Goal: Task Accomplishment & Management: Manage account settings

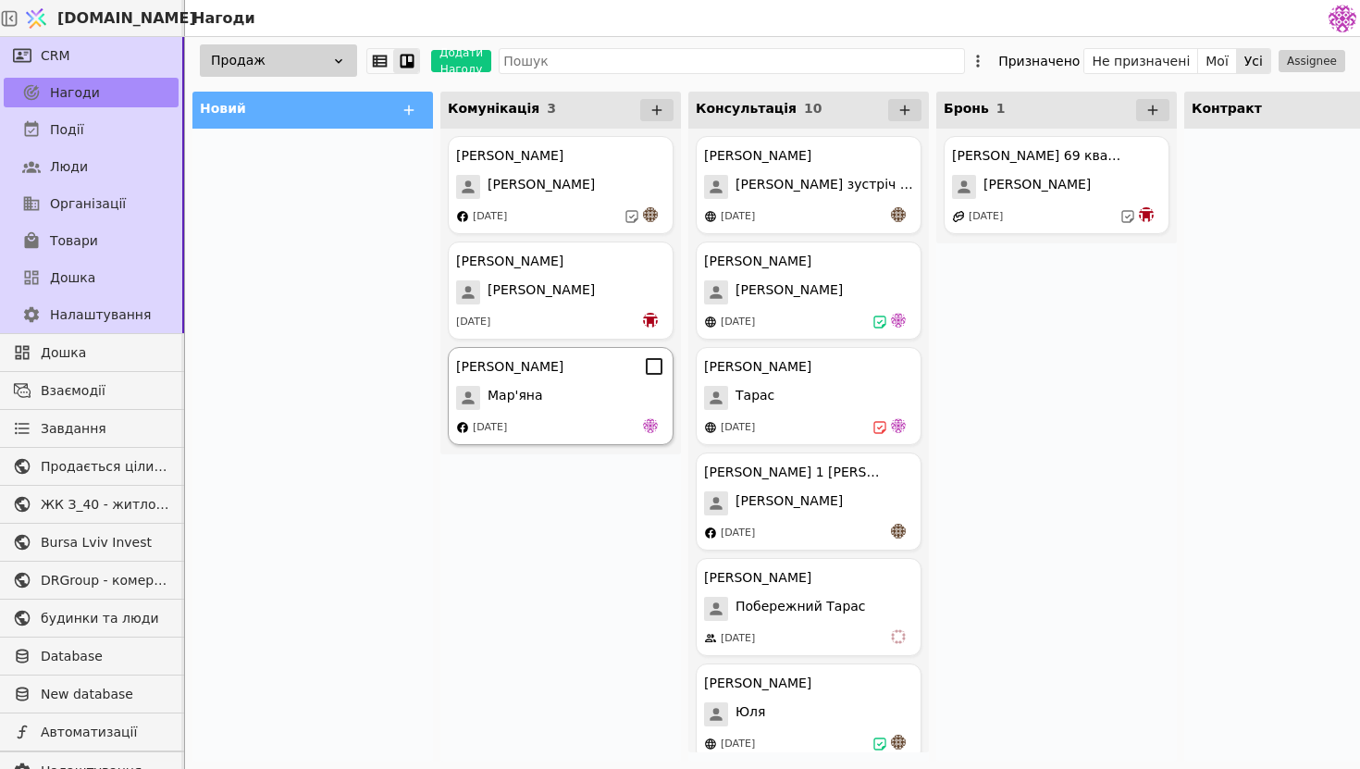
click at [580, 412] on div "[PERSON_NAME] [DATE]" at bounding box center [561, 396] width 226 height 98
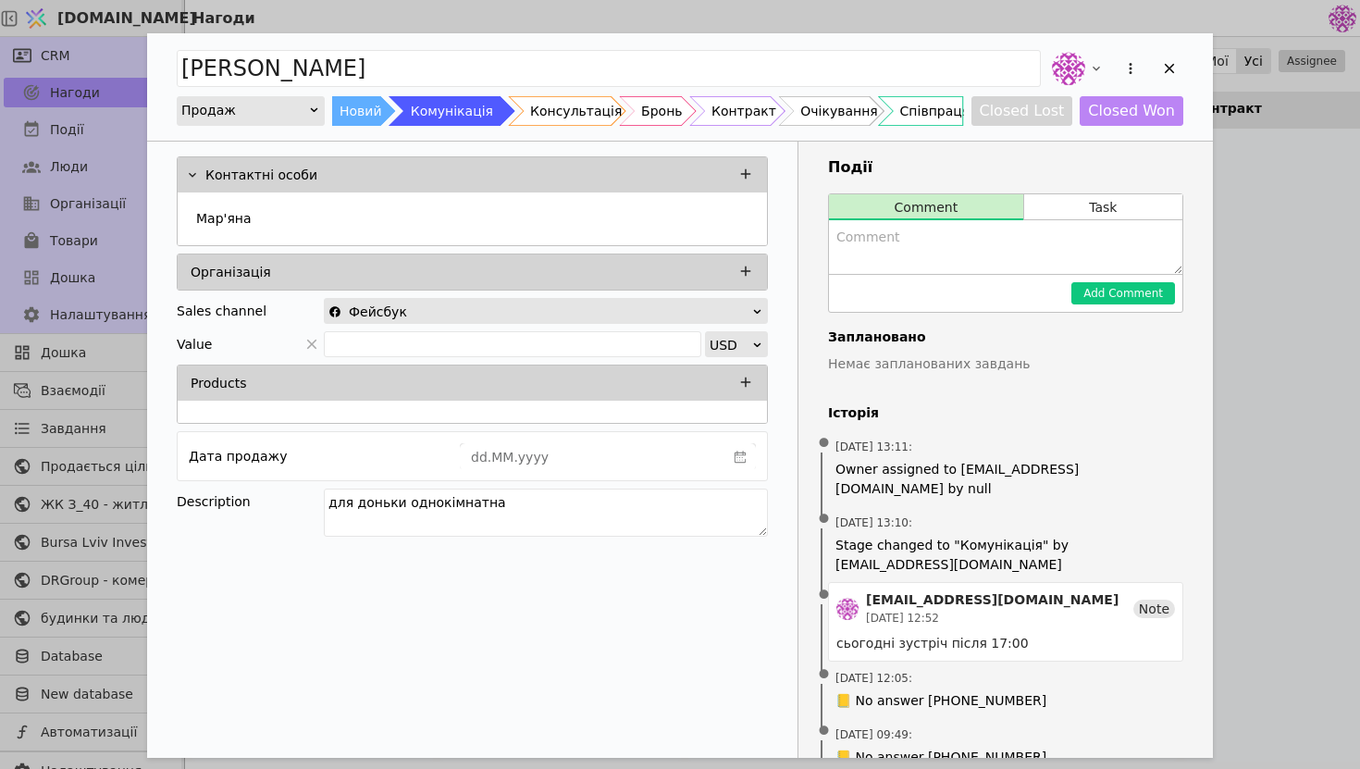
click at [928, 257] on textarea "Add Opportunity" at bounding box center [1006, 247] width 354 height 54
type textarea "Д"
type textarea "Досить складна консультація, не сподобалось те що газова котельня, і вважає що …"
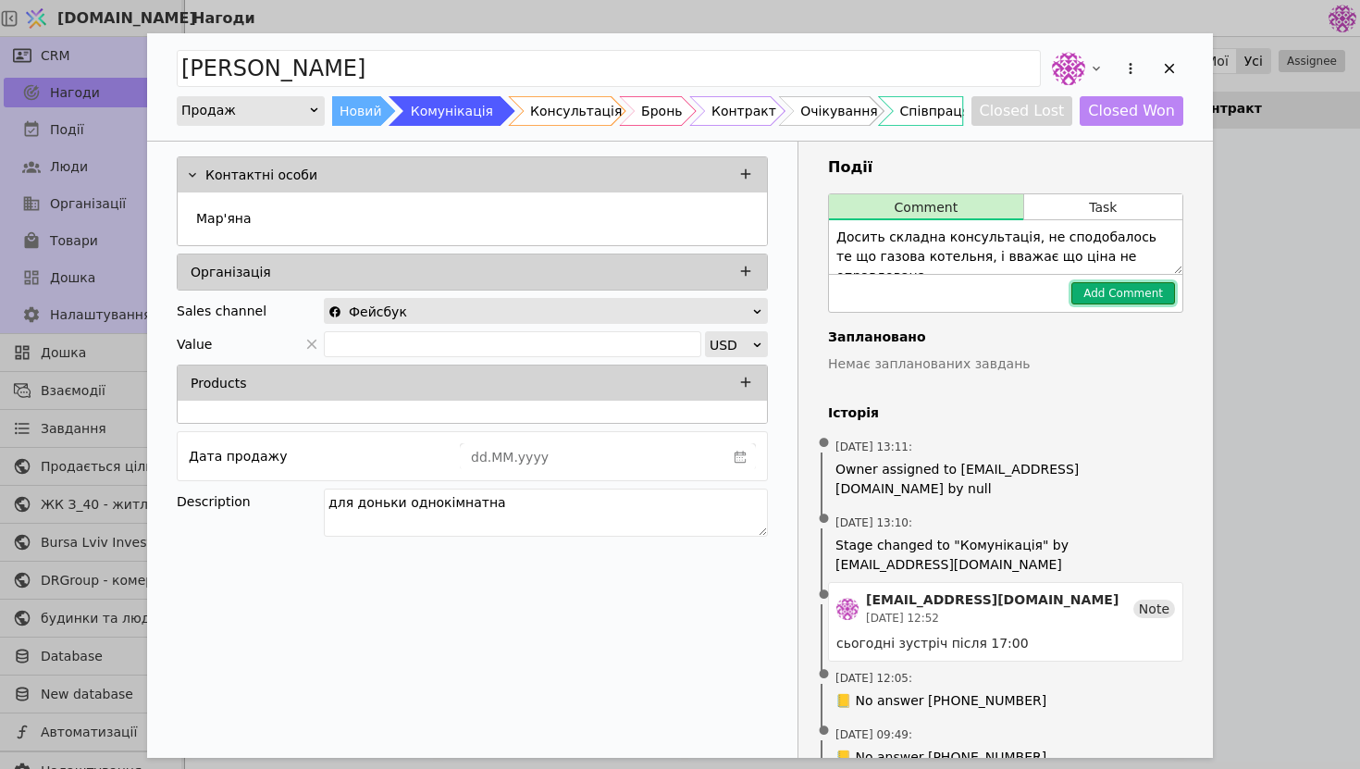
click at [1107, 292] on button "Add Comment" at bounding box center [1124, 293] width 104 height 22
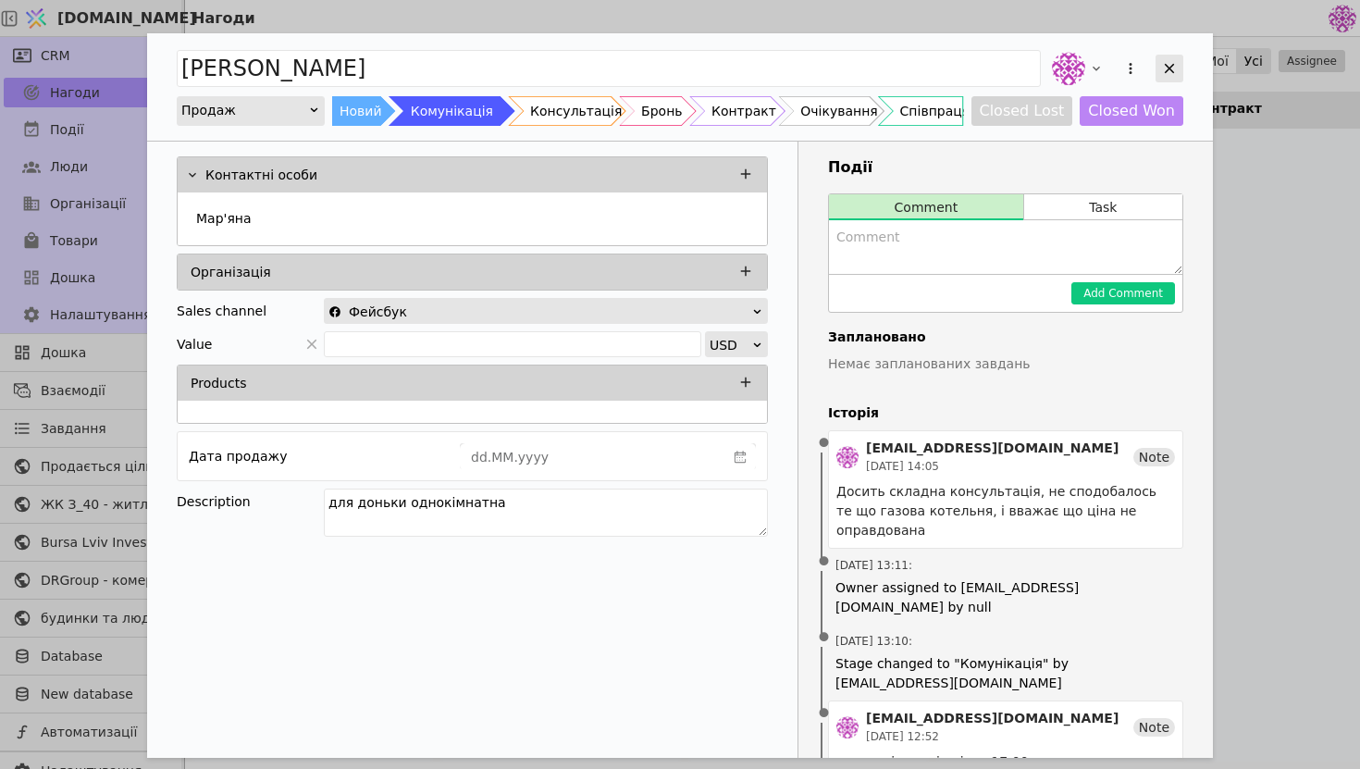
click at [1174, 64] on icon "Add Opportunity" at bounding box center [1169, 68] width 17 height 17
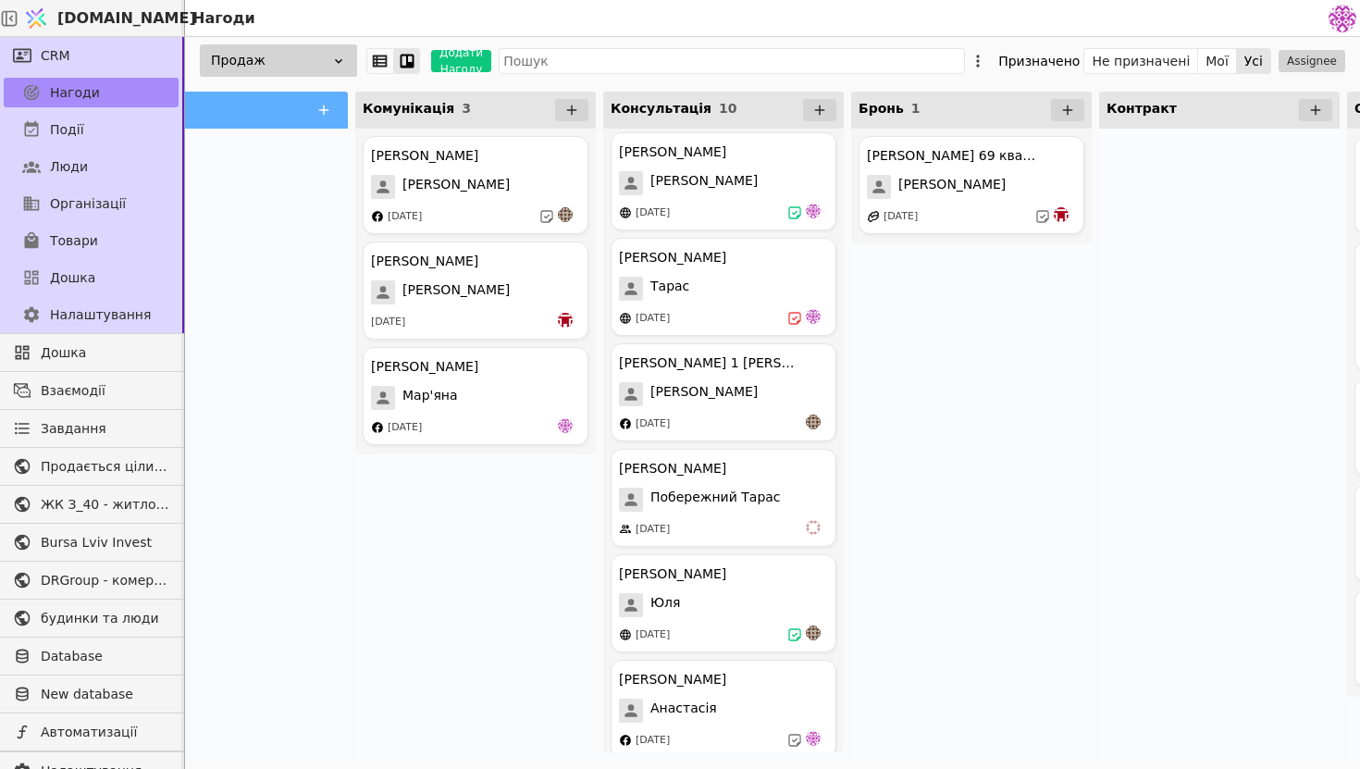
scroll to position [0, 143]
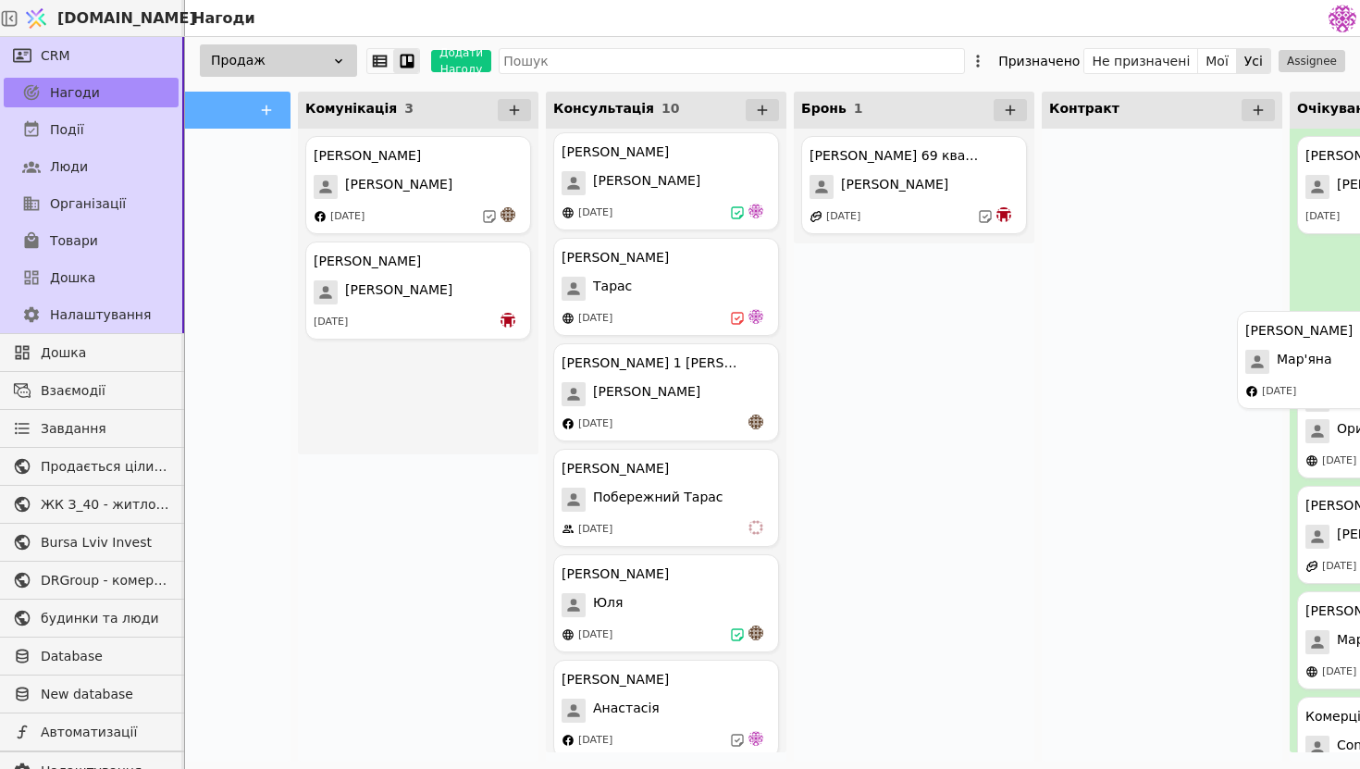
drag, startPoint x: 416, startPoint y: 413, endPoint x: 1359, endPoint y: 377, distance: 942.8
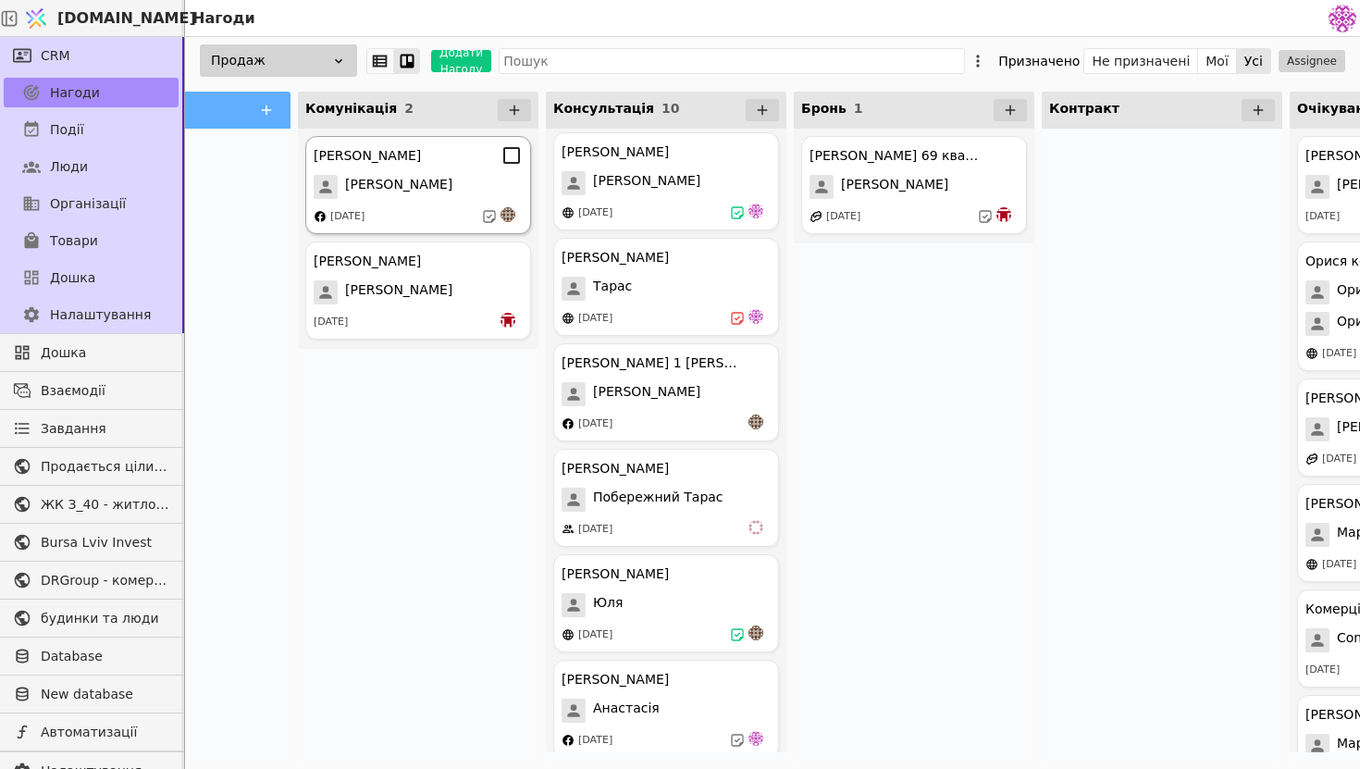
click at [420, 205] on div "[PERSON_NAME] [PERSON_NAME] [DATE]" at bounding box center [418, 185] width 226 height 98
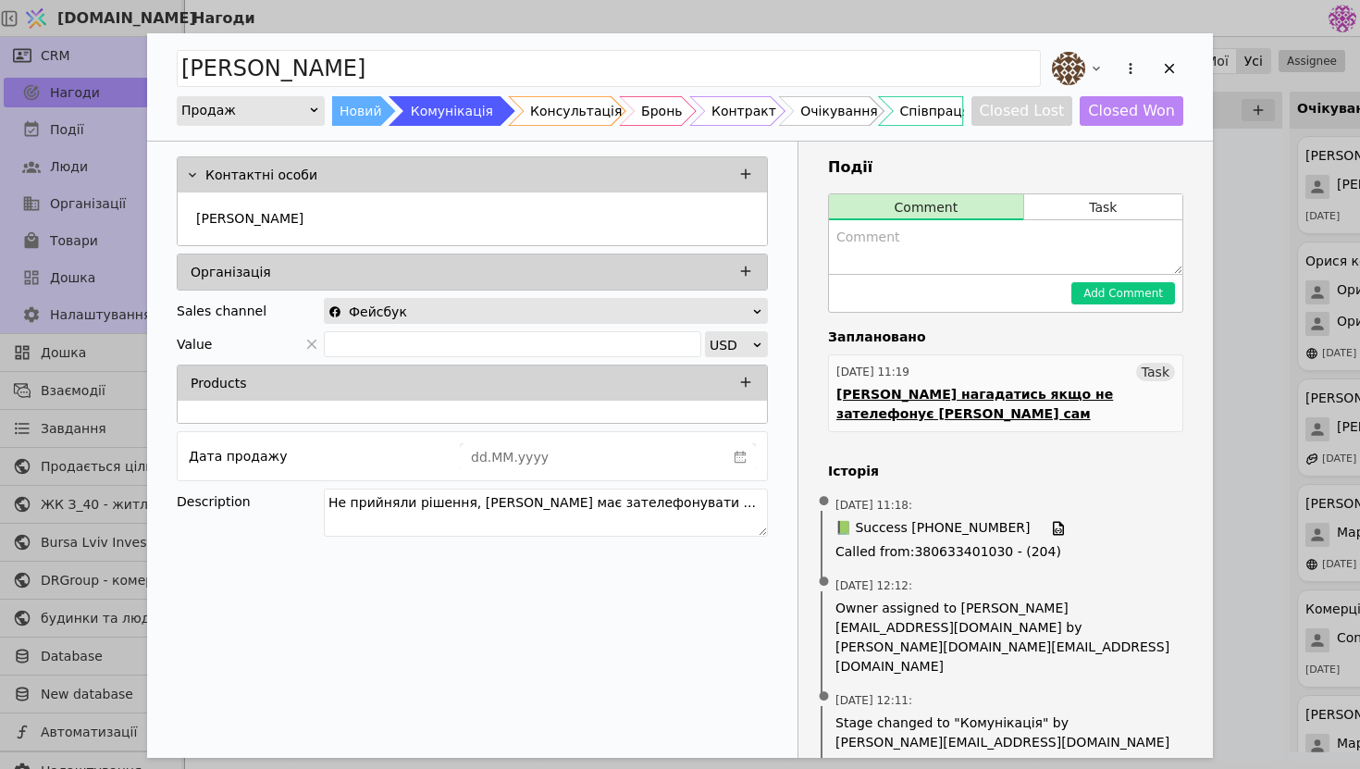
click at [1058, 386] on div "[PERSON_NAME] нагадатись якщо не зателефонує [PERSON_NAME] сам" at bounding box center [1006, 404] width 339 height 39
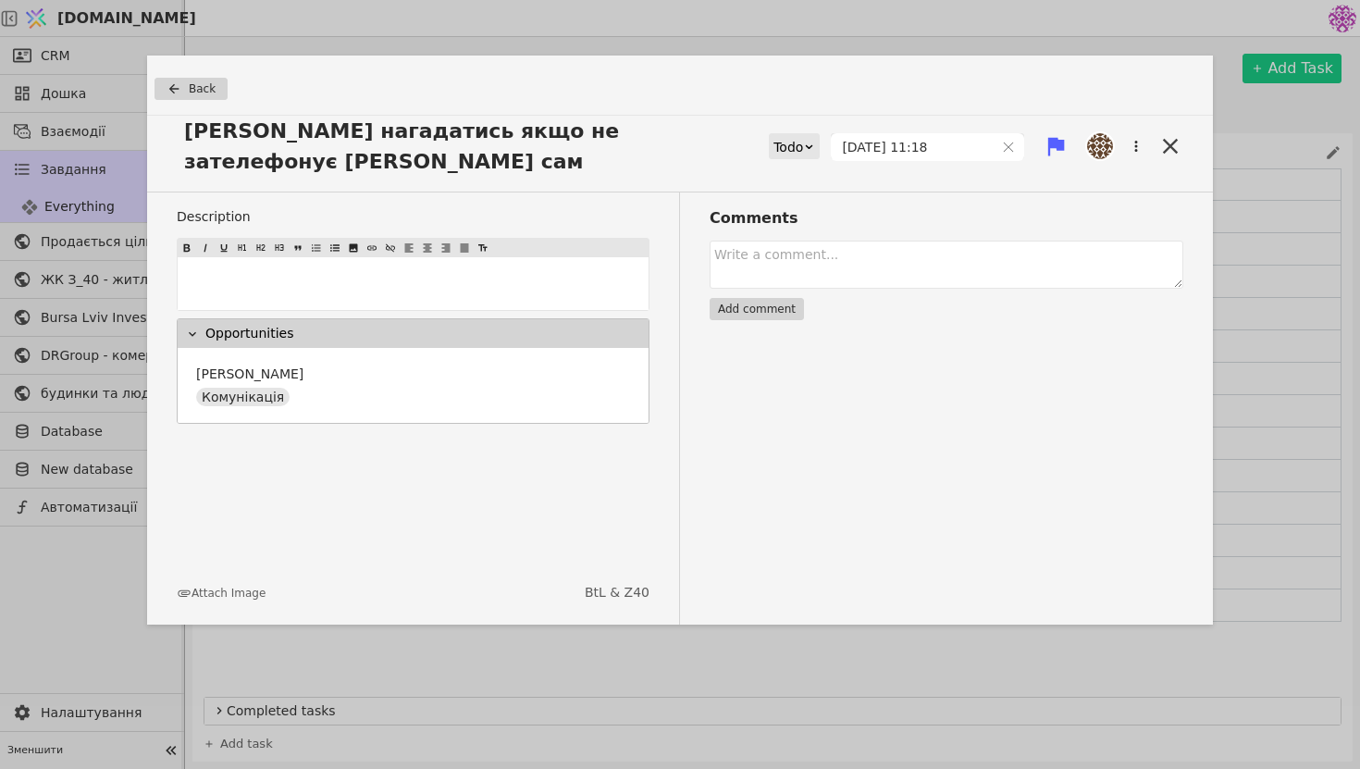
click at [1168, 118] on div "[PERSON_NAME] нагадатись якщо не зателефонує [PERSON_NAME] сам Todo [DATE] 11:18" at bounding box center [680, 154] width 1066 height 77
click at [1168, 133] on icon at bounding box center [1171, 146] width 26 height 26
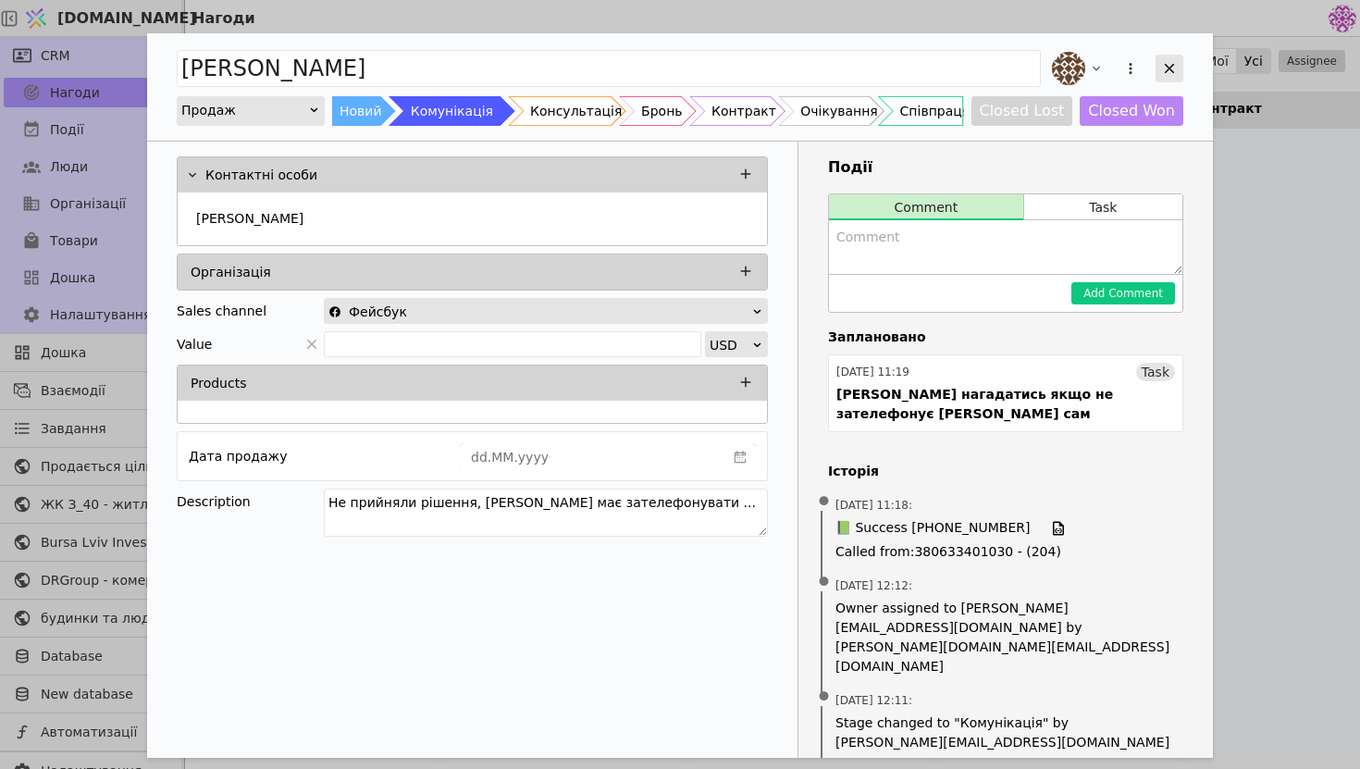
click at [1178, 65] on div "Add Opportunity" at bounding box center [1170, 69] width 28 height 28
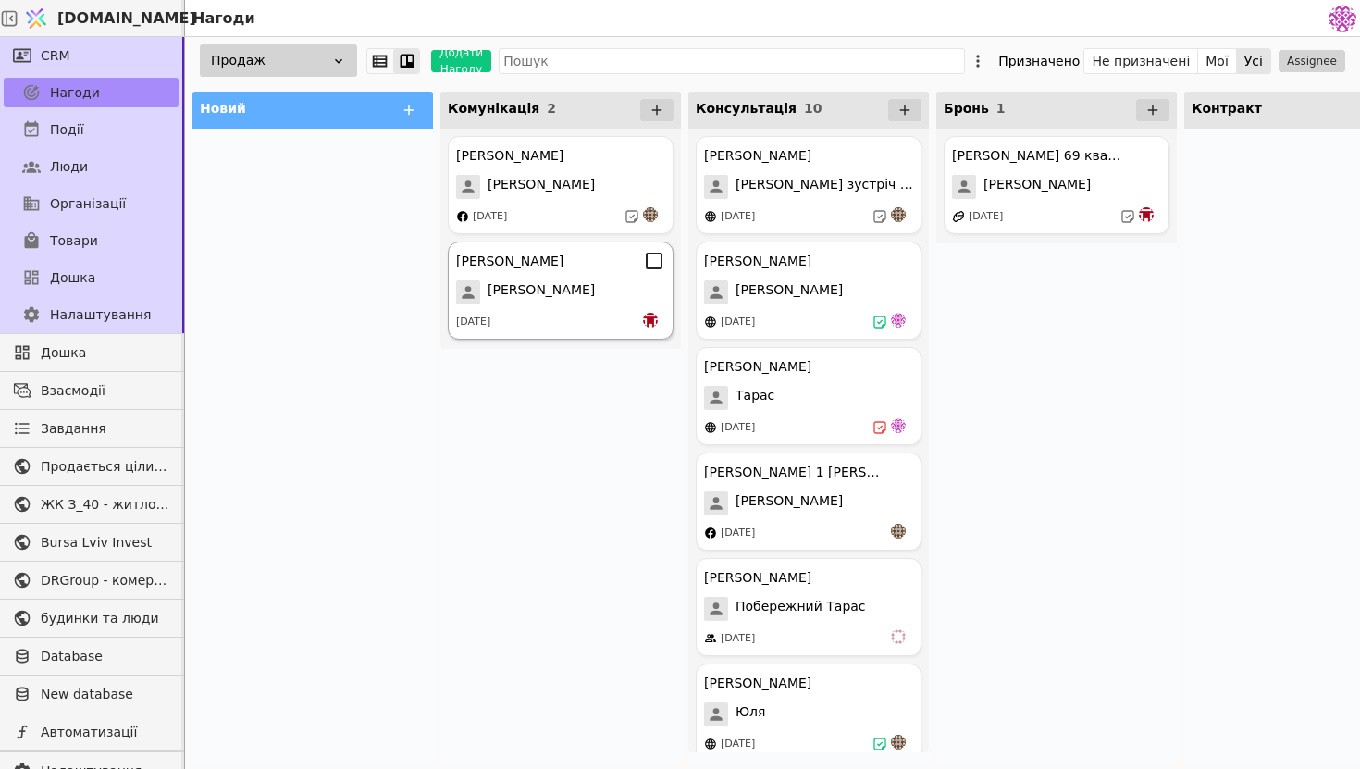
click at [512, 288] on span "[PERSON_NAME]" at bounding box center [541, 292] width 107 height 24
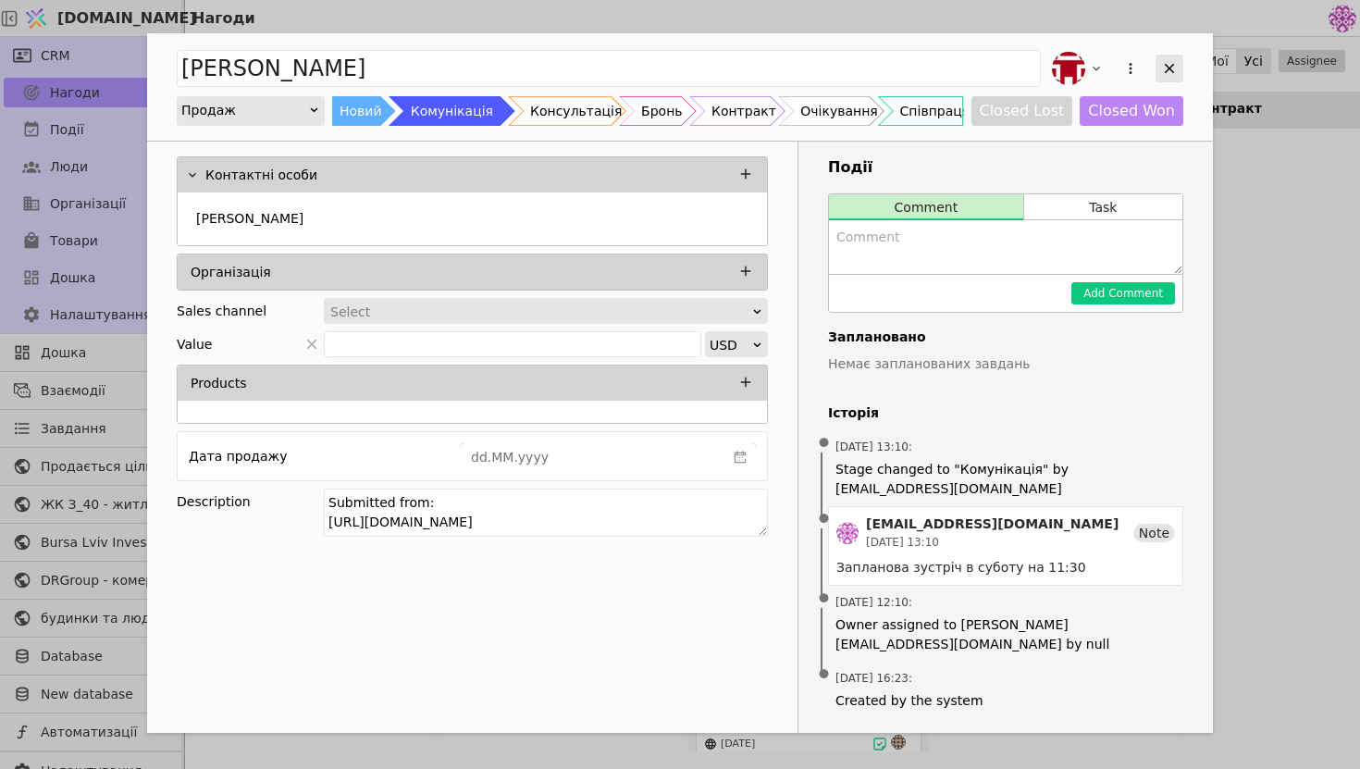
click at [1171, 68] on icon "Add Opportunity" at bounding box center [1169, 68] width 17 height 17
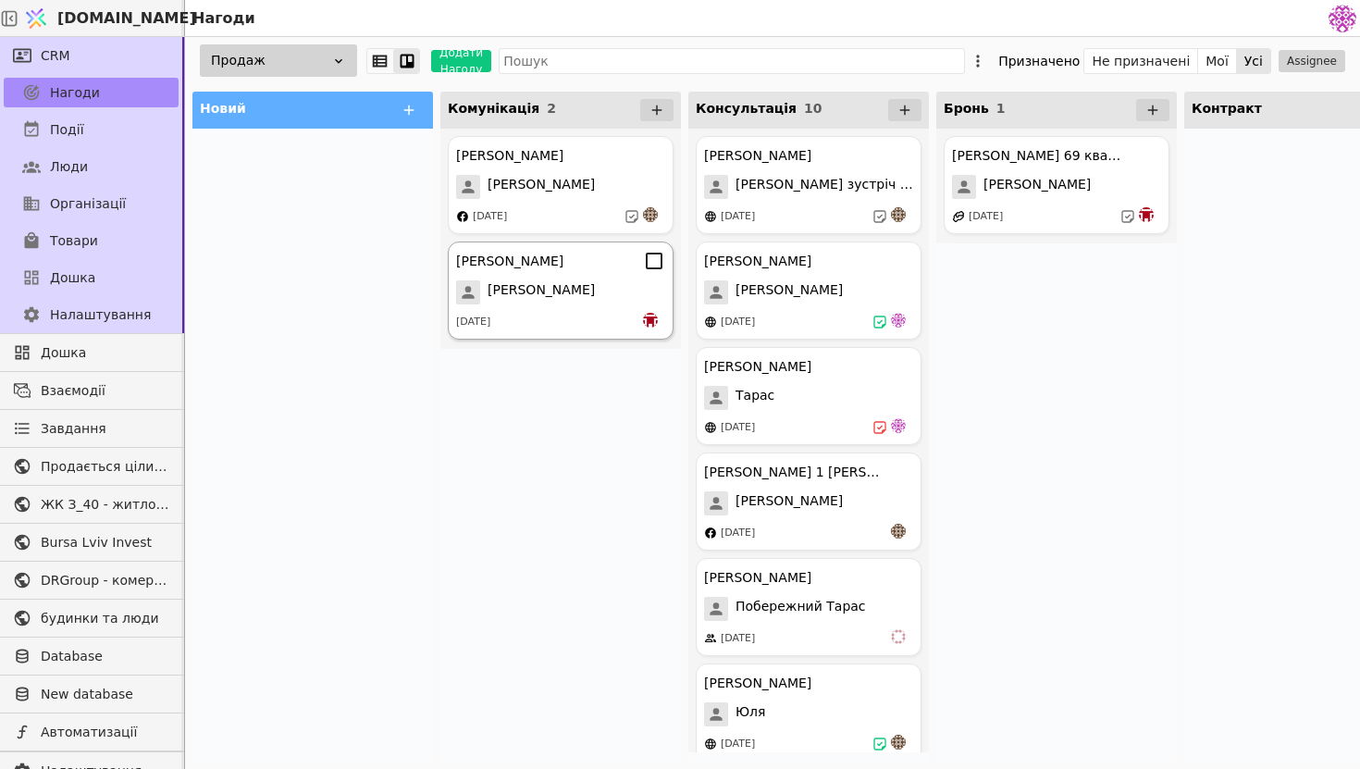
click at [604, 304] on div "[PERSON_NAME]" at bounding box center [560, 292] width 209 height 24
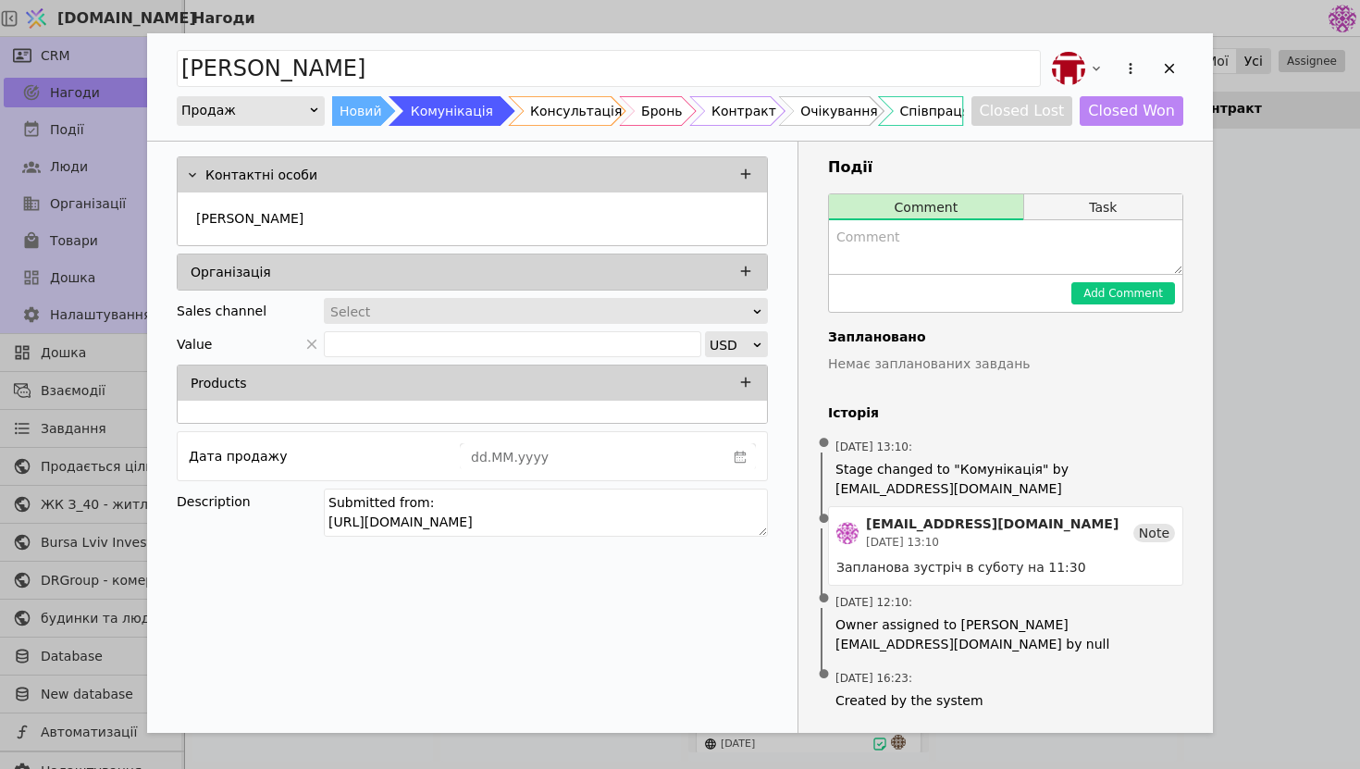
click at [1091, 205] on button "Task" at bounding box center [1103, 207] width 158 height 26
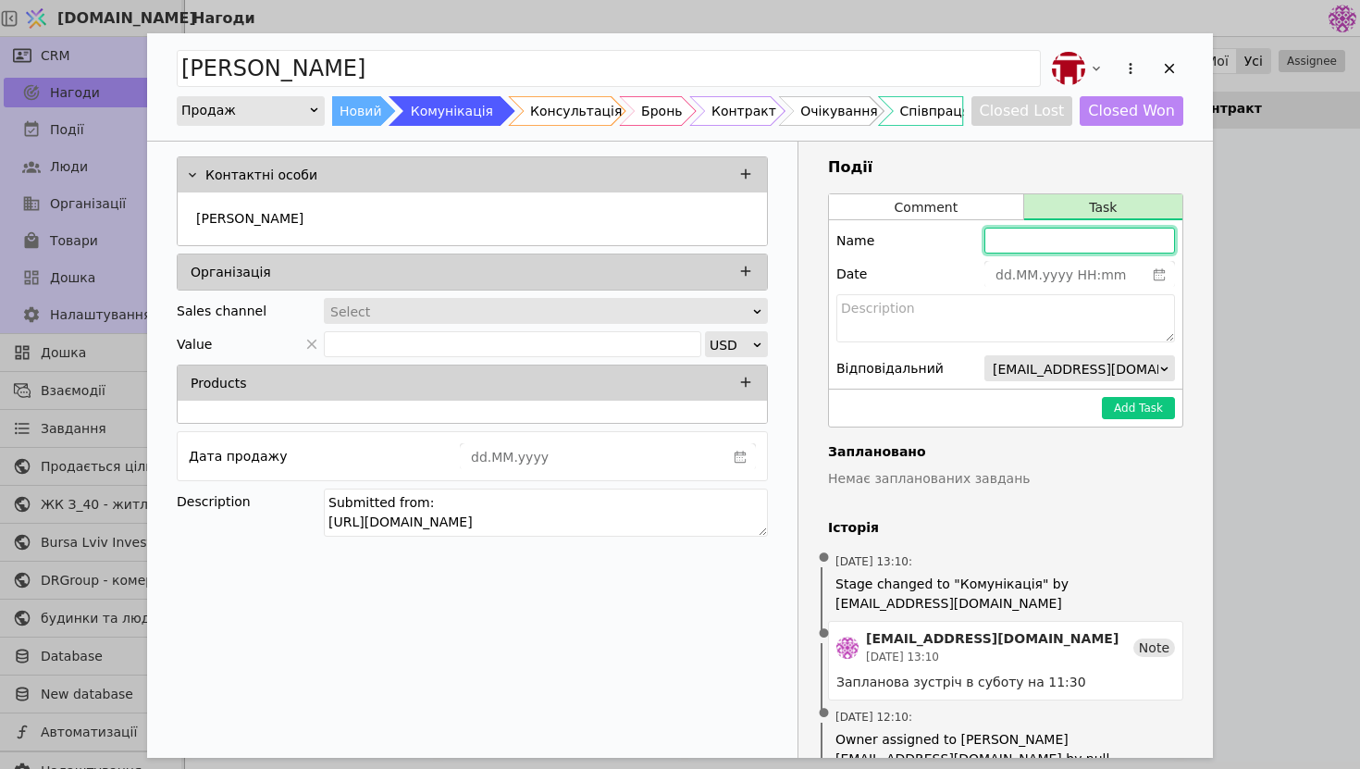
click at [1032, 242] on input "Add Opportunity" at bounding box center [1080, 241] width 191 height 26
type input "З"
type input "[PERSON_NAME] в суботу на 11:30"
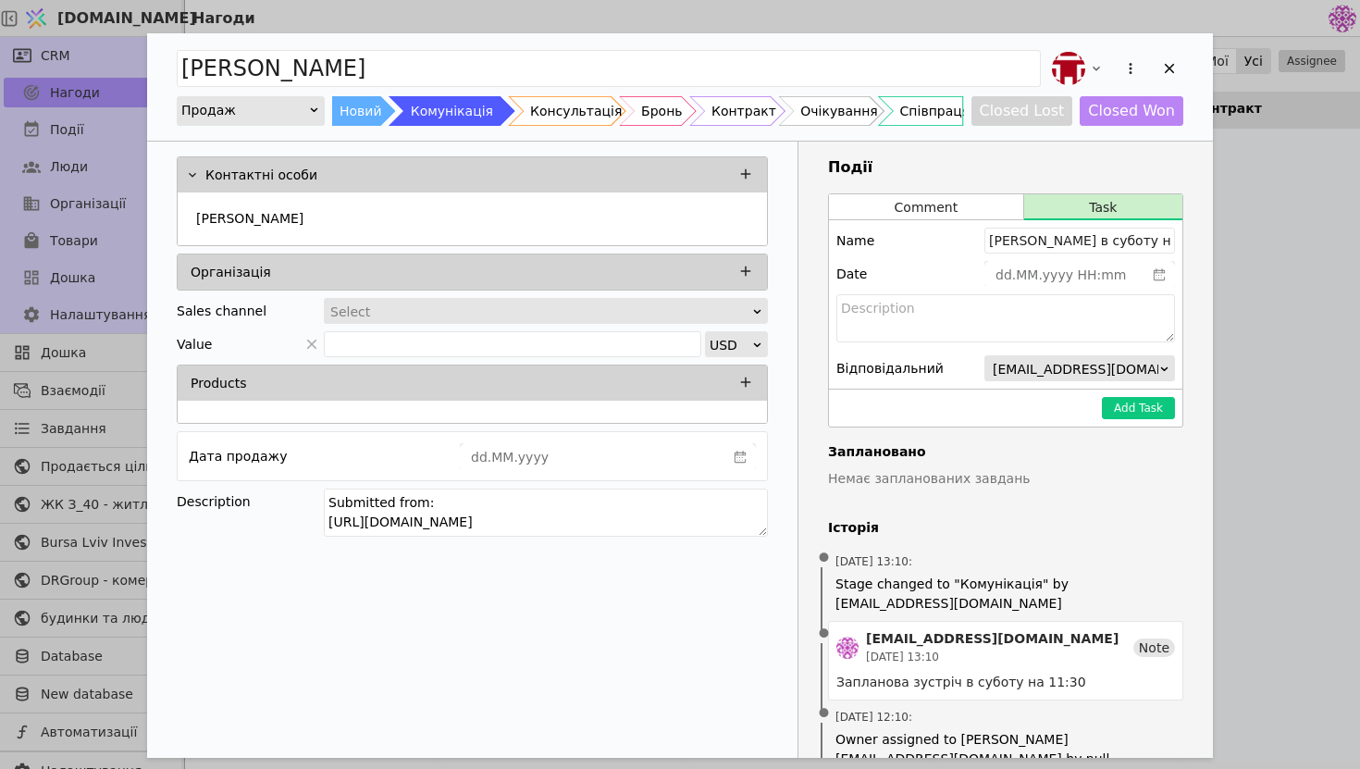
click at [1024, 368] on span "[EMAIL_ADDRESS][DOMAIN_NAME]" at bounding box center [1106, 369] width 227 height 26
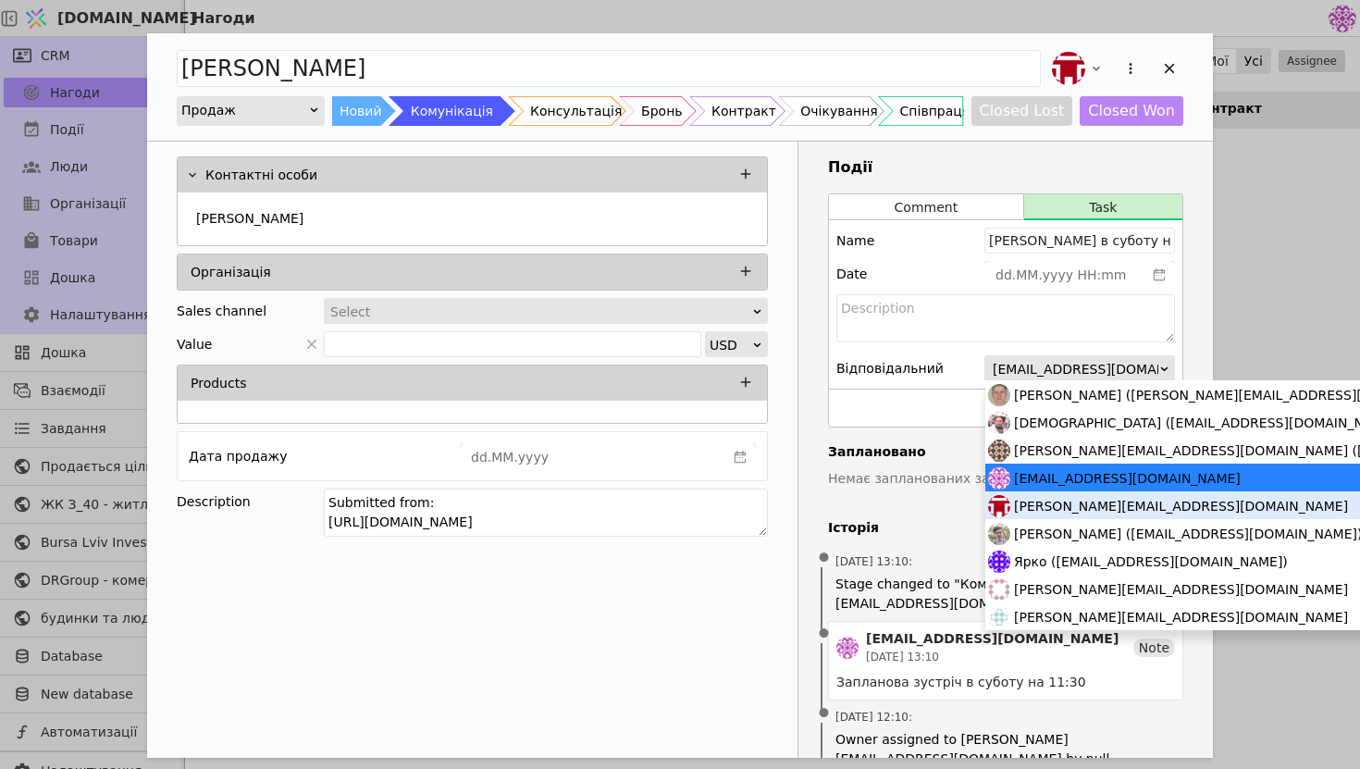
click at [1098, 506] on span "[PERSON_NAME][EMAIL_ADDRESS][DOMAIN_NAME]" at bounding box center [1181, 506] width 334 height 28
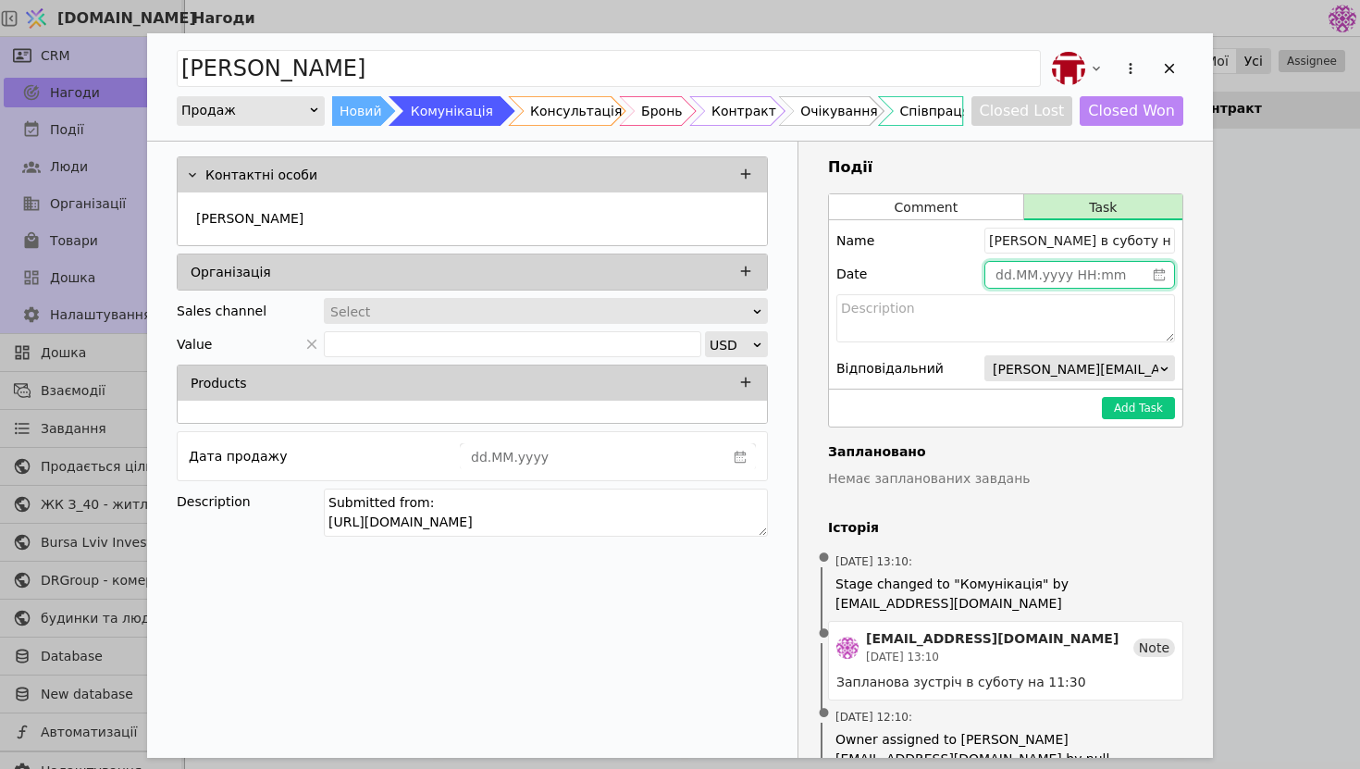
type input "dd.MM.yyyy HH:mm"
click at [1098, 285] on input "dd.MM.yyyy HH:mm" at bounding box center [1065, 275] width 159 height 26
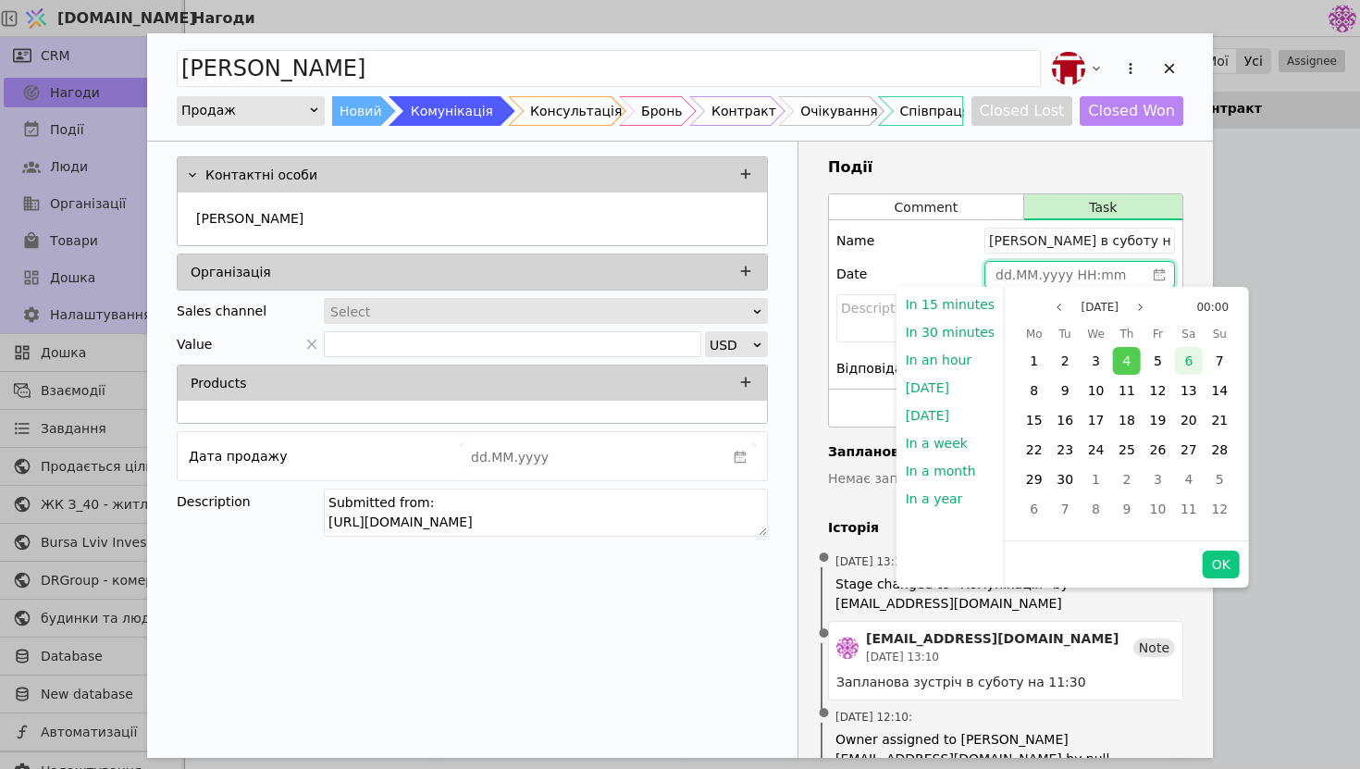
click at [1185, 358] on span "6" at bounding box center [1189, 361] width 8 height 15
click at [1222, 560] on button "OK" at bounding box center [1221, 565] width 37 height 28
type input "[DATE] 00:00"
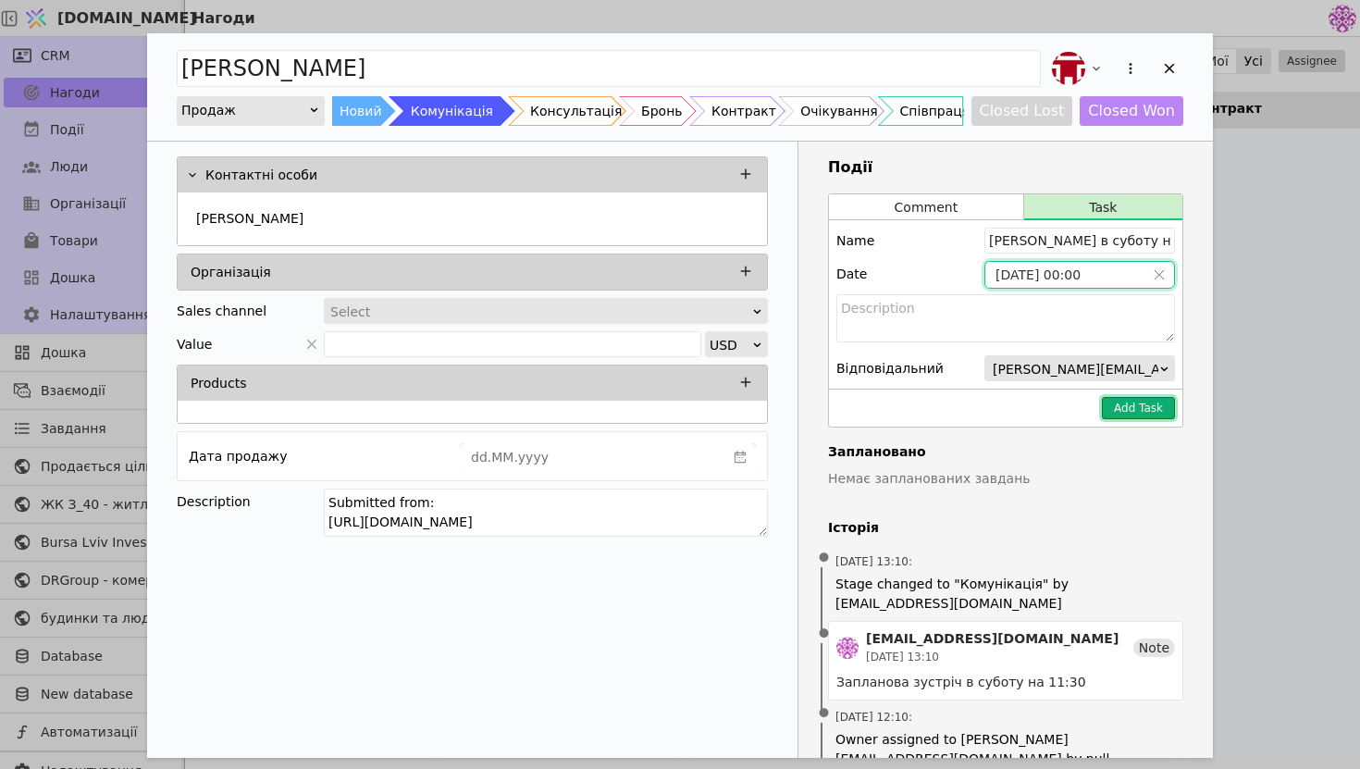
click at [1142, 405] on button "Add Task" at bounding box center [1138, 408] width 73 height 22
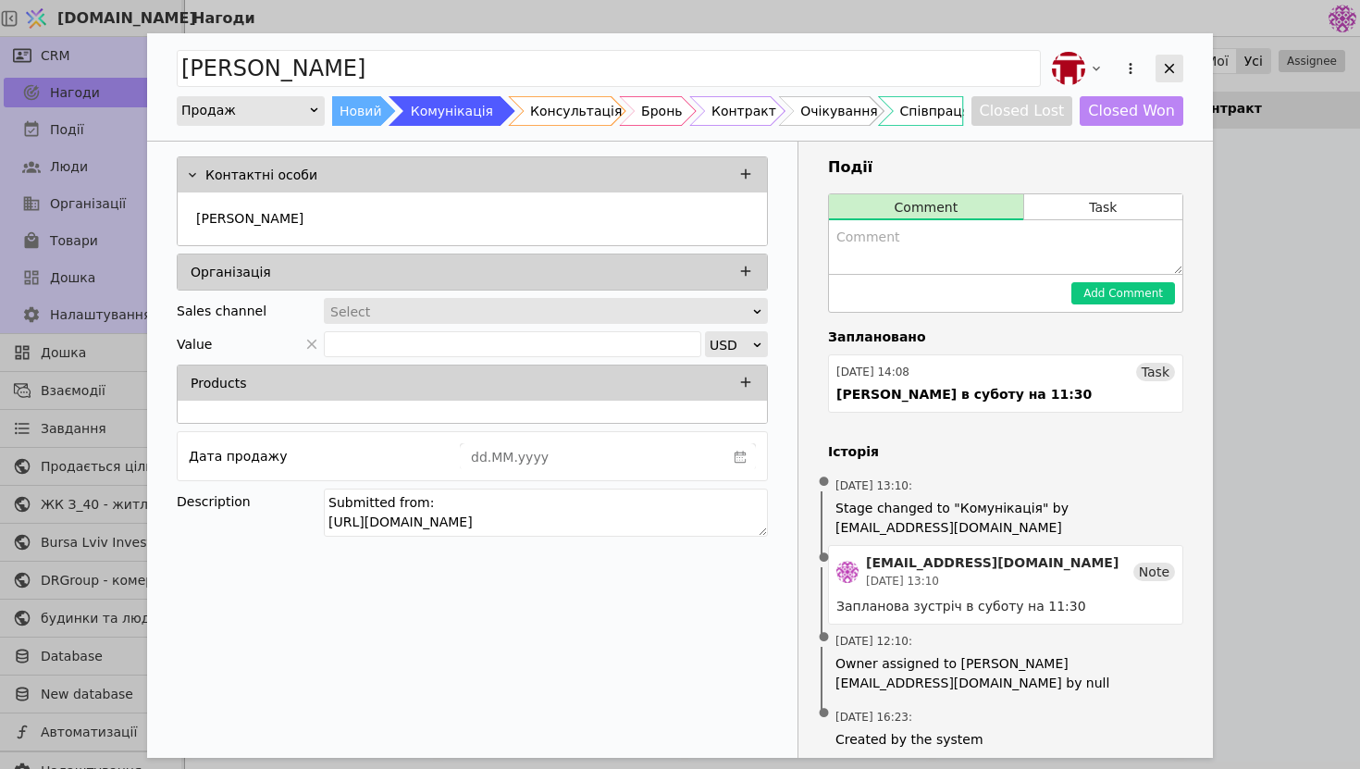
click at [1172, 56] on div "Add Opportunity" at bounding box center [1170, 69] width 28 height 28
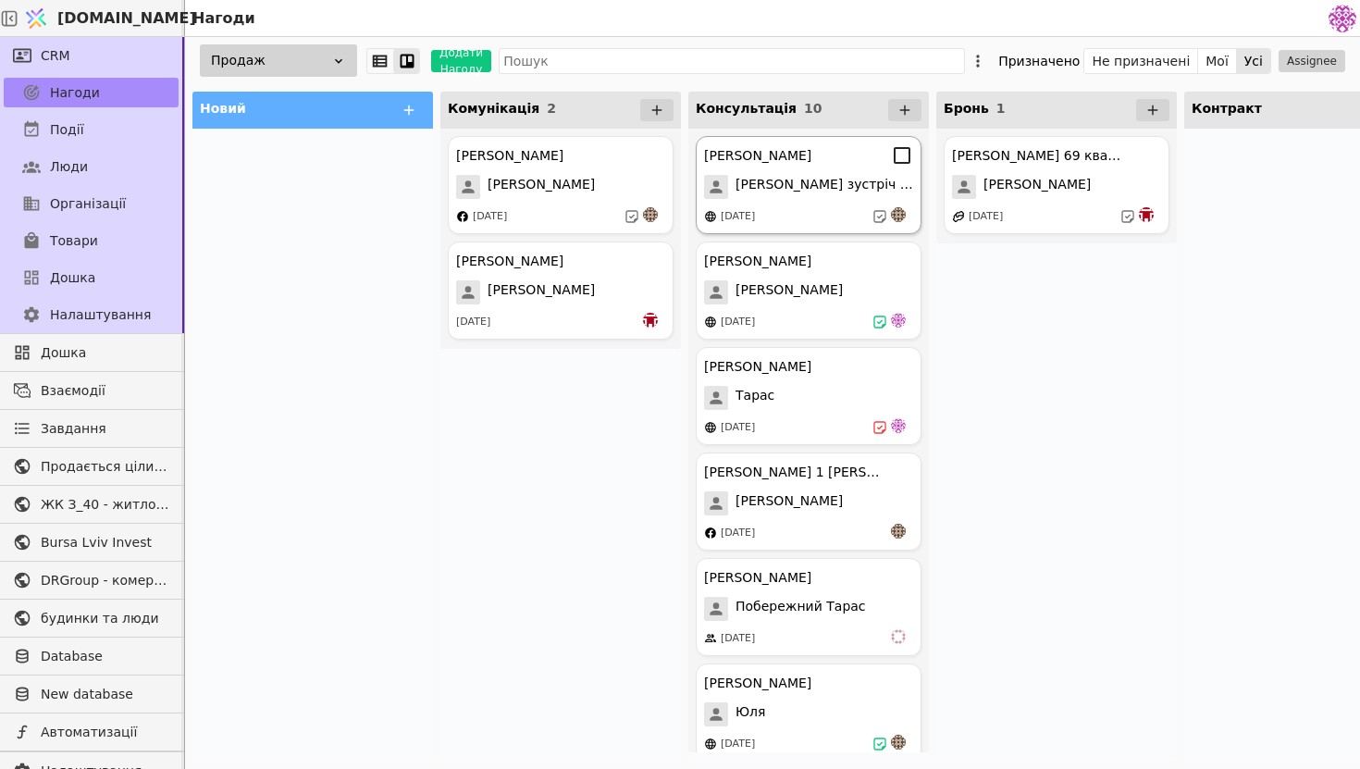
click at [779, 212] on div "[DATE]" at bounding box center [808, 216] width 209 height 19
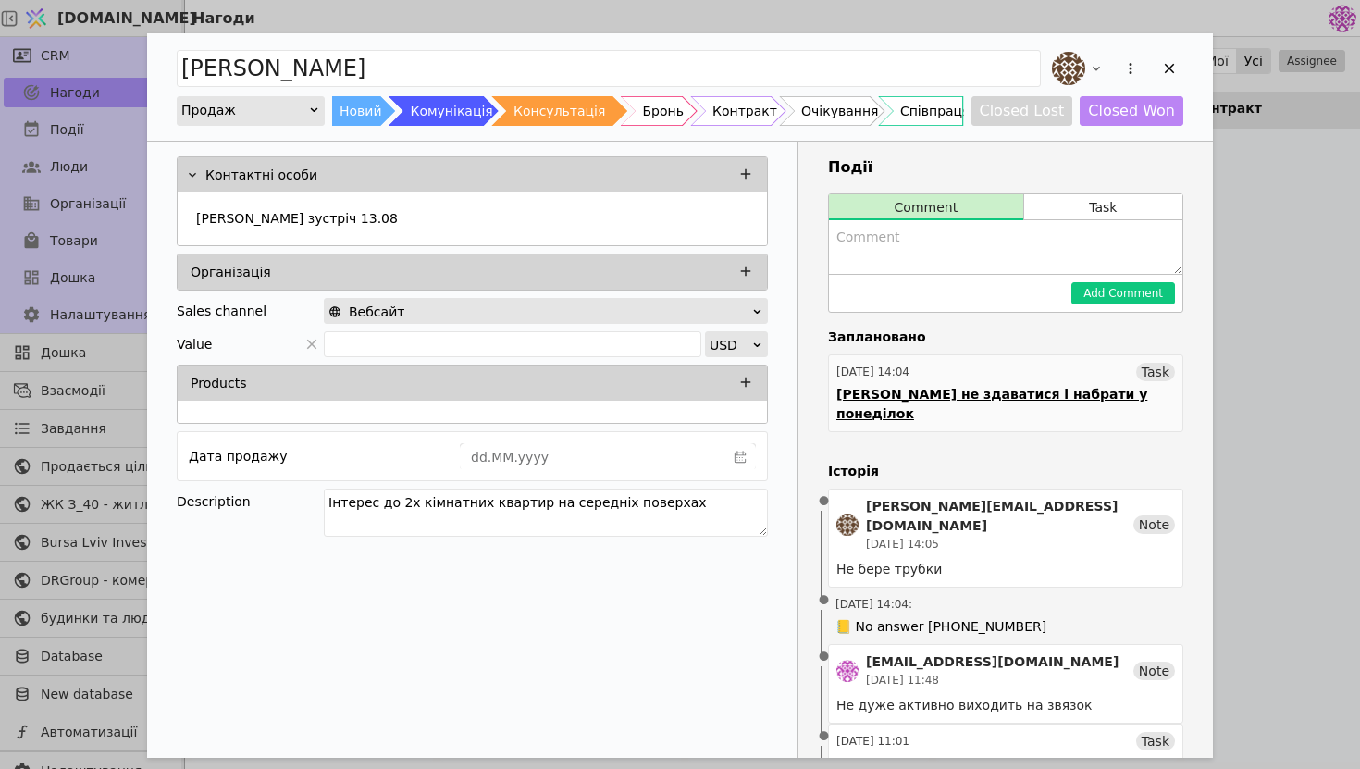
click at [1007, 367] on div "[DATE] 14:04 Task" at bounding box center [1006, 372] width 339 height 19
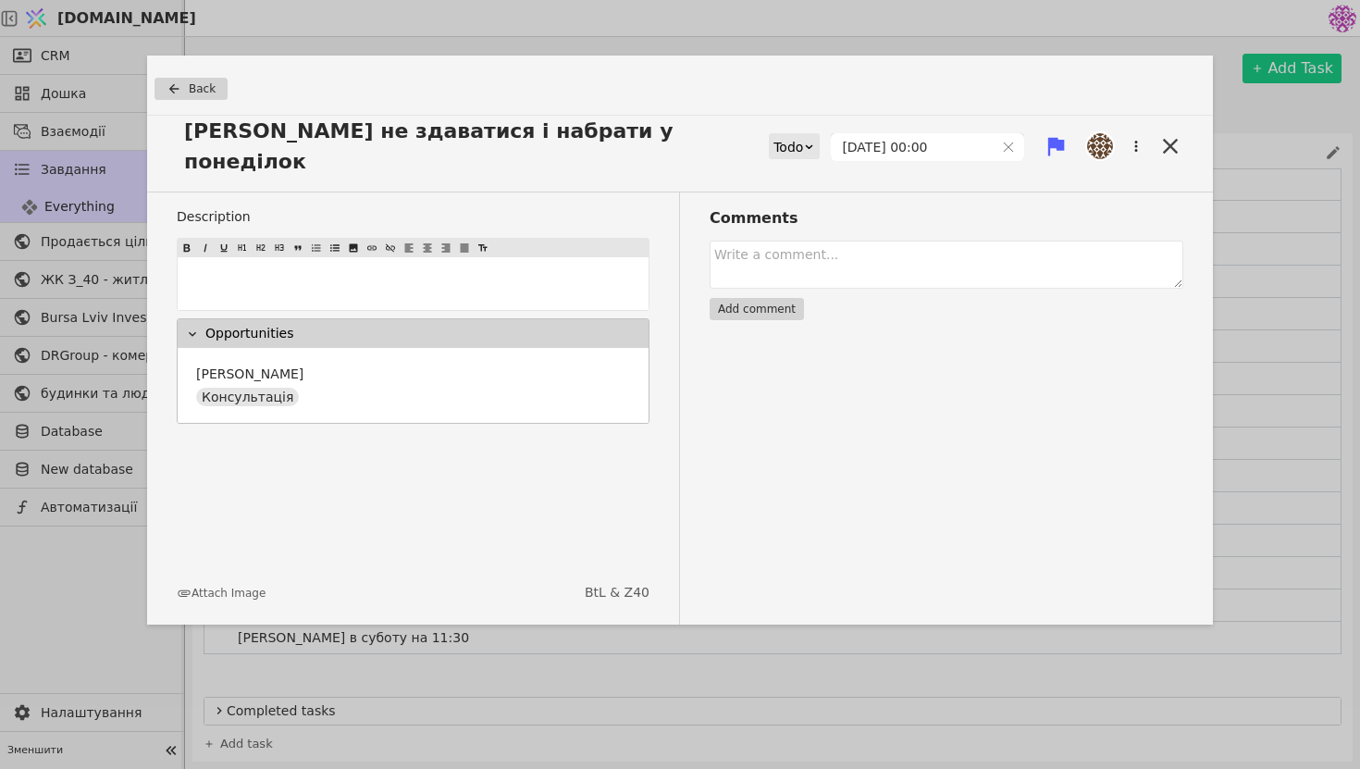
click at [1174, 118] on div "[PERSON_NAME] не здаватися і набрати у понеділок Todo [DATE] 00:00" at bounding box center [680, 154] width 1066 height 77
click at [1178, 133] on icon at bounding box center [1171, 146] width 26 height 26
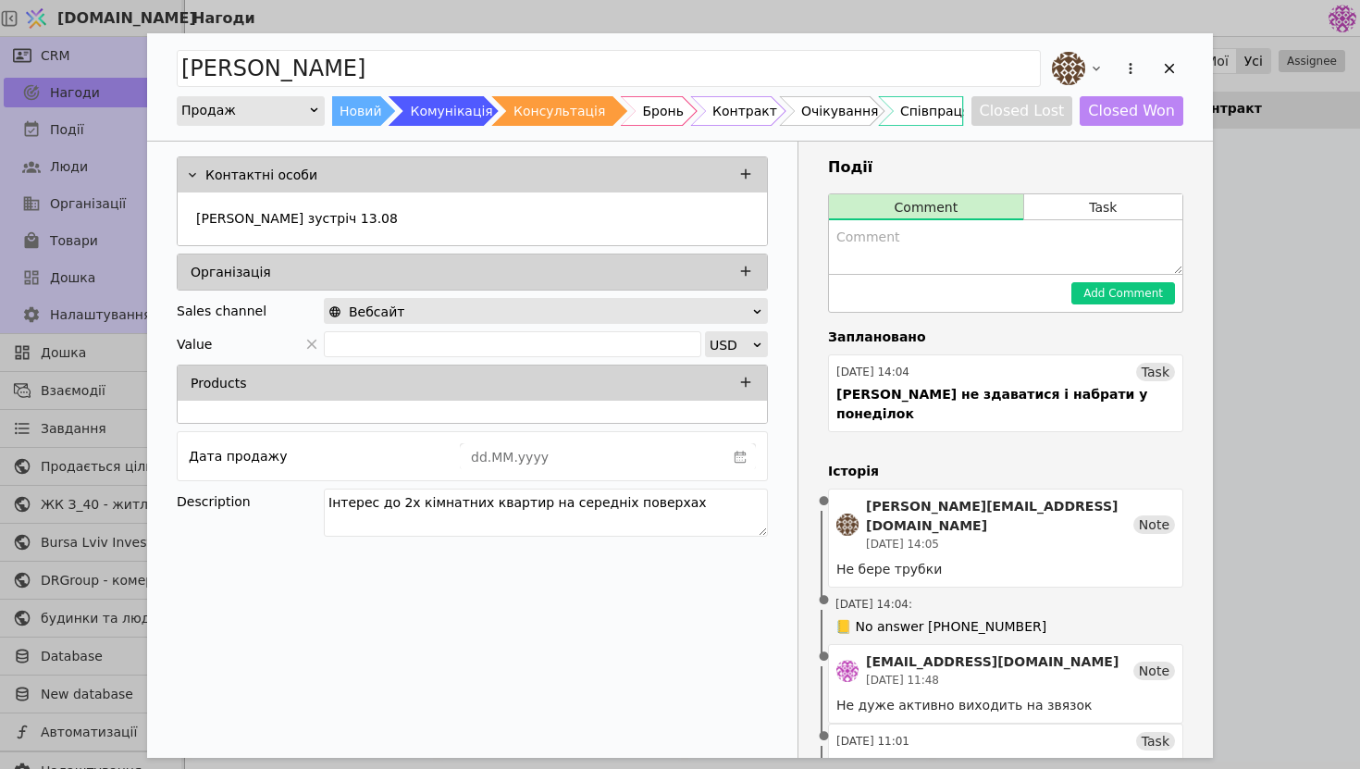
click at [1184, 60] on div "[PERSON_NAME] Продаж Новий Комунікація Консультація Бронь Контракт Очікування С…" at bounding box center [680, 86] width 1066 height 107
click at [1166, 66] on icon "Add Opportunity" at bounding box center [1169, 68] width 17 height 17
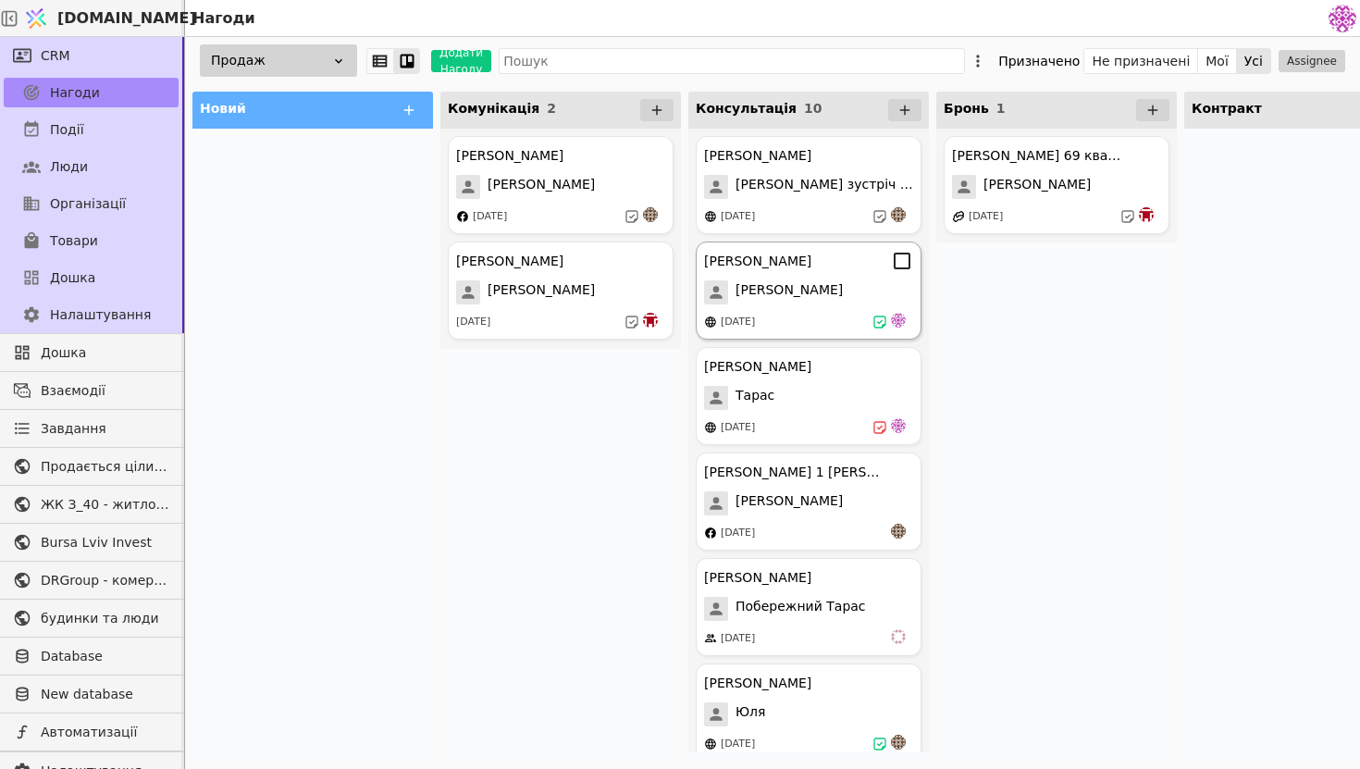
click at [838, 310] on div "[PERSON_NAME] [PERSON_NAME] [DATE]" at bounding box center [809, 291] width 226 height 98
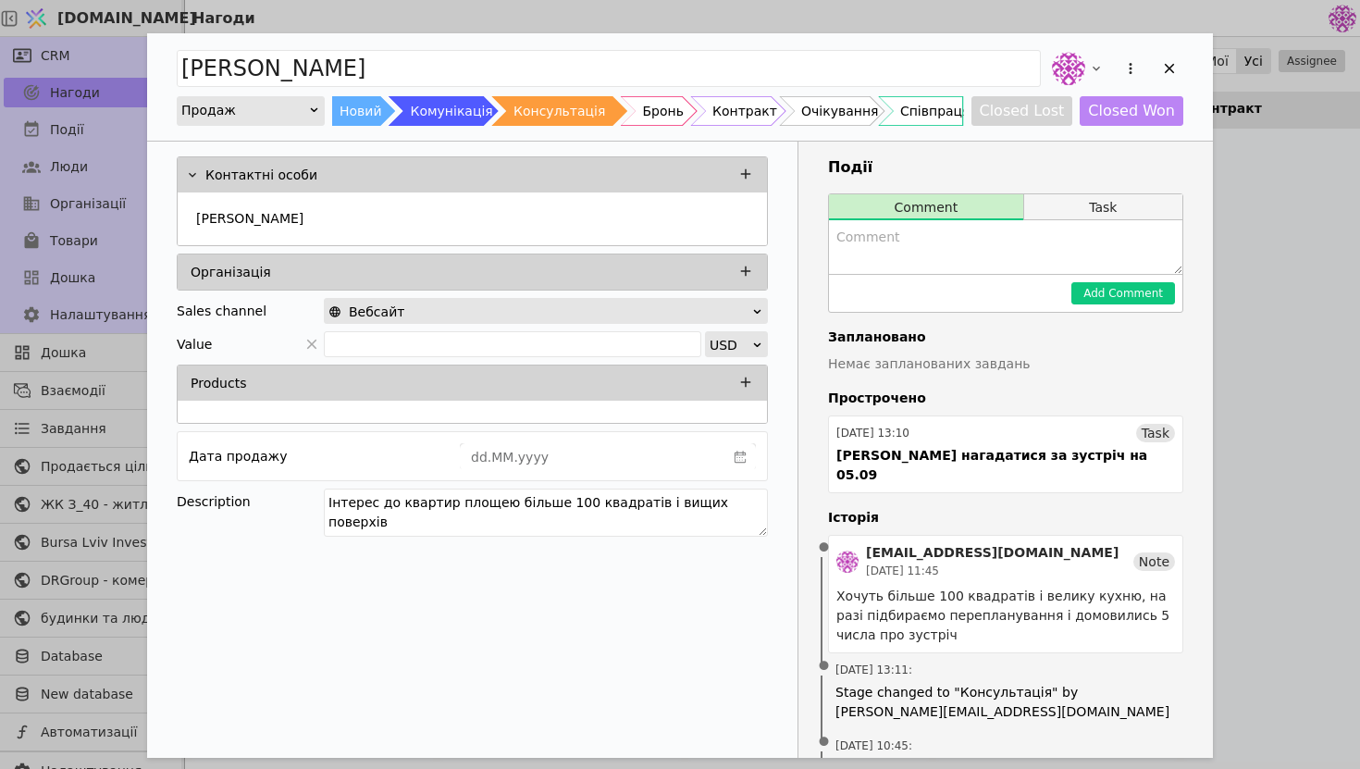
click at [1069, 218] on button "Task" at bounding box center [1103, 207] width 158 height 26
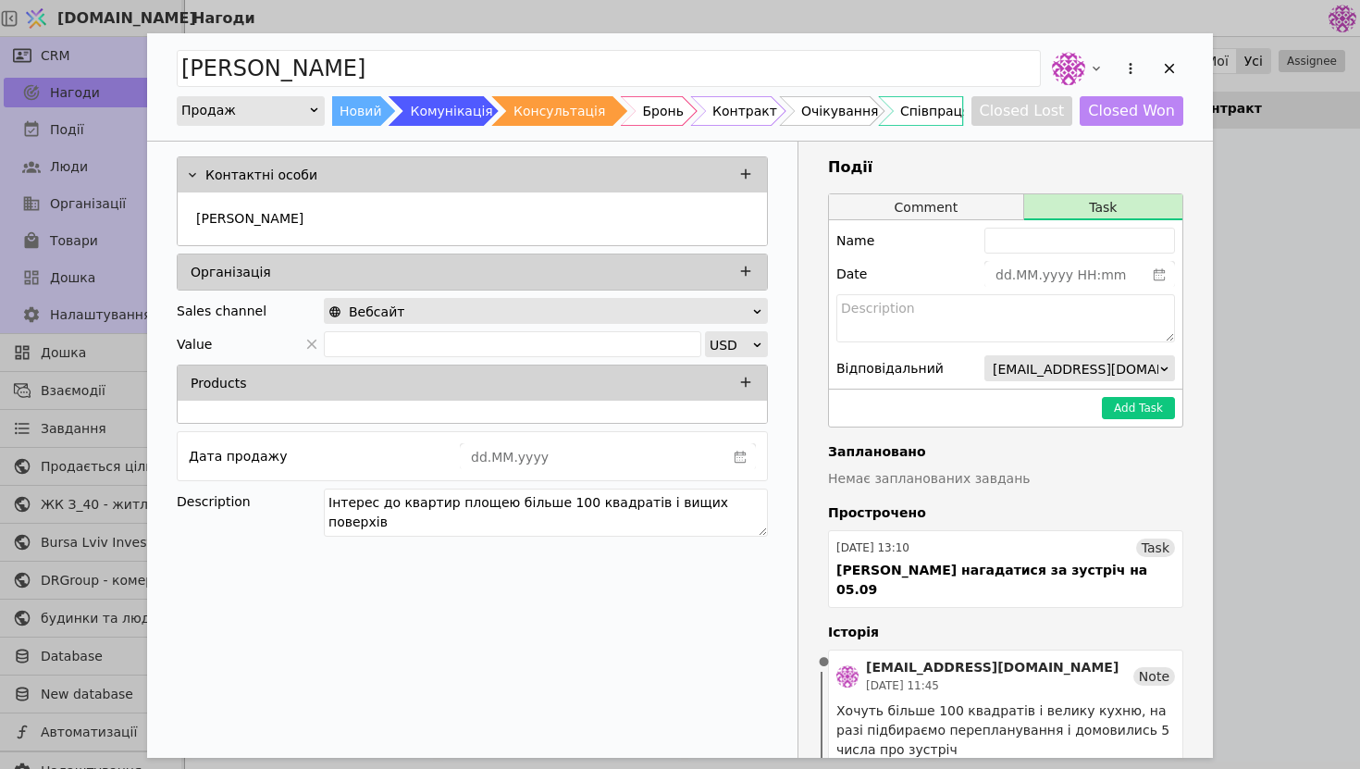
click at [961, 202] on button "Comment" at bounding box center [926, 207] width 194 height 26
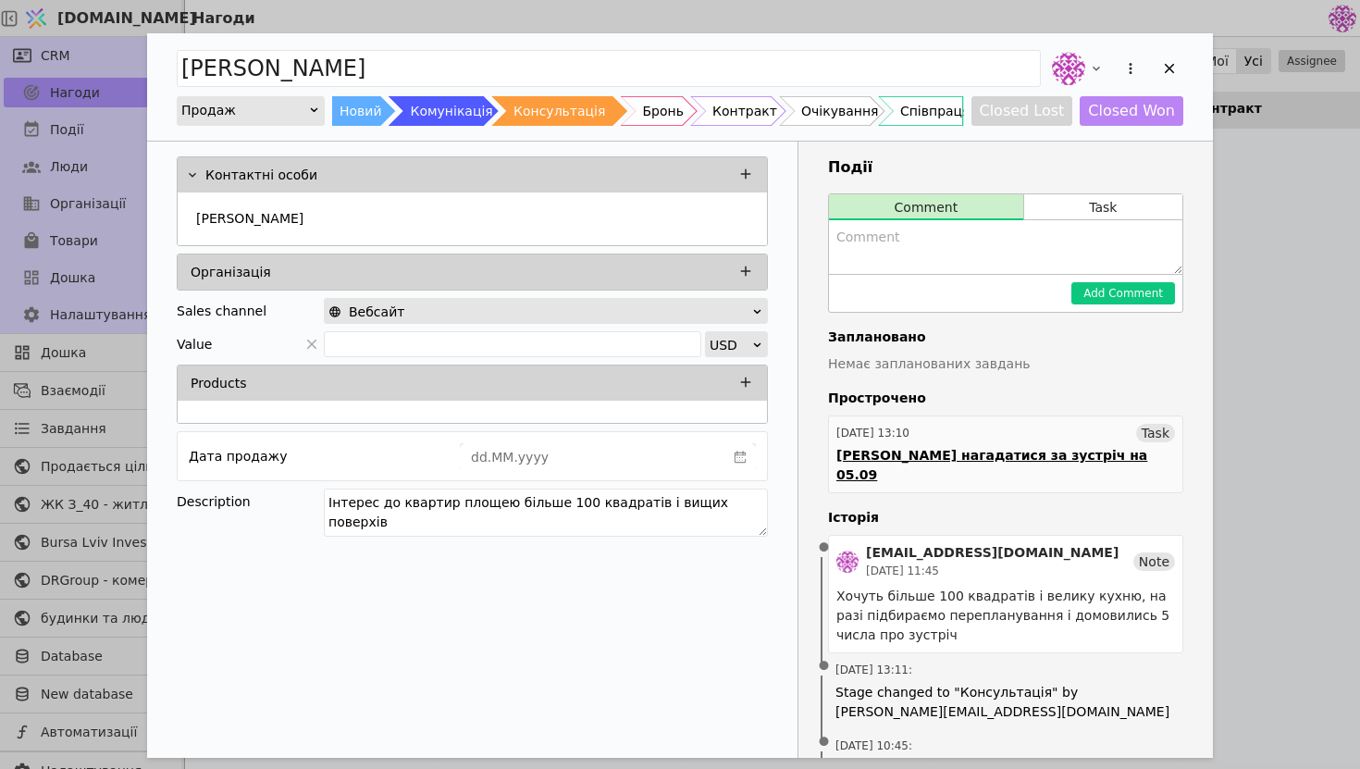
click at [968, 451] on div "[PERSON_NAME] нагадатися за зустріч на 05.09" at bounding box center [1006, 465] width 339 height 39
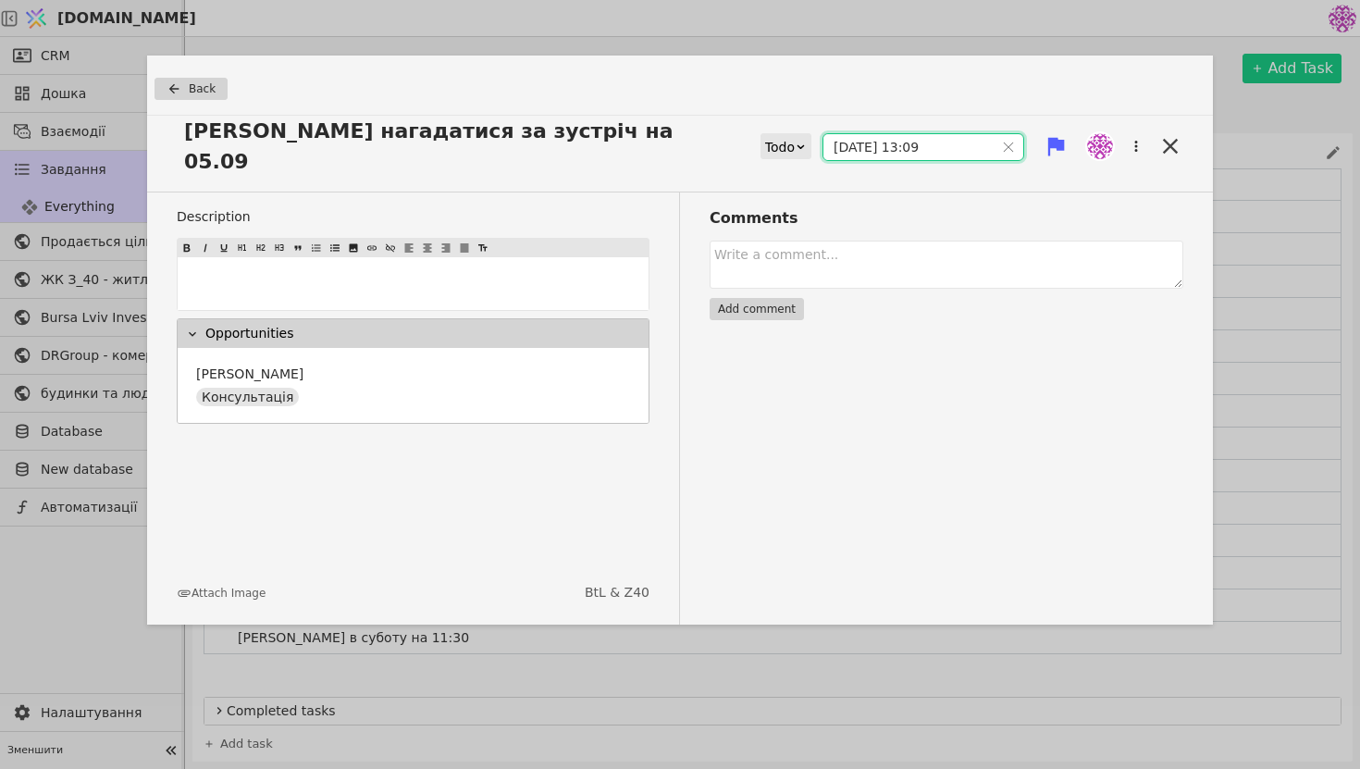
click at [863, 134] on input "[DATE] 13:09" at bounding box center [909, 147] width 170 height 26
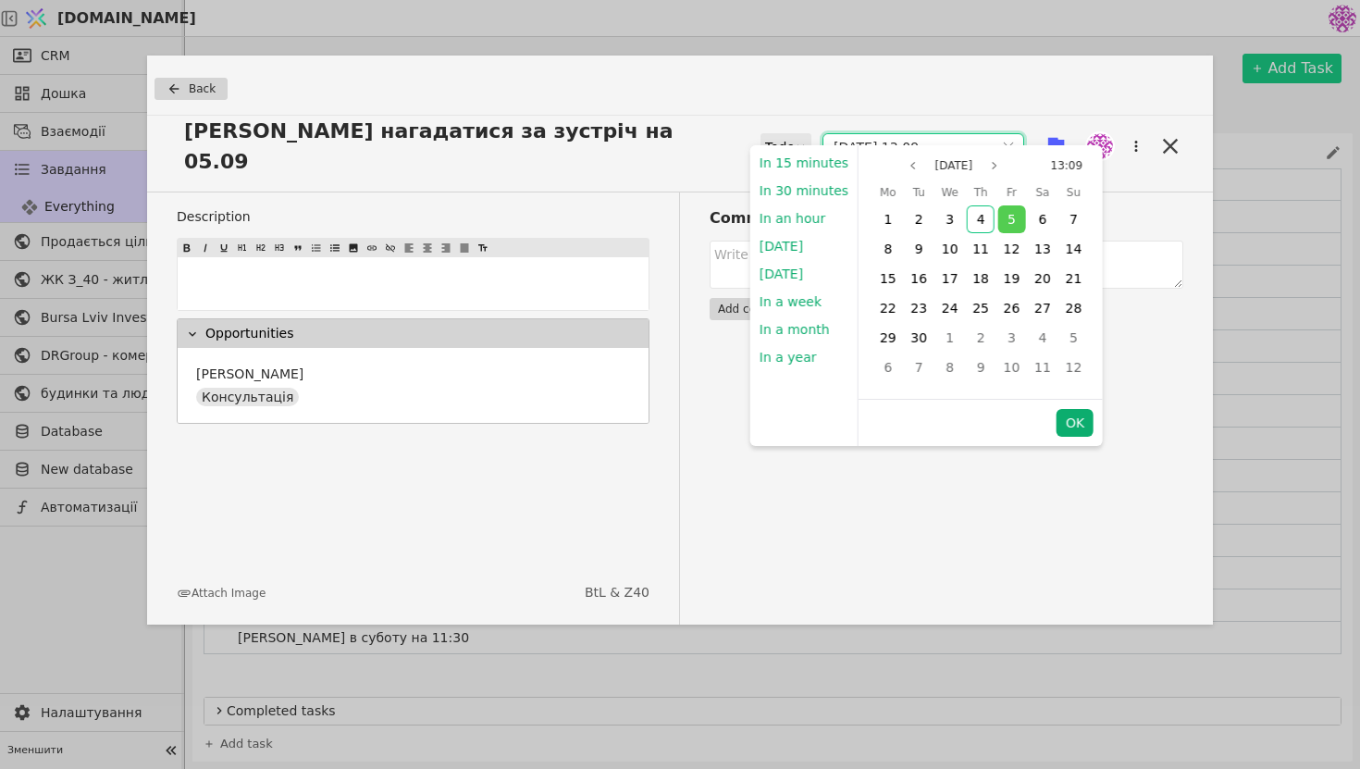
type input "[DATE] 13:09"
click at [1077, 425] on button "OK" at bounding box center [1075, 423] width 37 height 28
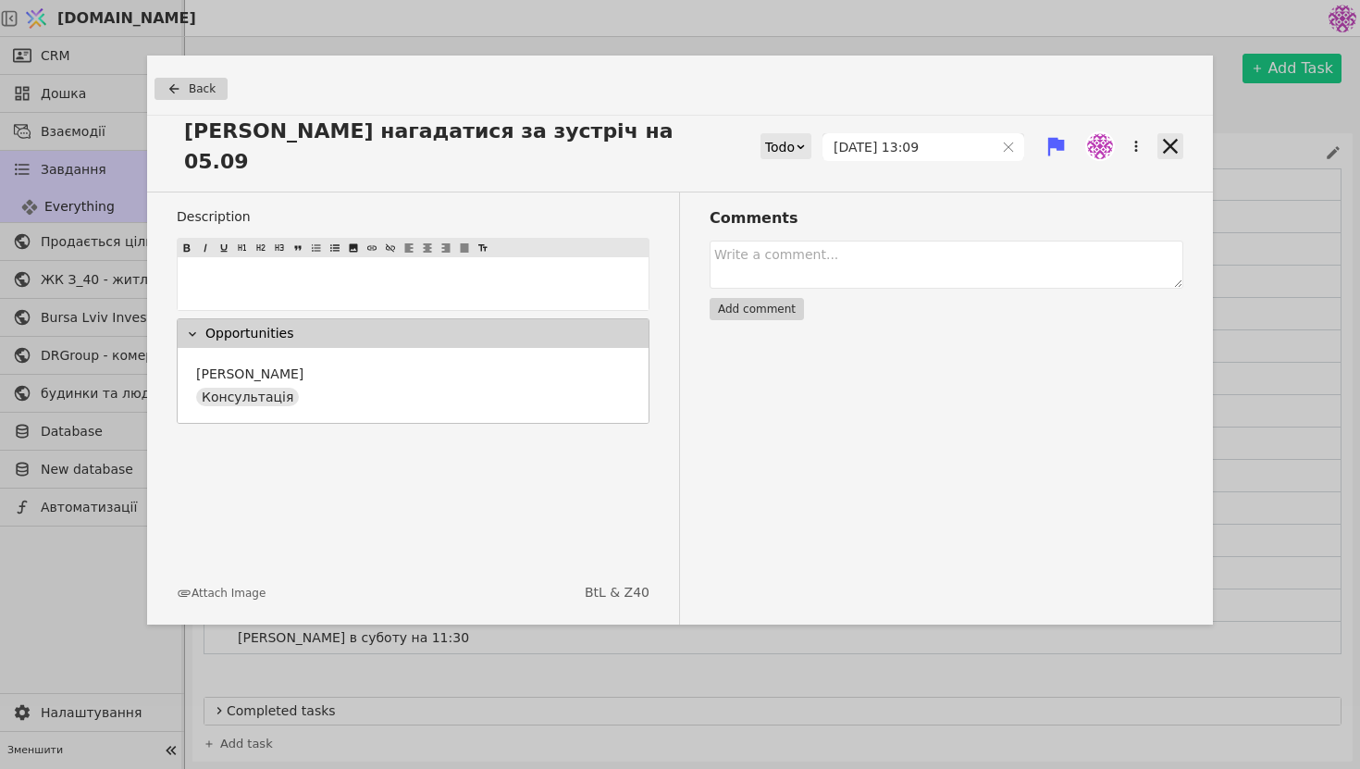
click at [1181, 133] on icon at bounding box center [1171, 146] width 26 height 26
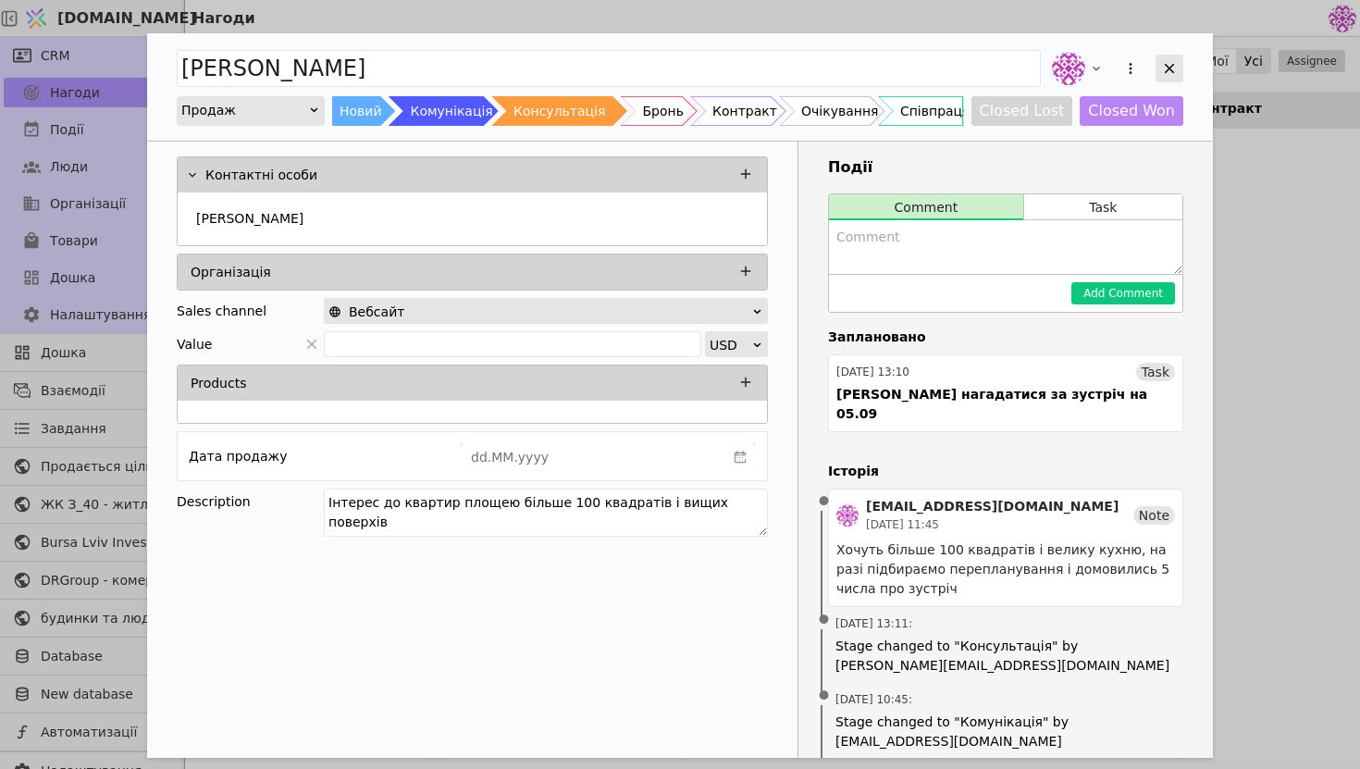
click at [1168, 59] on div "Add Opportunity" at bounding box center [1170, 69] width 28 height 28
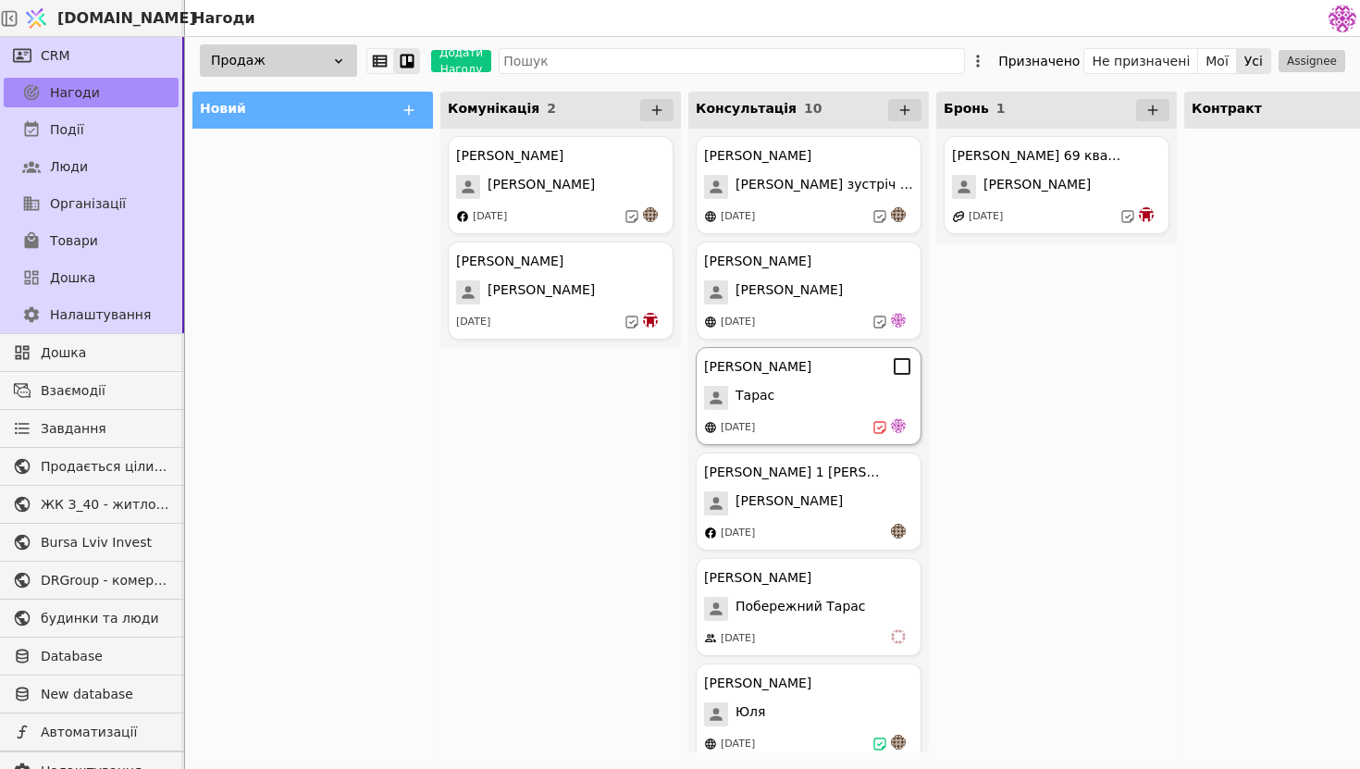
click at [752, 422] on div "[DATE]" at bounding box center [738, 428] width 34 height 16
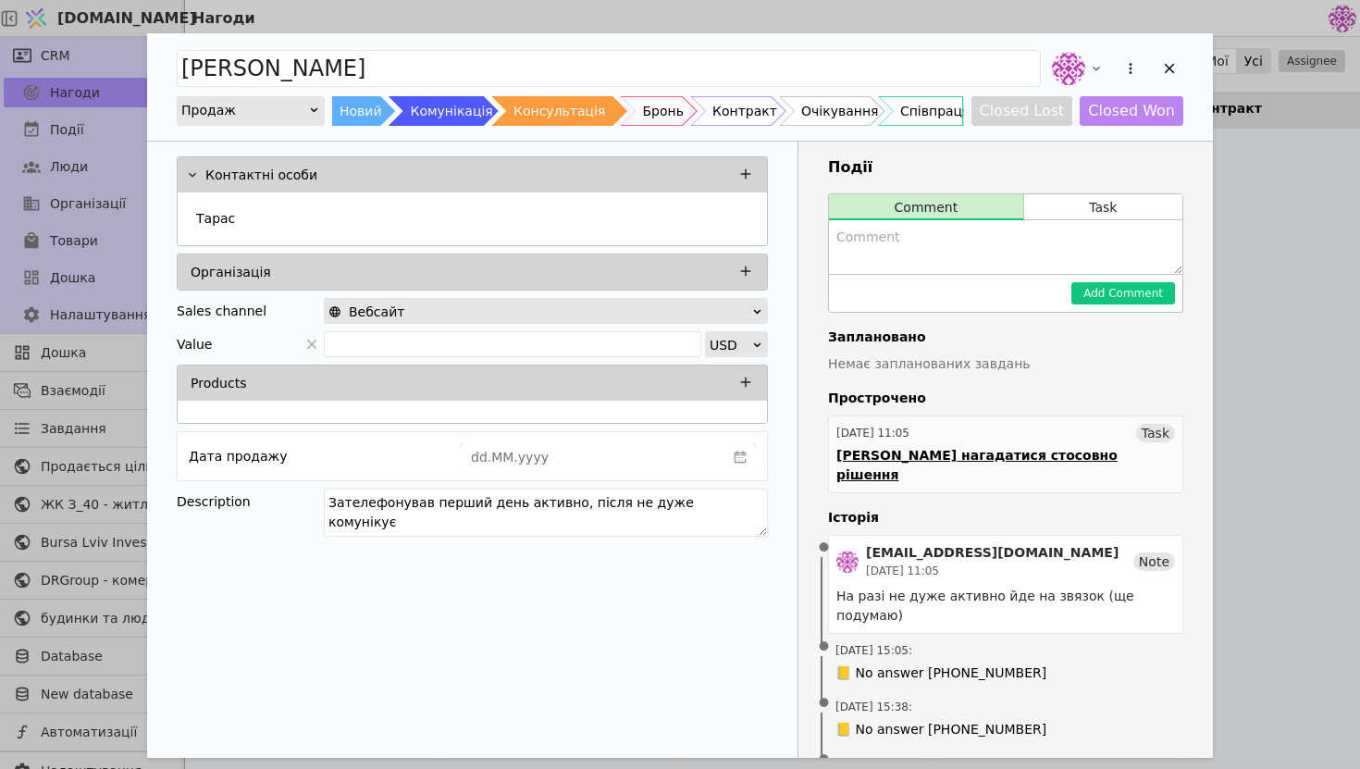
click at [902, 450] on div "[PERSON_NAME] нагадатися стосовно рішення" at bounding box center [1006, 465] width 339 height 39
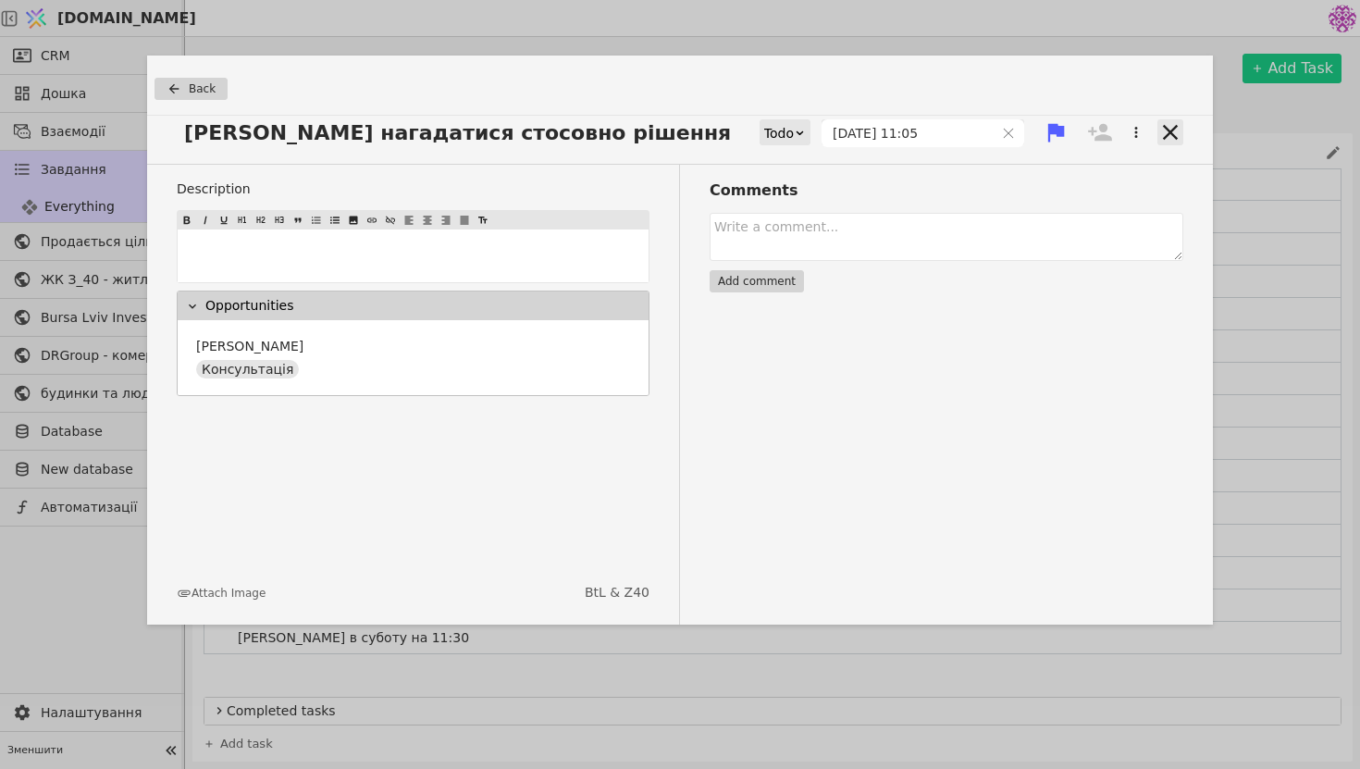
click at [1166, 130] on icon at bounding box center [1171, 132] width 26 height 26
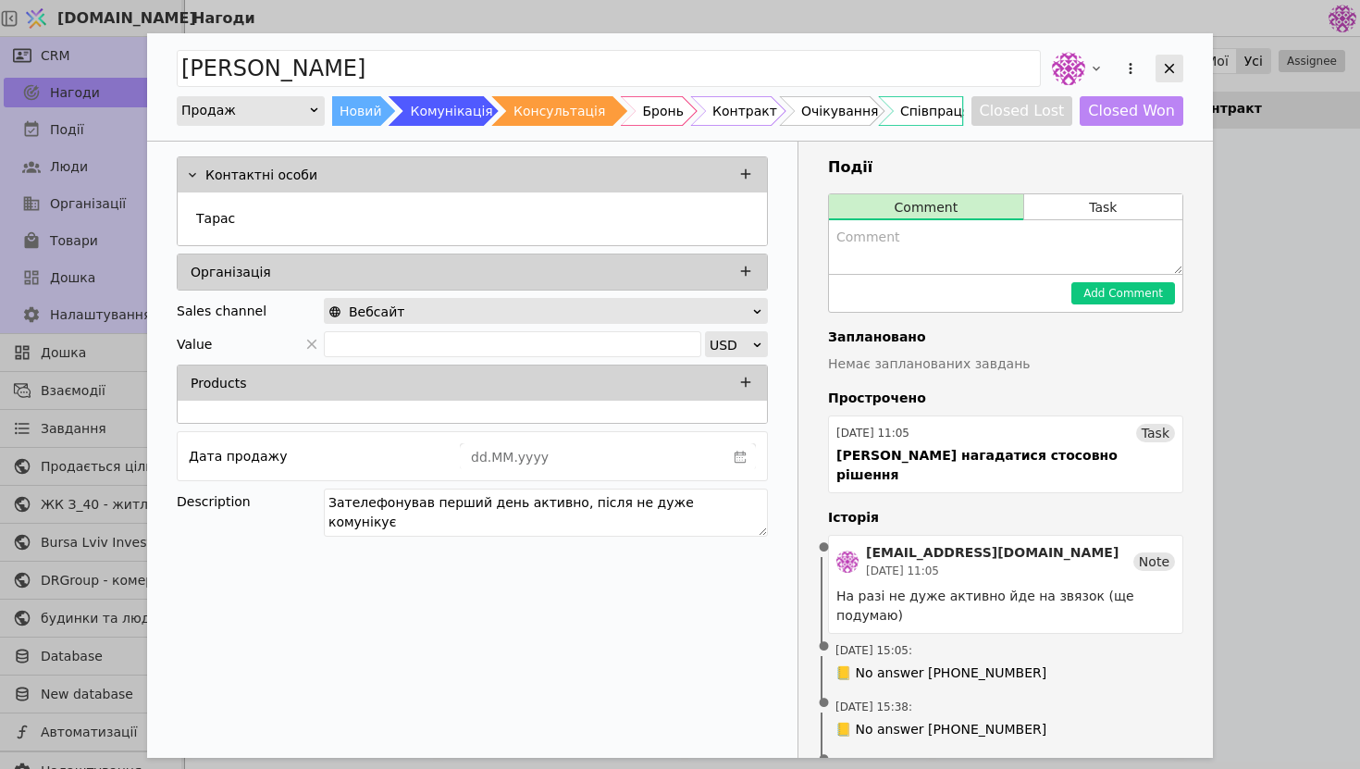
click at [1169, 63] on icon "Add Opportunity" at bounding box center [1169, 68] width 17 height 17
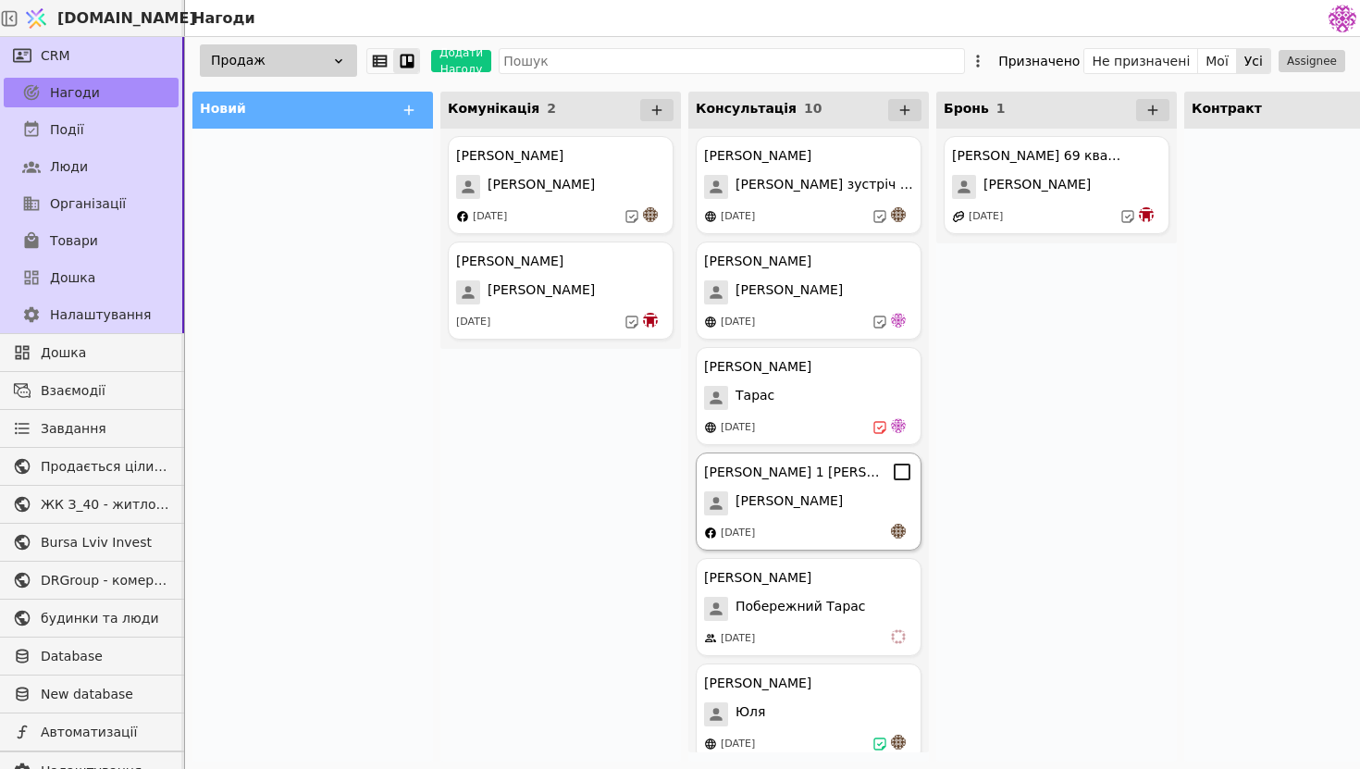
click at [799, 535] on div "[DATE]" at bounding box center [808, 533] width 209 height 19
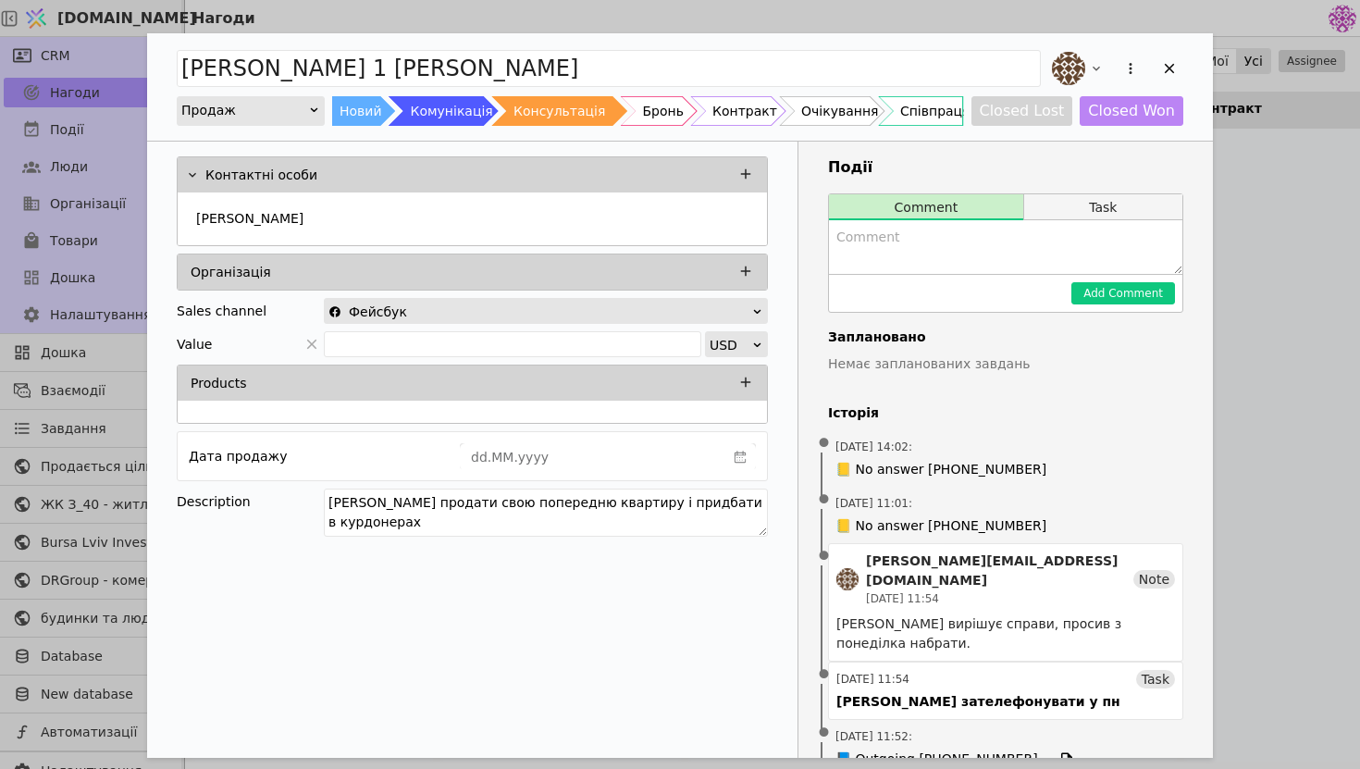
click at [1052, 210] on button "Task" at bounding box center [1103, 207] width 158 height 26
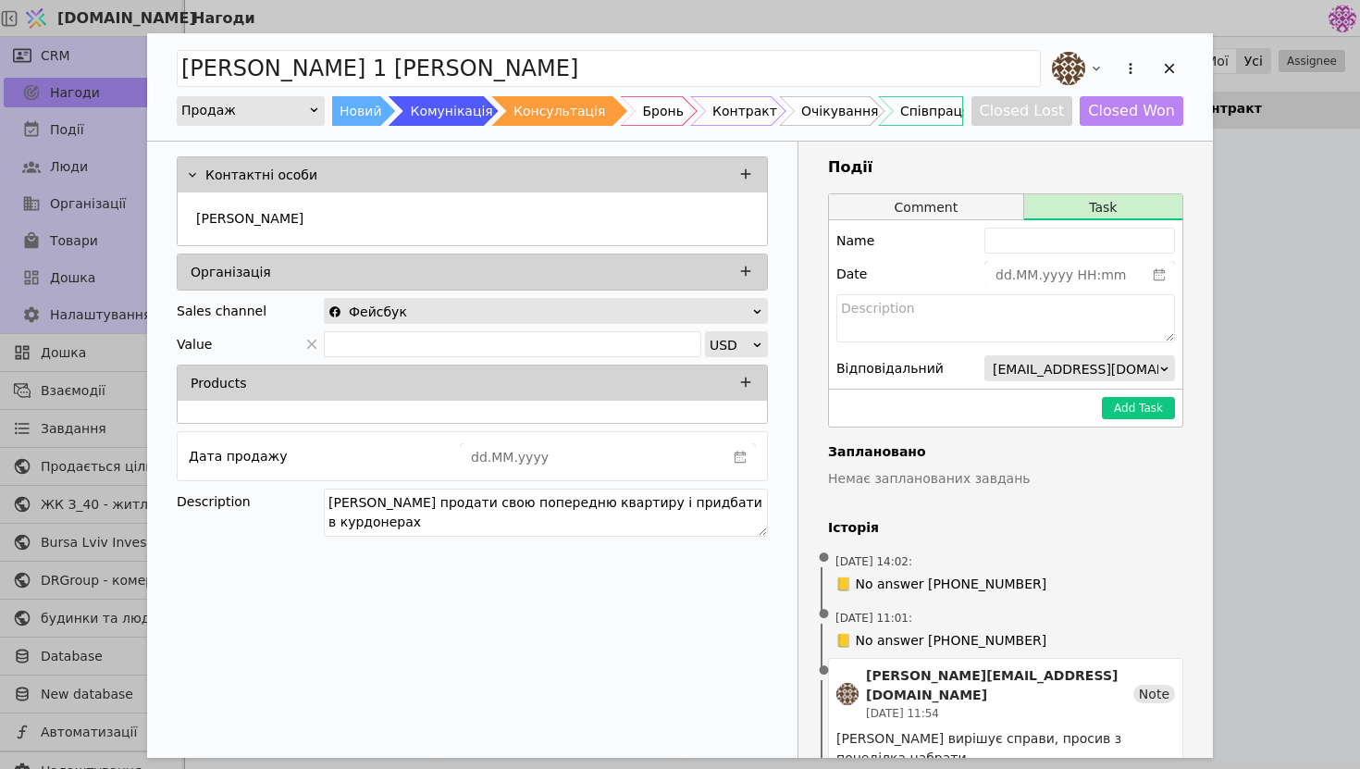
click at [943, 209] on button "Comment" at bounding box center [926, 207] width 194 height 26
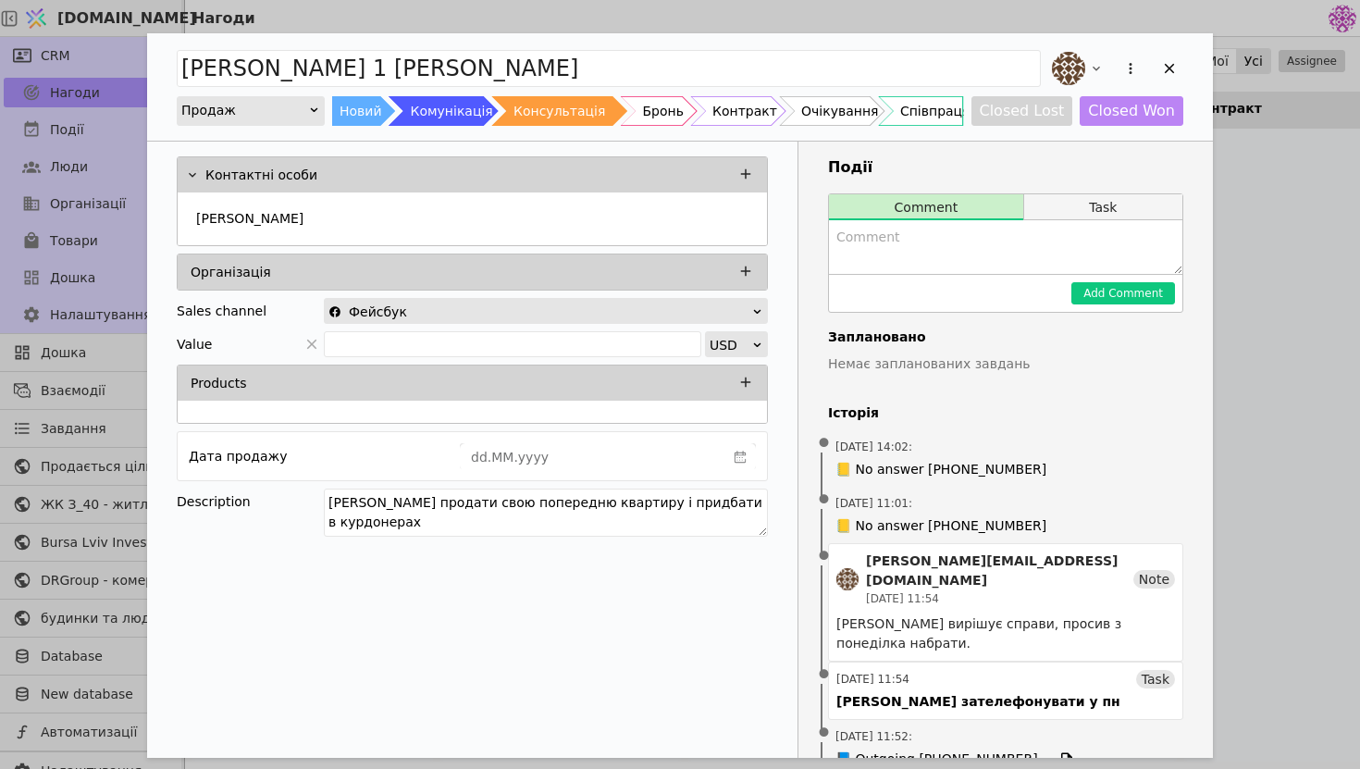
click at [1113, 217] on button "Task" at bounding box center [1103, 207] width 158 height 26
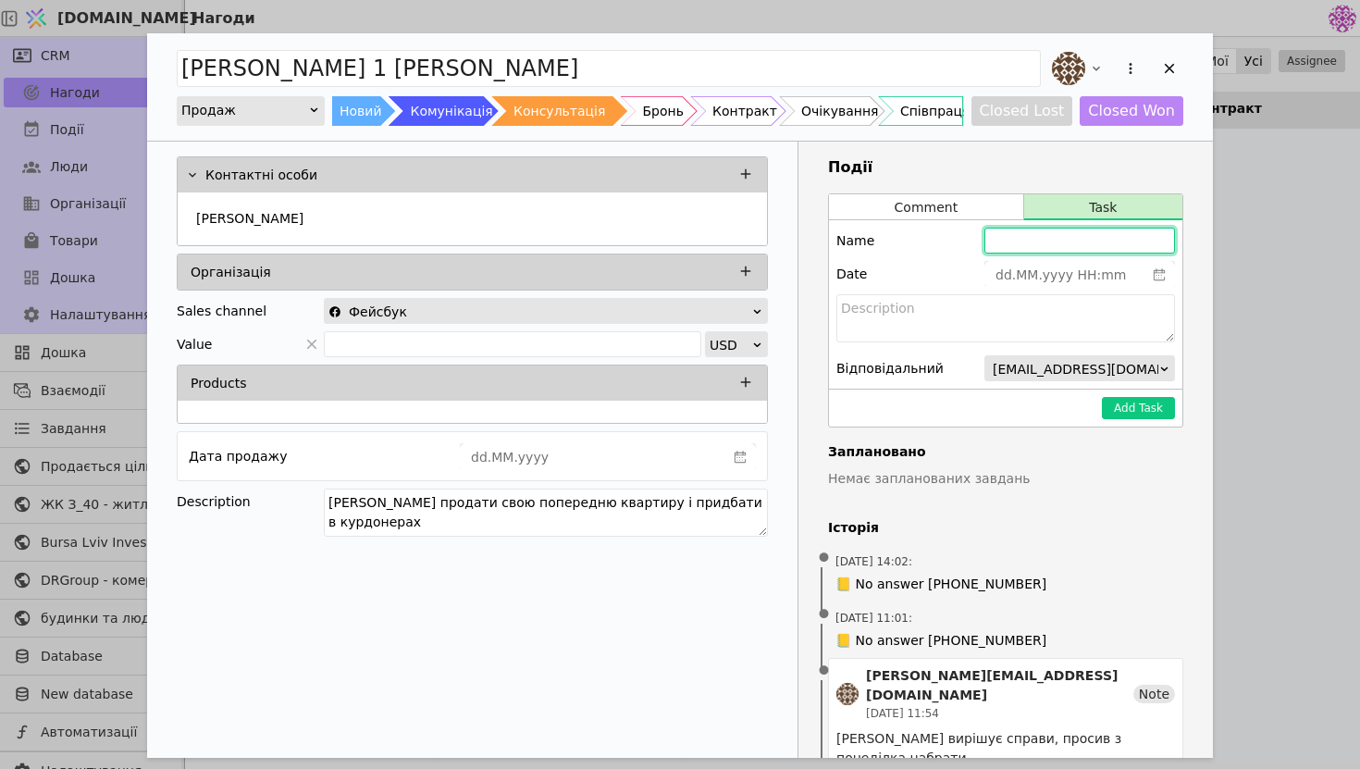
click at [1039, 242] on input "Add Opportunity" at bounding box center [1080, 241] width 191 height 26
type input "F"
type input "[PERSON_NAME] нагадатися в понеділок"
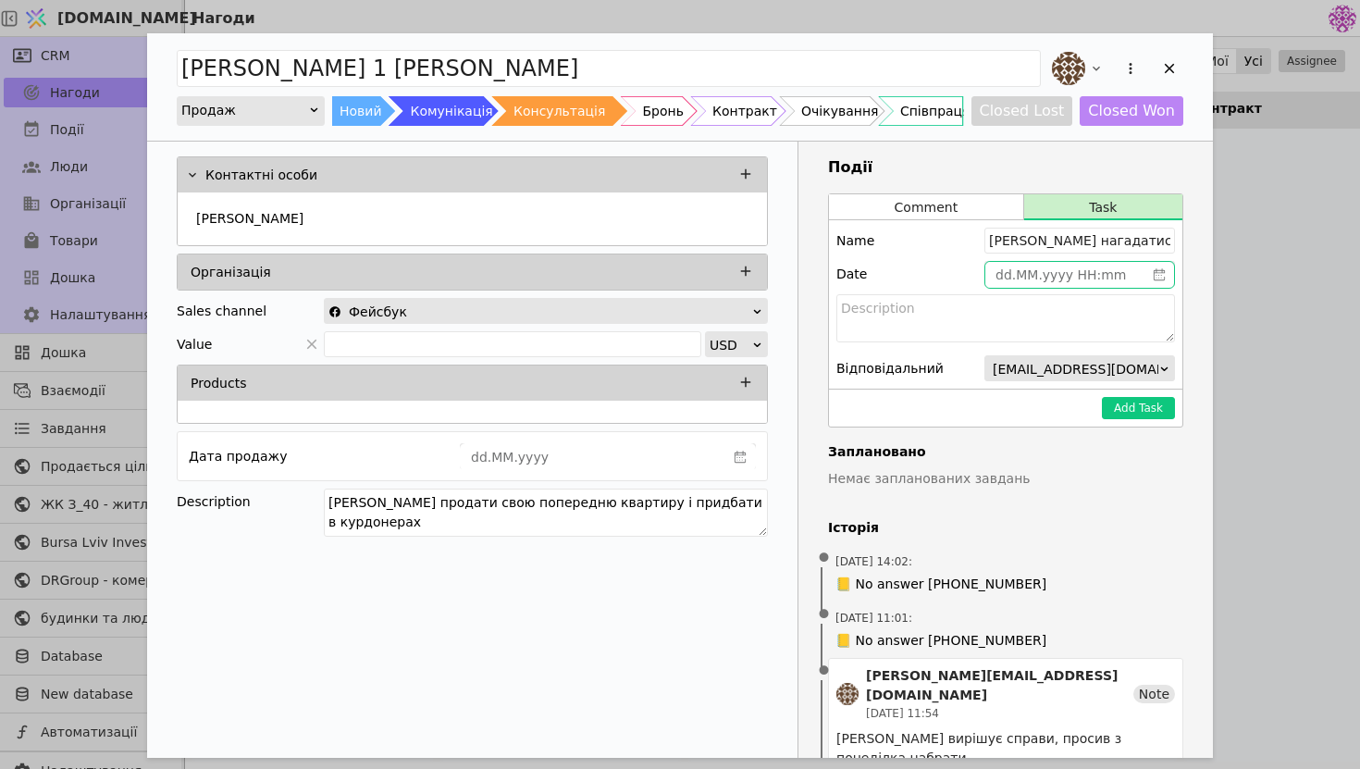
click at [1162, 278] on icon "calender simple" at bounding box center [1159, 274] width 13 height 13
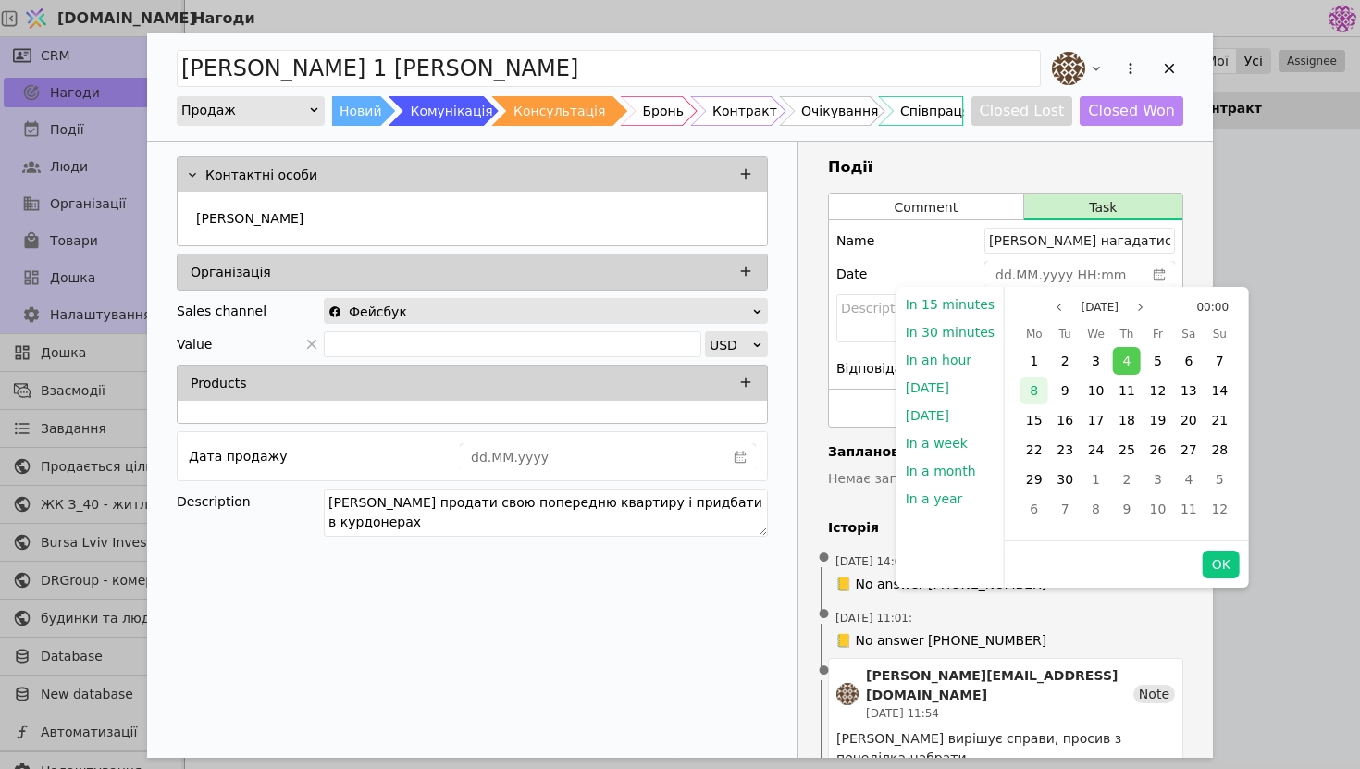
click at [1037, 397] on div "8" at bounding box center [1035, 391] width 28 height 28
click at [1215, 553] on button "OK" at bounding box center [1221, 565] width 37 height 28
type input "[DATE] 00:00"
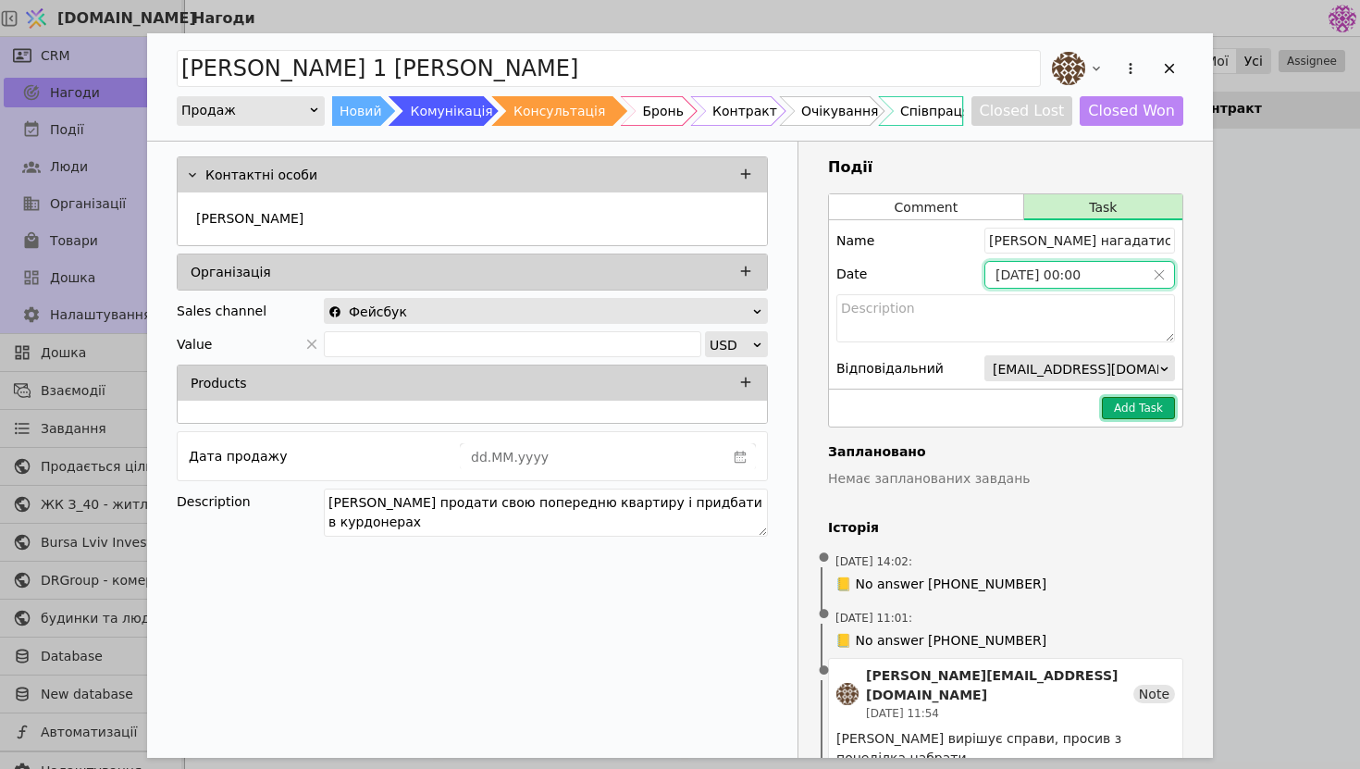
click at [1137, 408] on button "Add Task" at bounding box center [1138, 408] width 73 height 22
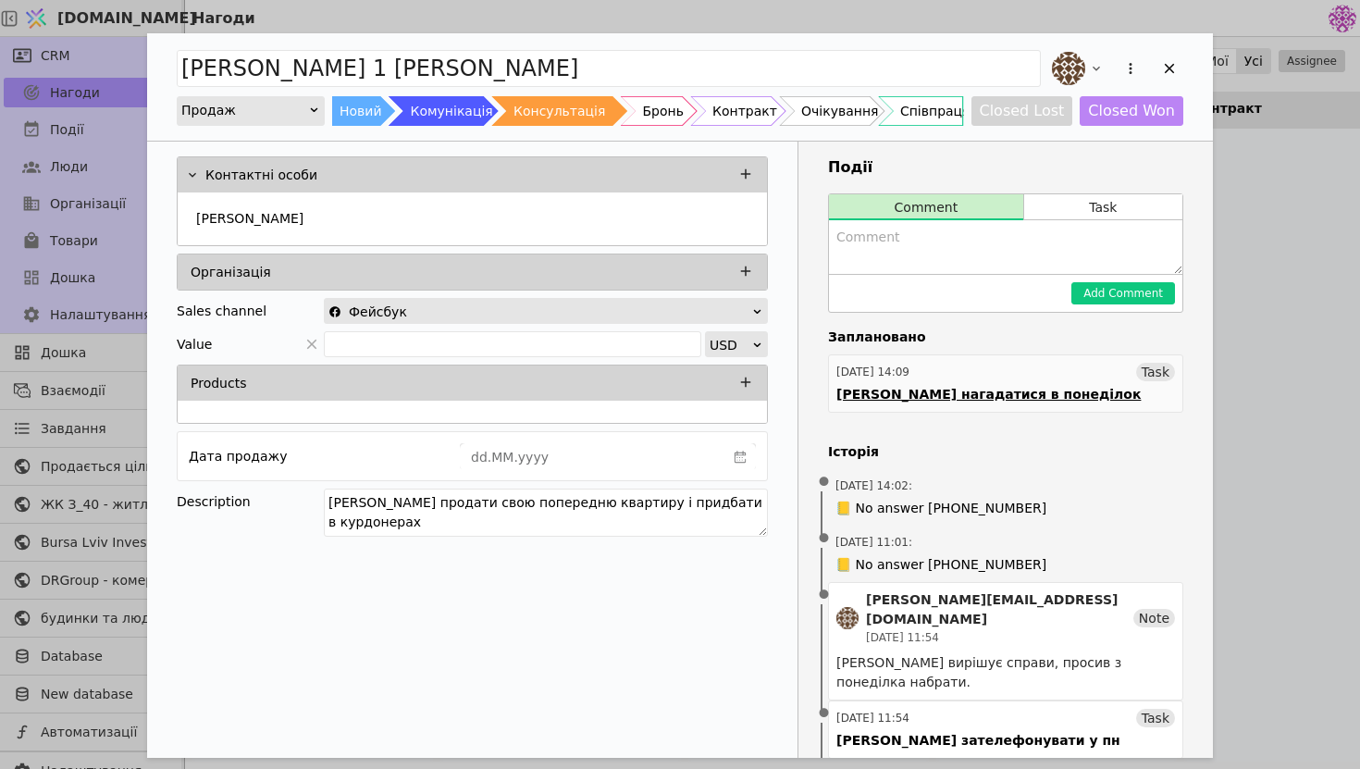
click at [1031, 373] on div "[DATE] 14:09 Task" at bounding box center [1006, 372] width 339 height 19
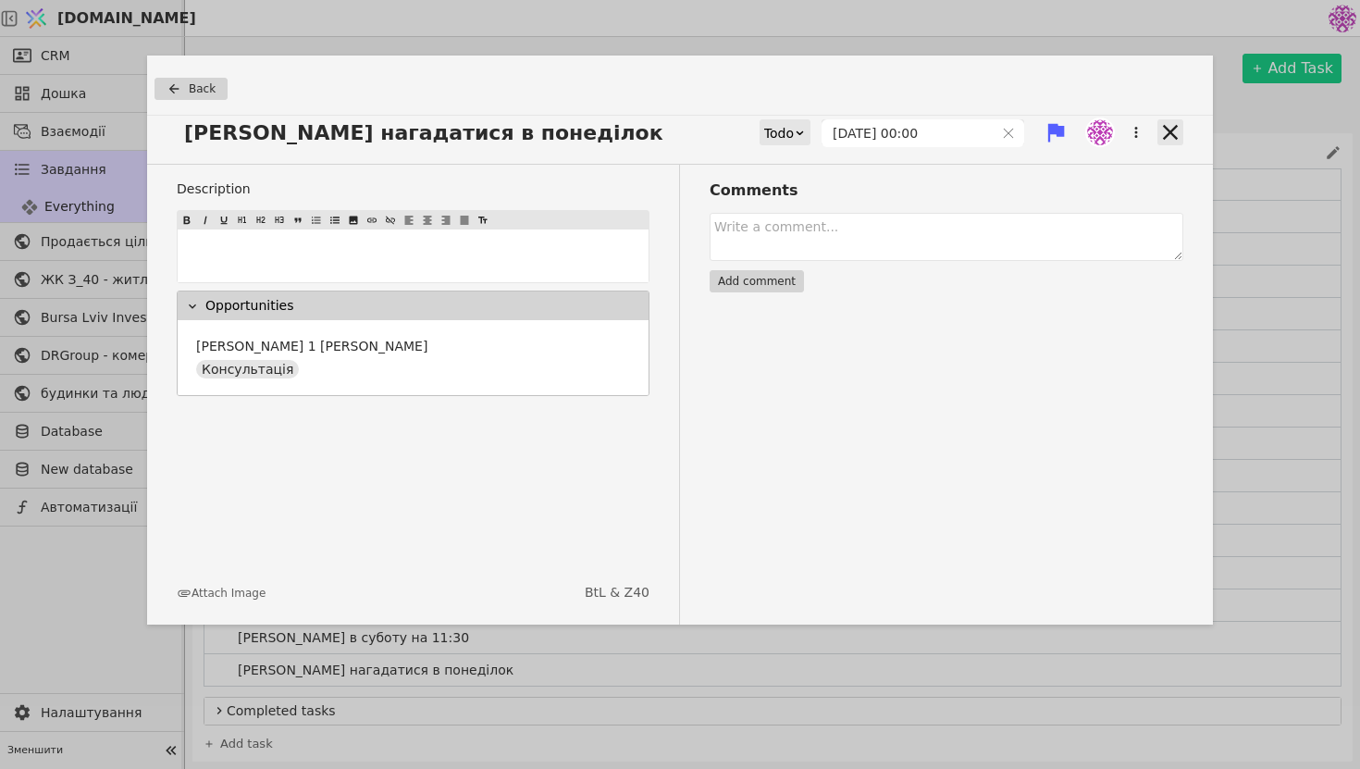
click at [1168, 130] on icon at bounding box center [1170, 132] width 15 height 15
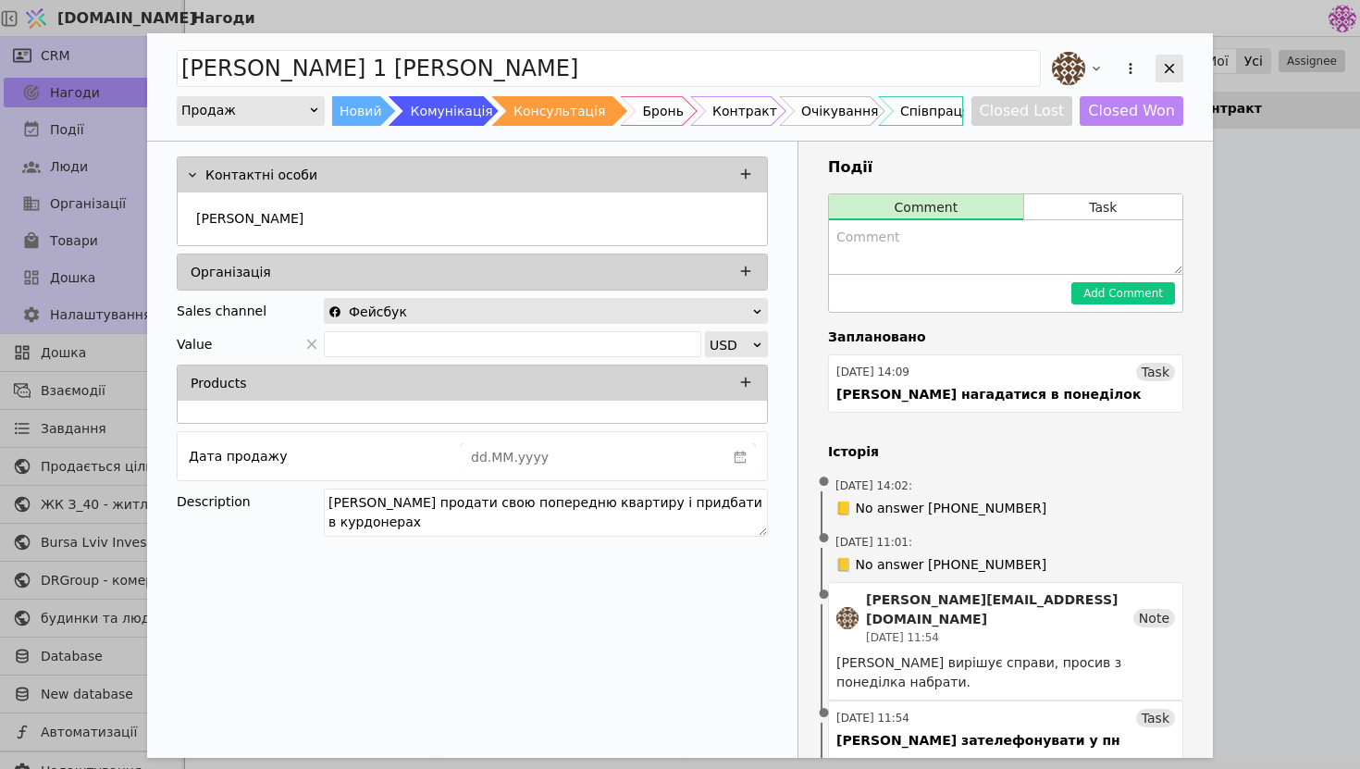
click at [1165, 71] on icon "Add Opportunity" at bounding box center [1170, 69] width 10 height 10
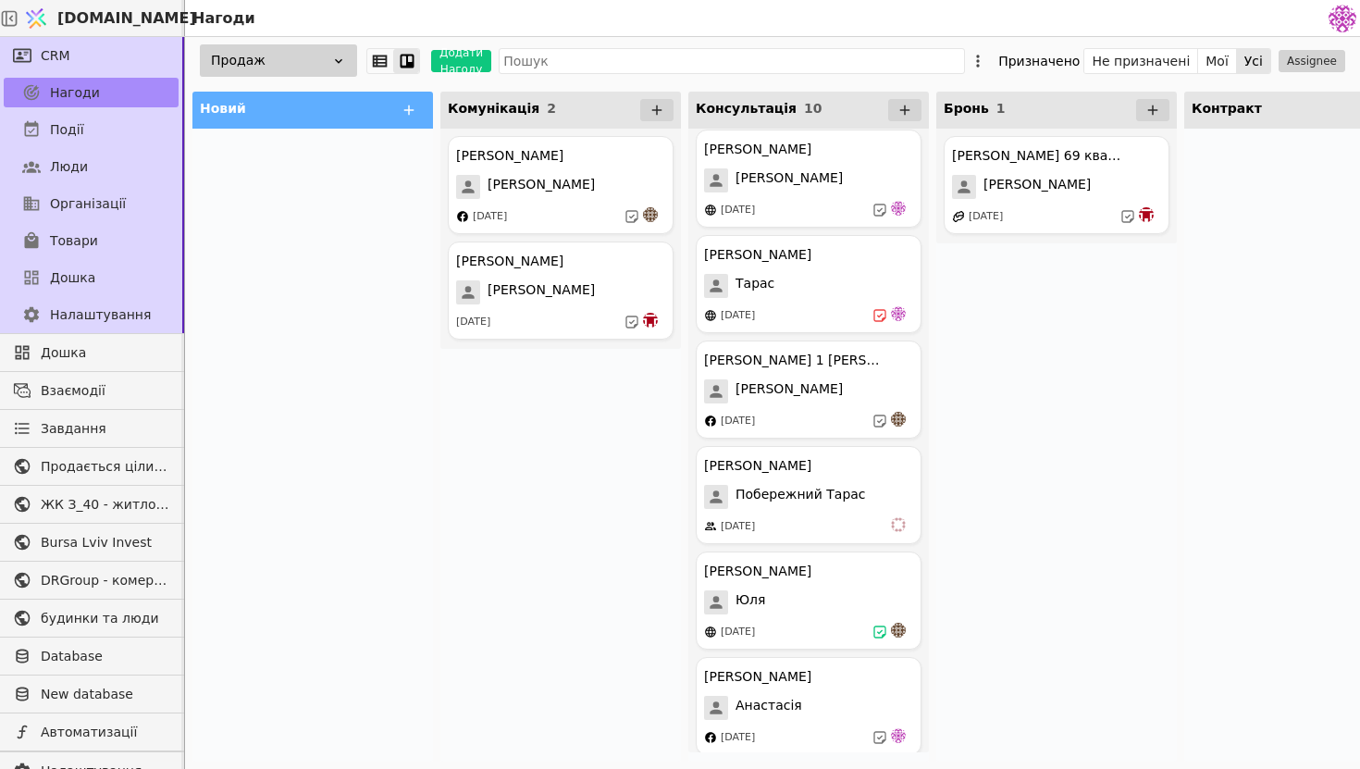
scroll to position [121, 0]
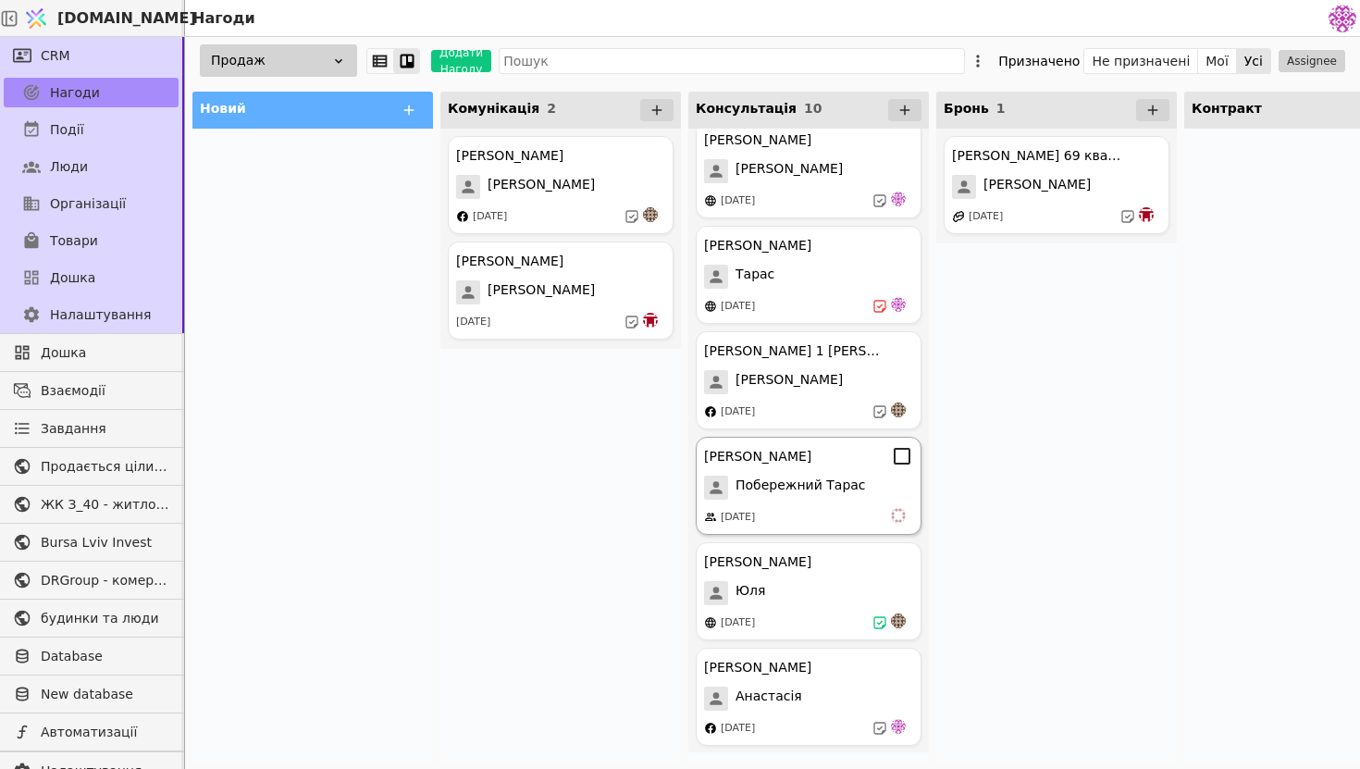
click at [859, 514] on div "[DATE]" at bounding box center [808, 517] width 209 height 19
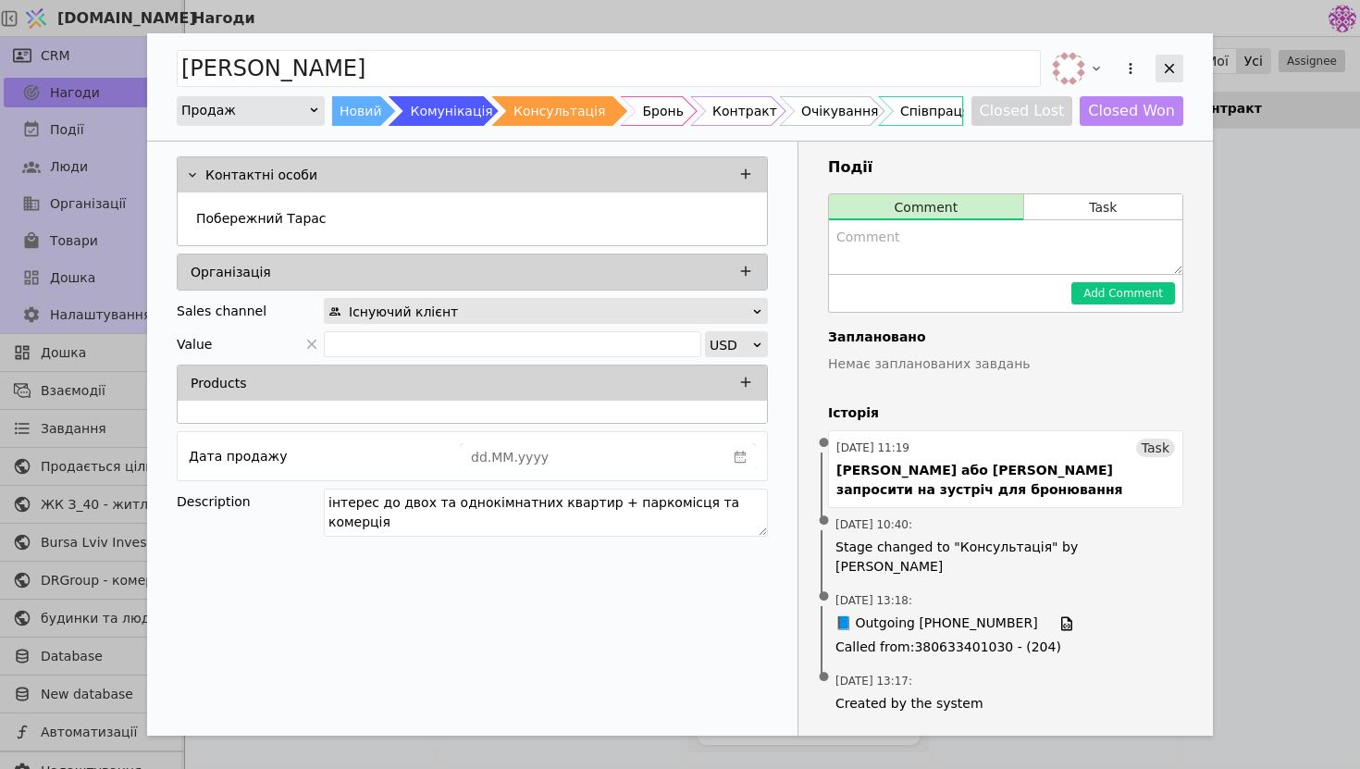
click at [1182, 71] on div "Add Opportunity" at bounding box center [1170, 69] width 28 height 28
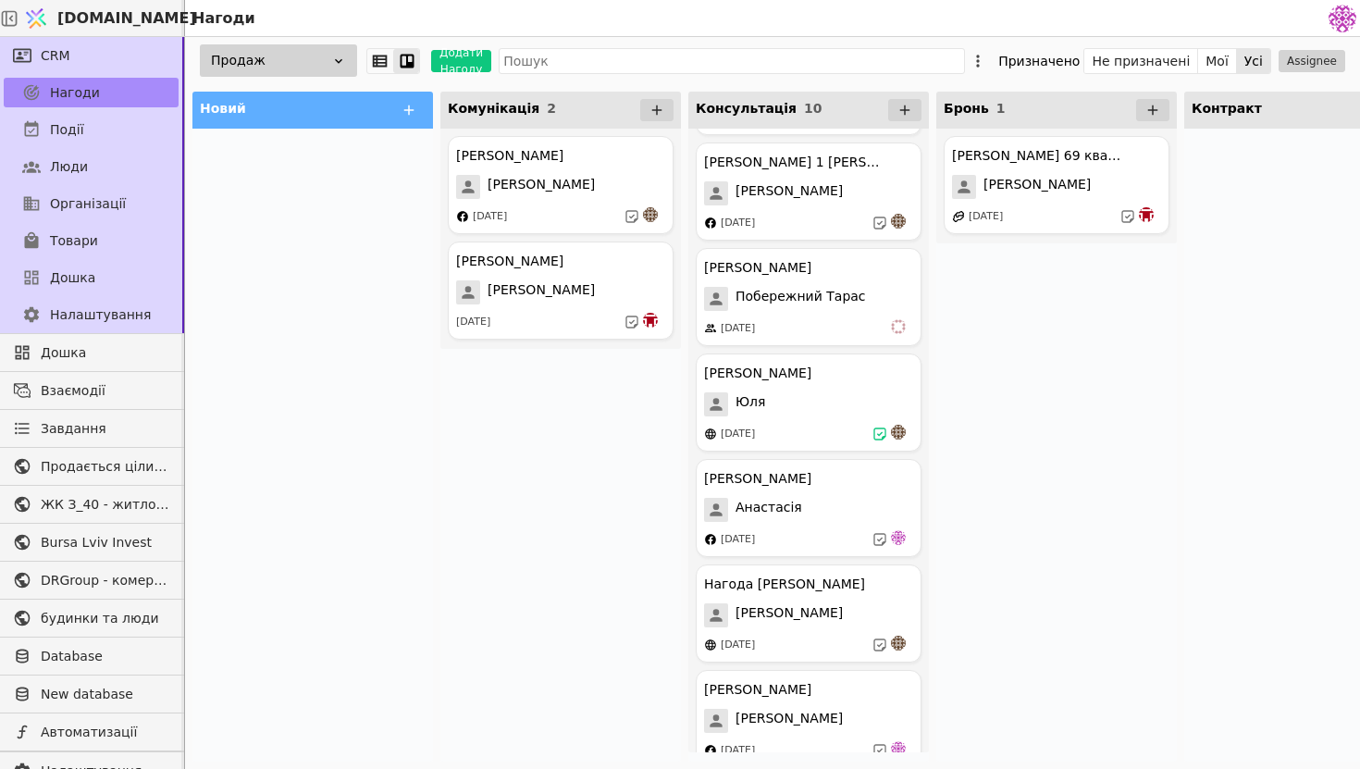
scroll to position [341, 0]
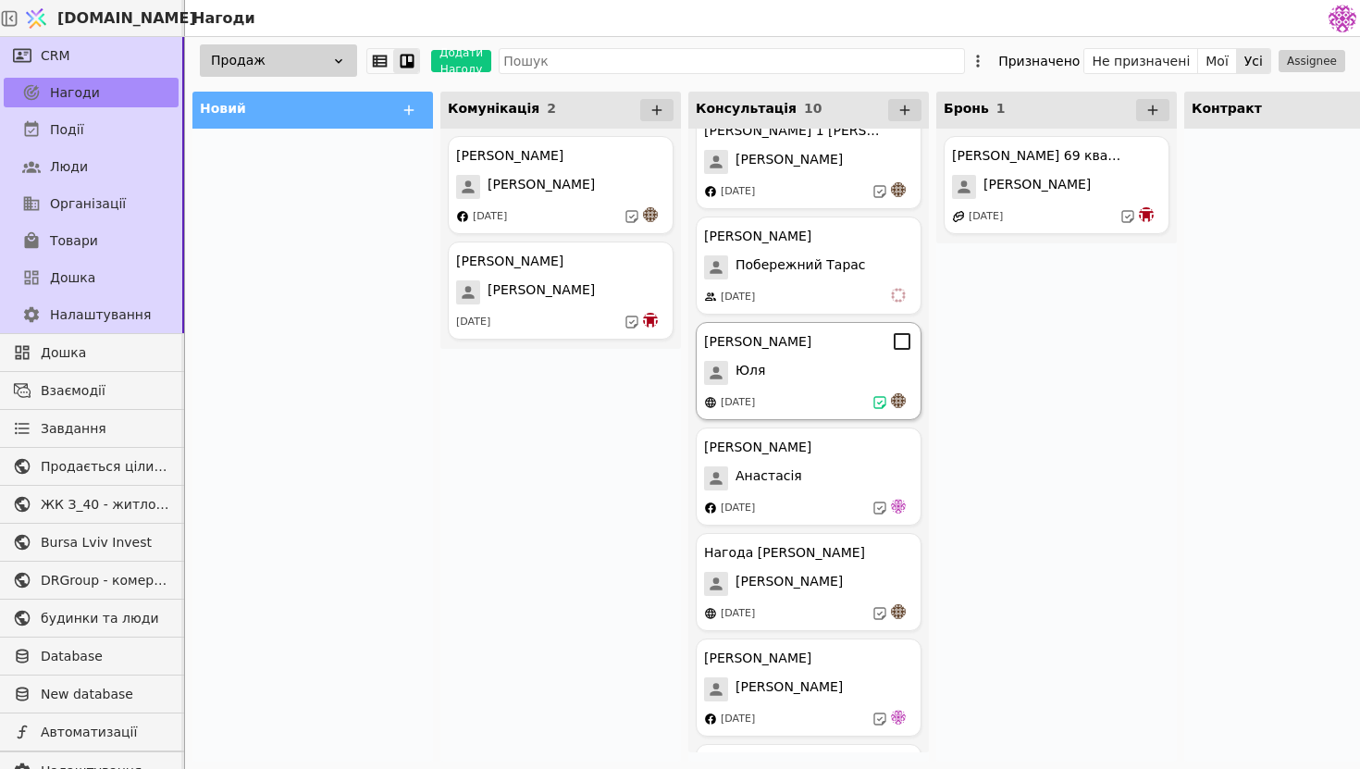
click at [855, 361] on div "Юля" at bounding box center [808, 373] width 209 height 24
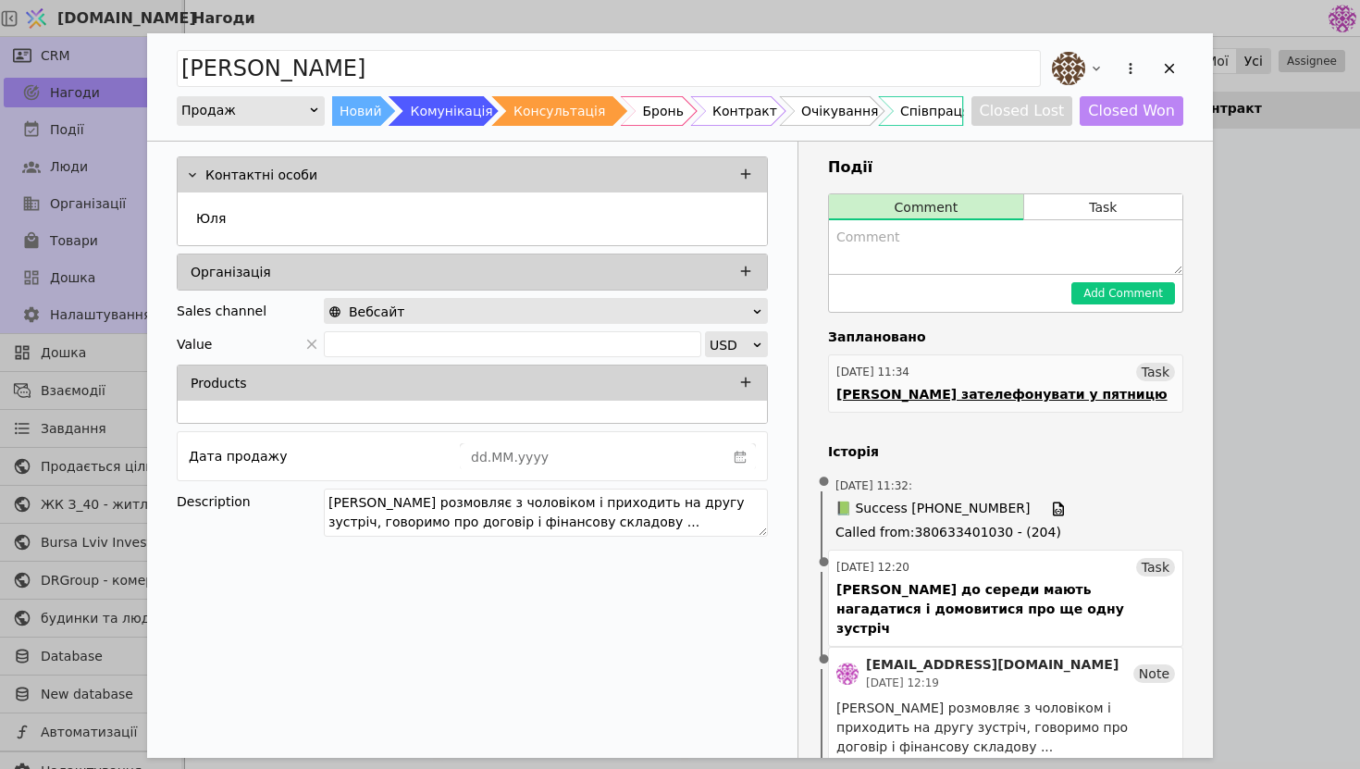
click at [987, 390] on div "[PERSON_NAME] зателефонувати у пятницю" at bounding box center [1002, 394] width 331 height 19
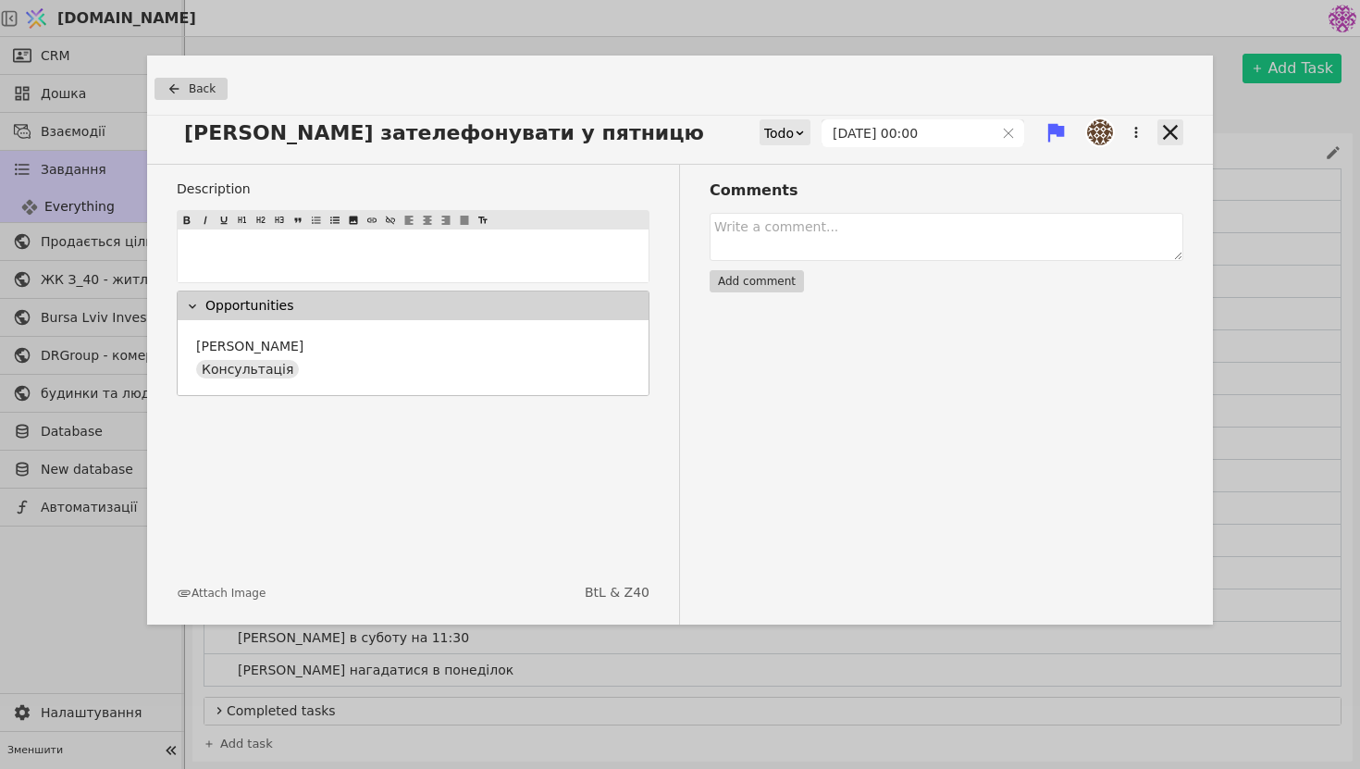
click at [1168, 134] on icon at bounding box center [1170, 132] width 15 height 15
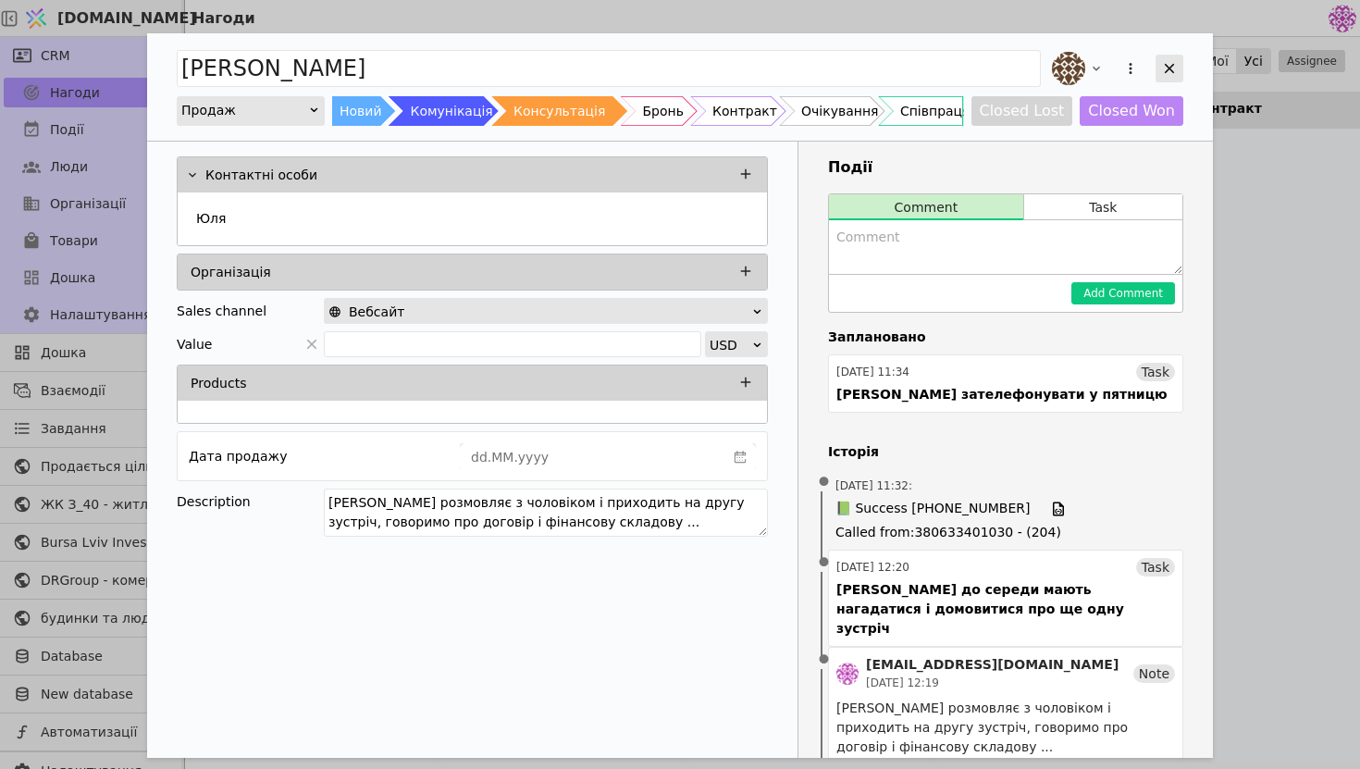
click at [1175, 68] on icon "Add Opportunity" at bounding box center [1169, 68] width 17 height 17
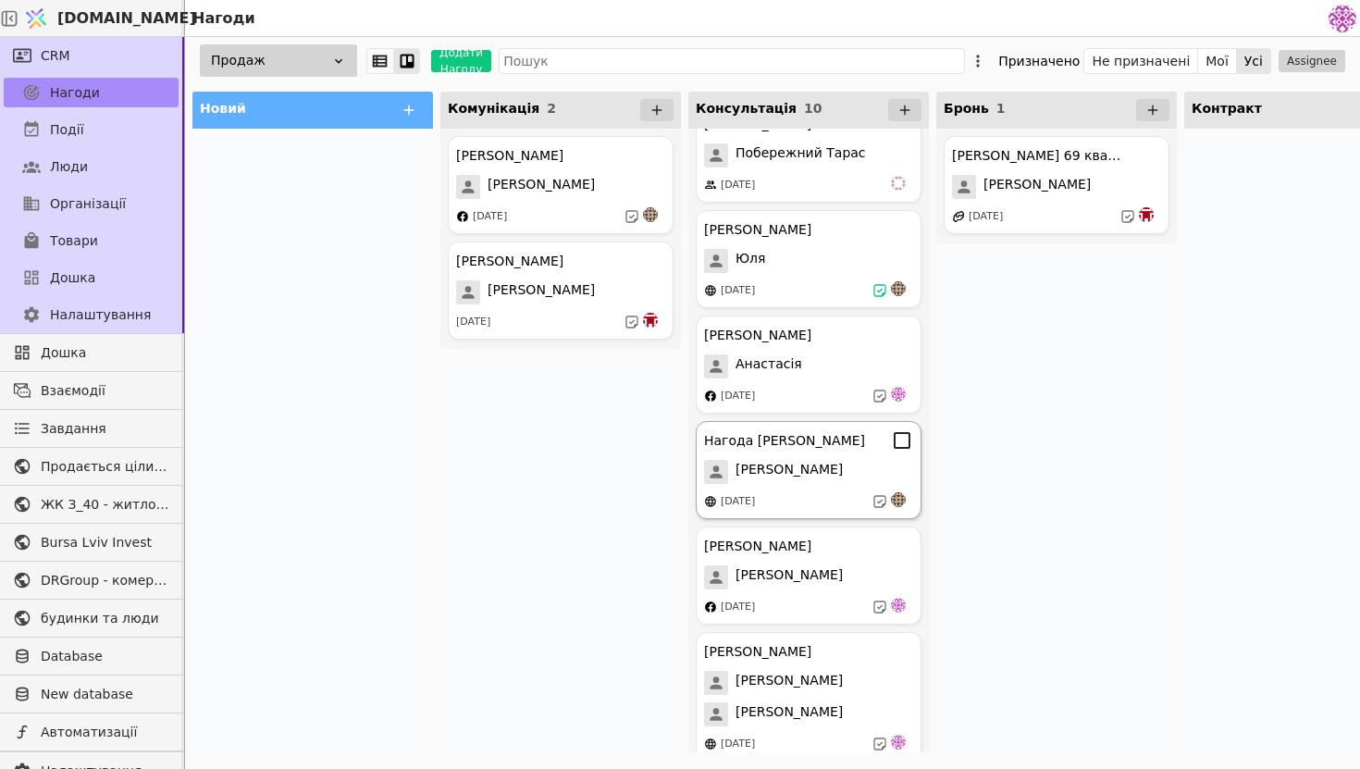
scroll to position [470, 0]
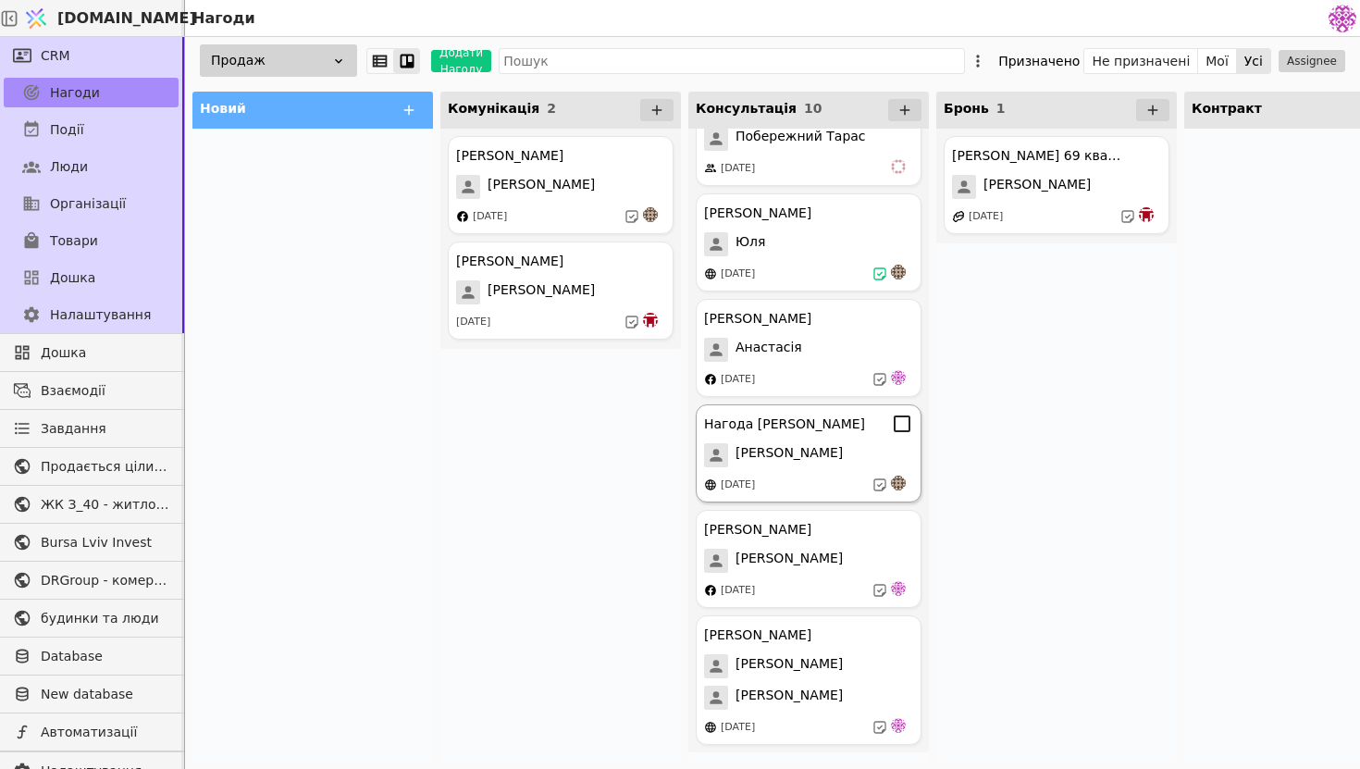
click at [887, 481] on icon at bounding box center [880, 485] width 15 height 15
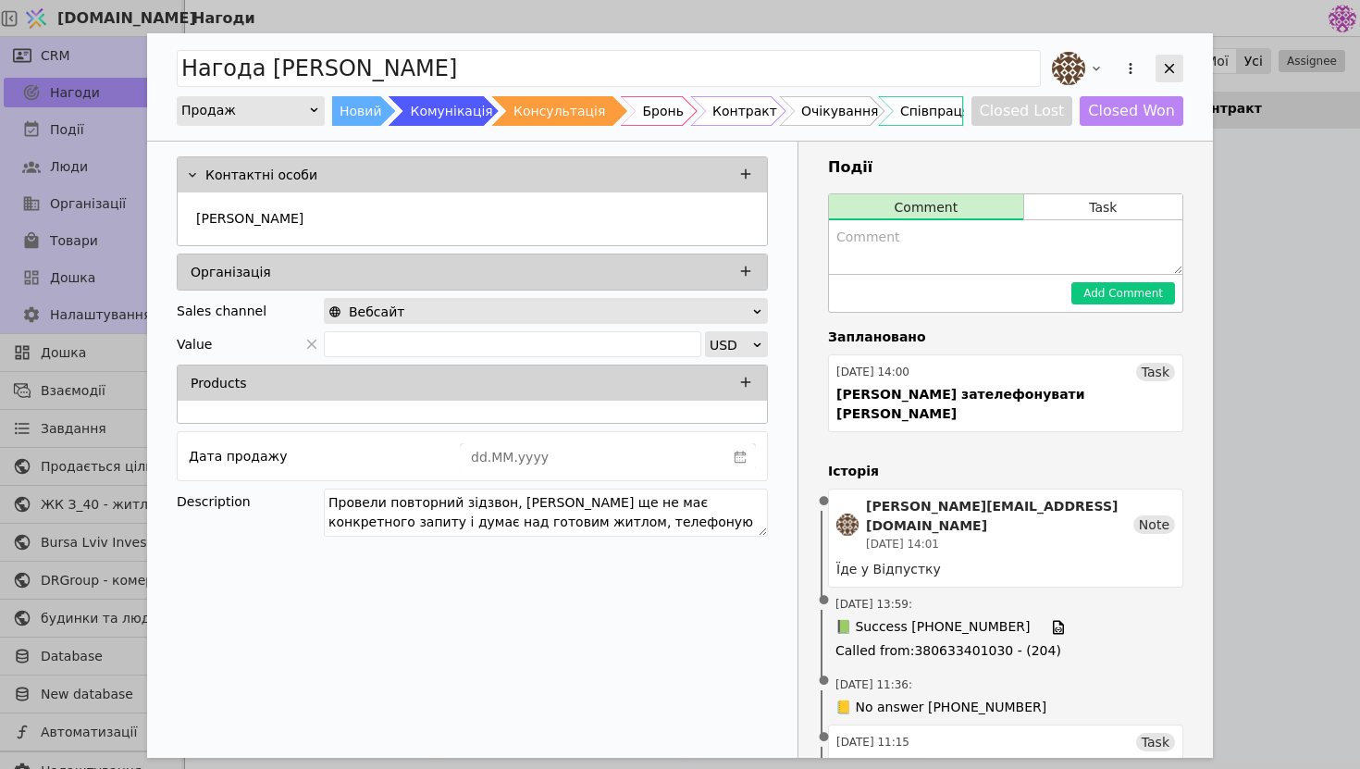
click at [1174, 67] on icon "Add Opportunity" at bounding box center [1169, 68] width 17 height 17
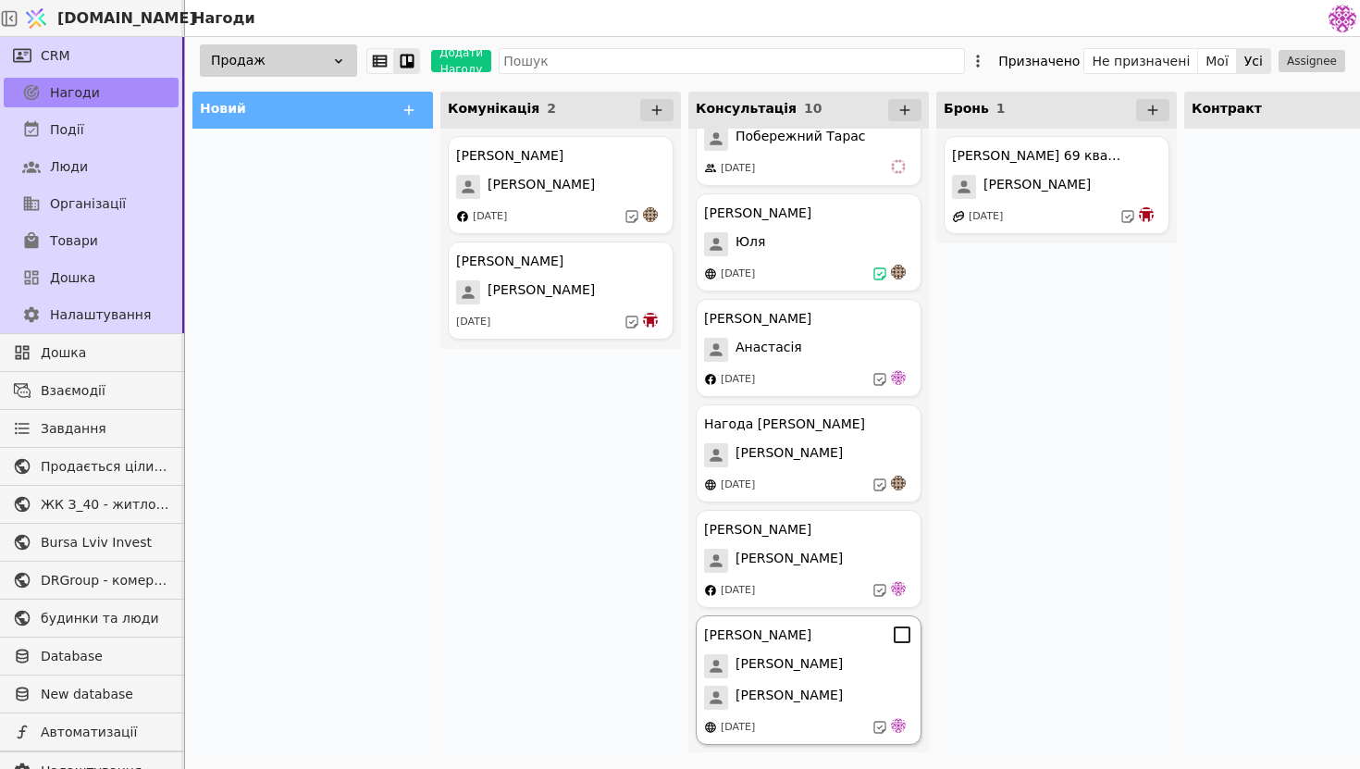
click at [836, 667] on span "[PERSON_NAME]" at bounding box center [789, 666] width 107 height 24
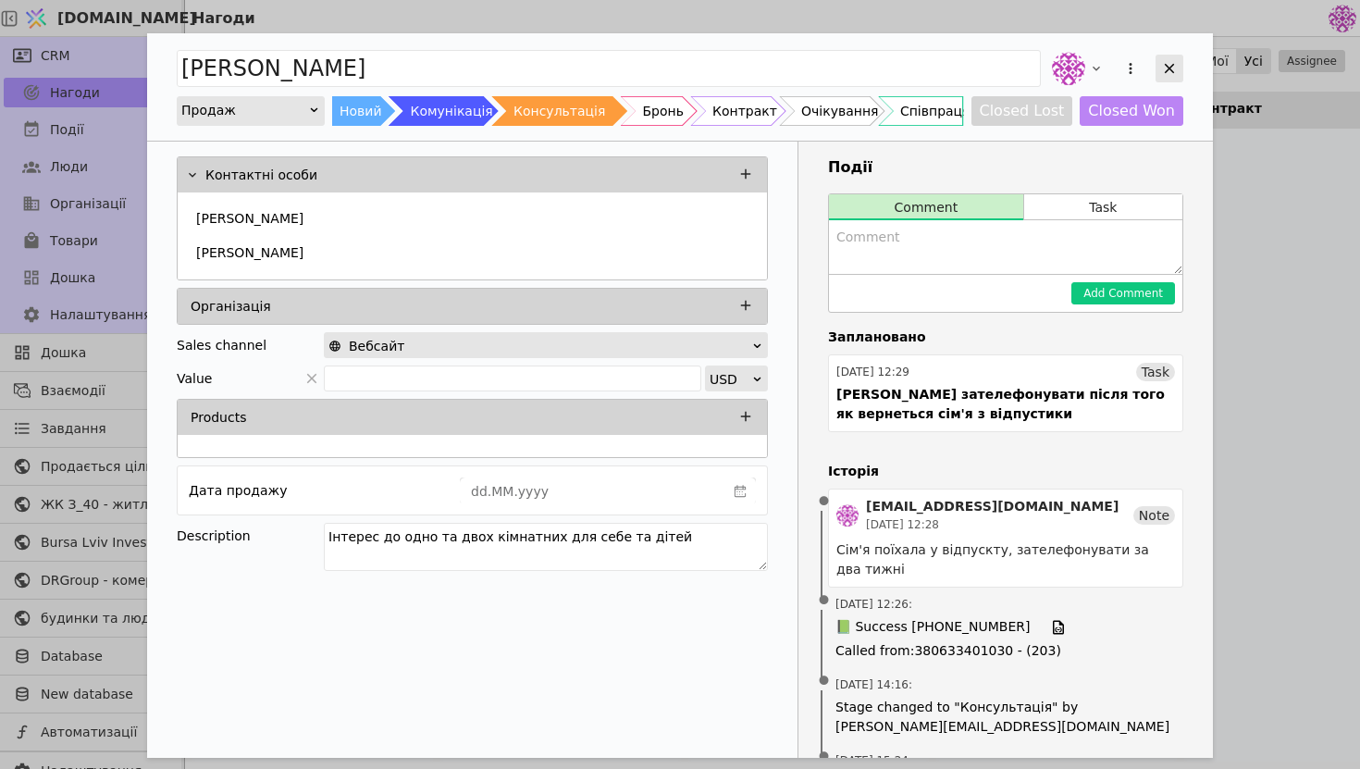
click at [1162, 73] on icon "Add Opportunity" at bounding box center [1169, 68] width 17 height 17
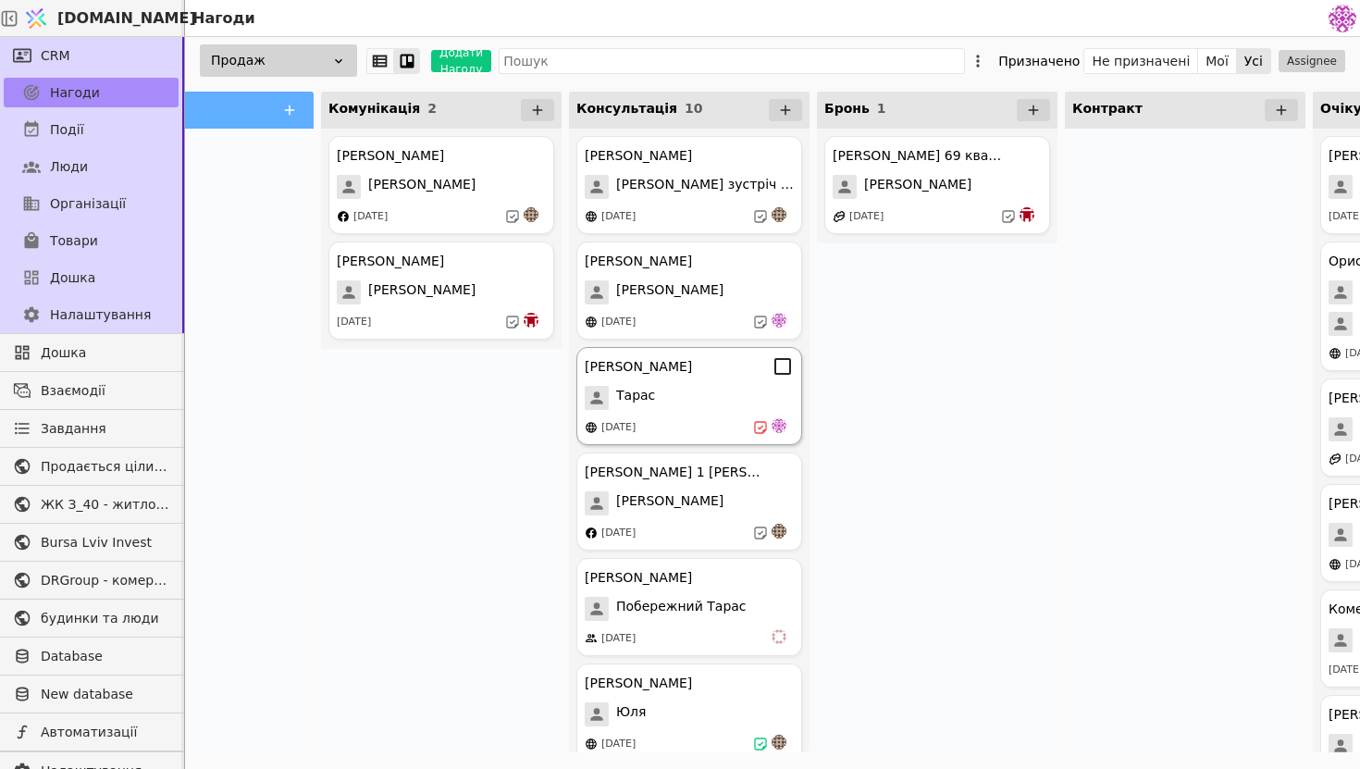
click at [735, 419] on div "[DATE]" at bounding box center [689, 427] width 209 height 19
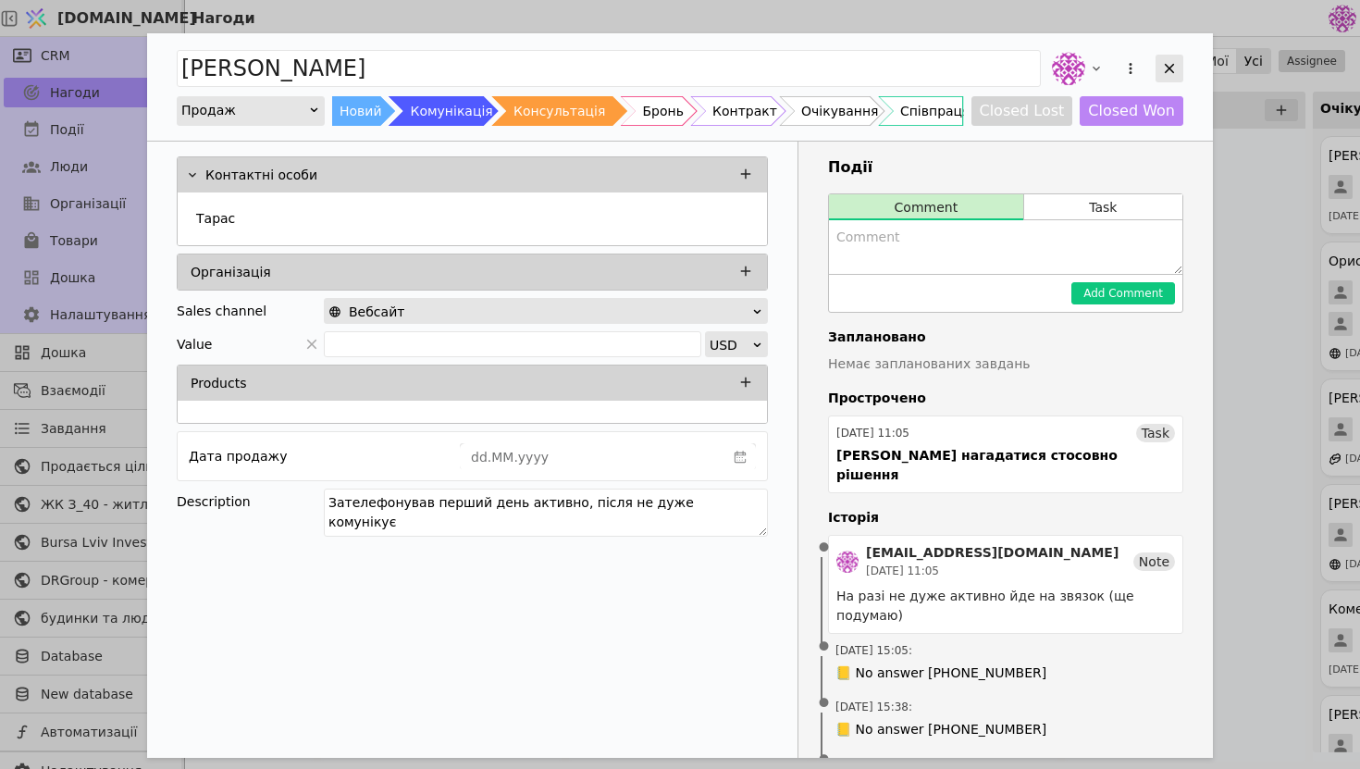
click at [1173, 60] on icon "Add Opportunity" at bounding box center [1169, 68] width 17 height 17
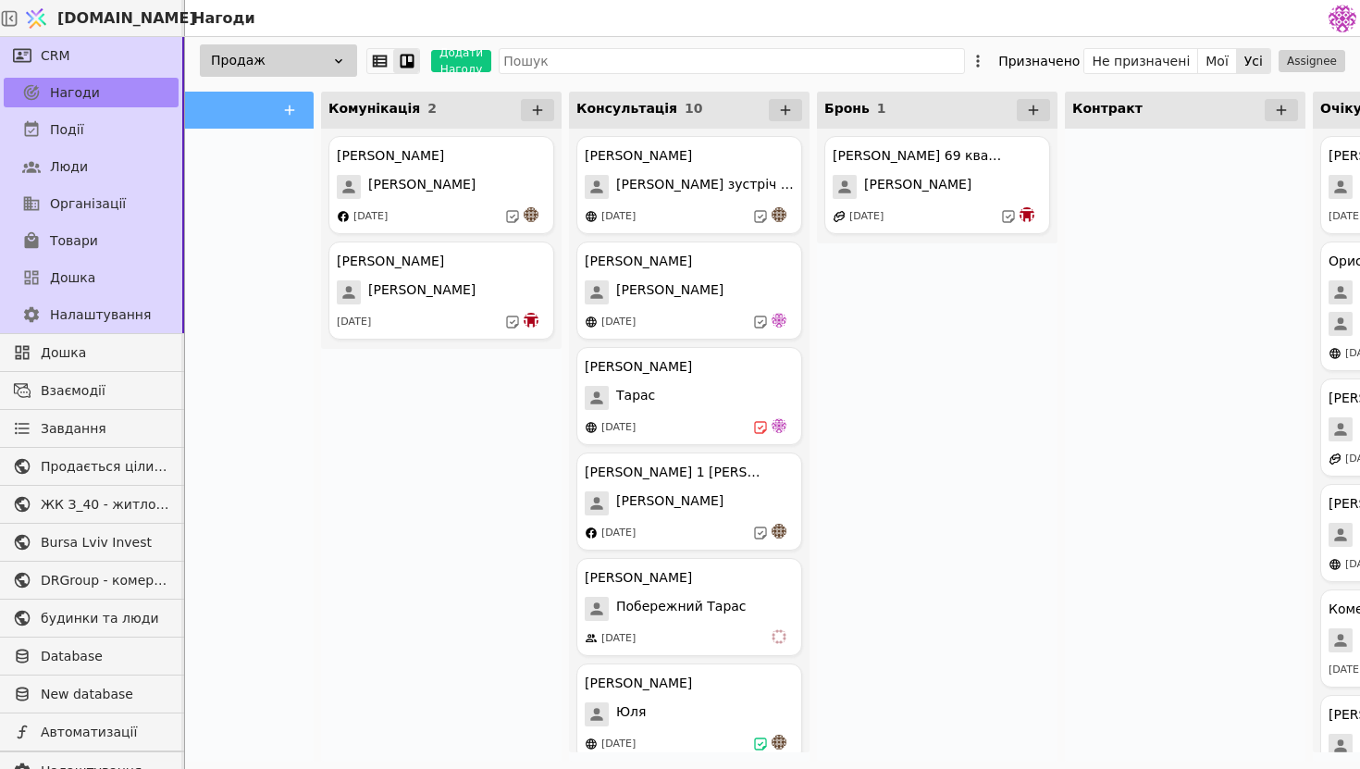
click at [1173, 83] on div "Продаж Додати Нагоду Призначено Не призначені Мої Усі Assignee" at bounding box center [772, 60] width 1175 height 47
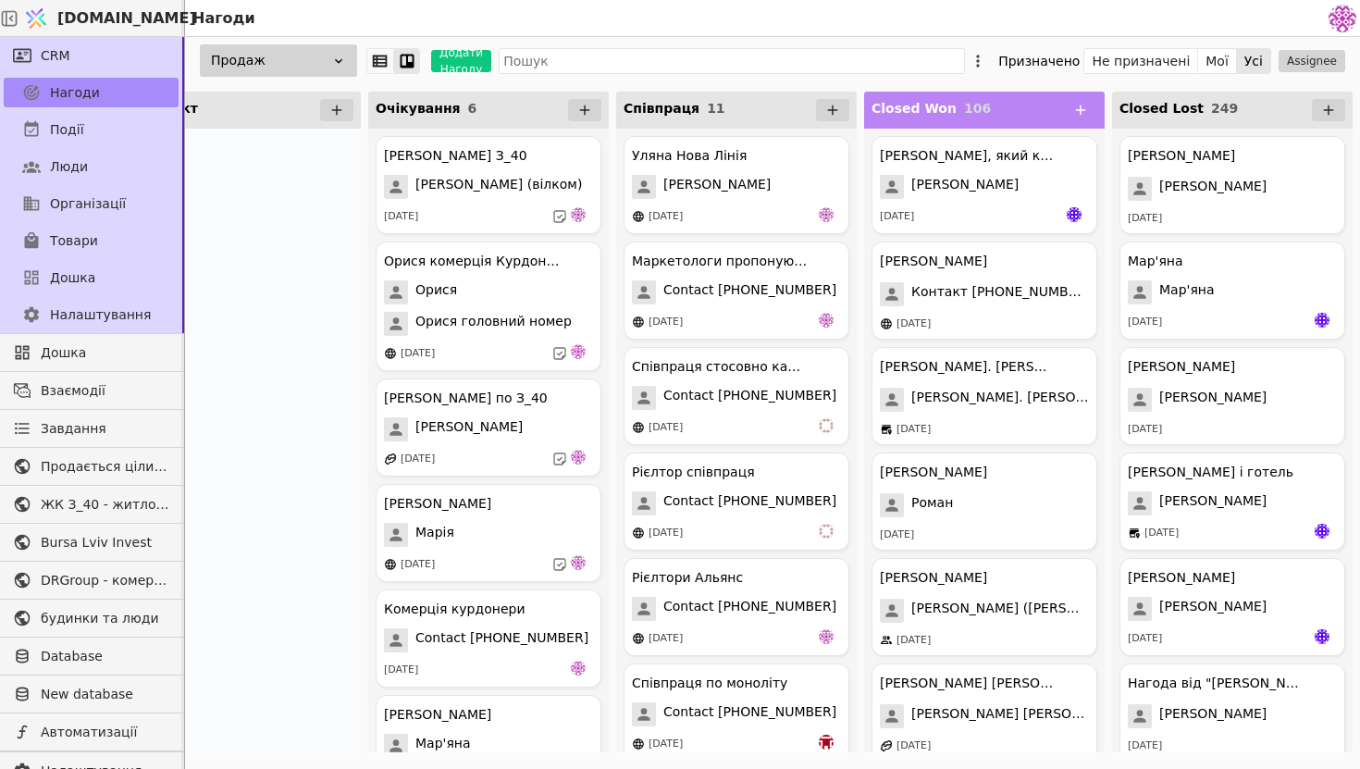
scroll to position [0, 1064]
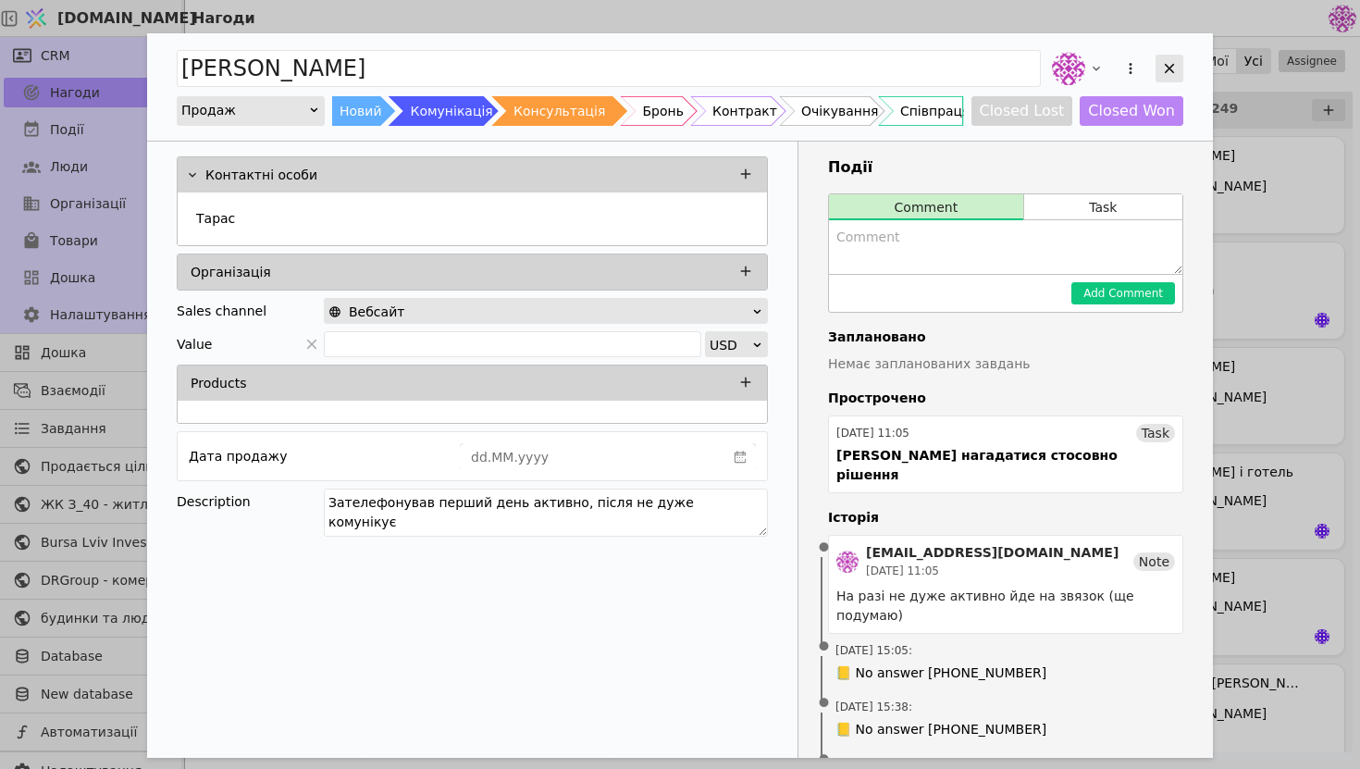
click at [1168, 74] on icon "Add Opportunity" at bounding box center [1169, 68] width 17 height 17
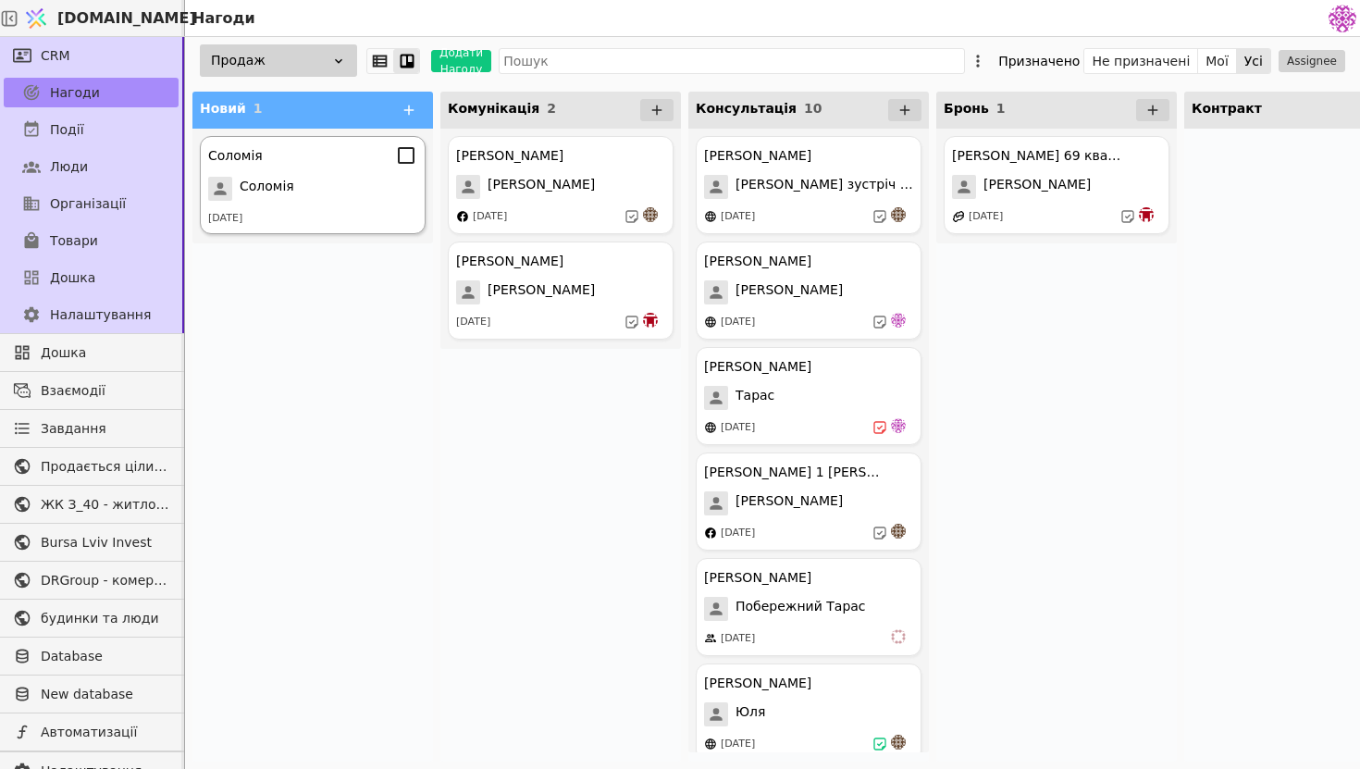
click at [305, 225] on div "[DATE]" at bounding box center [312, 219] width 209 height 16
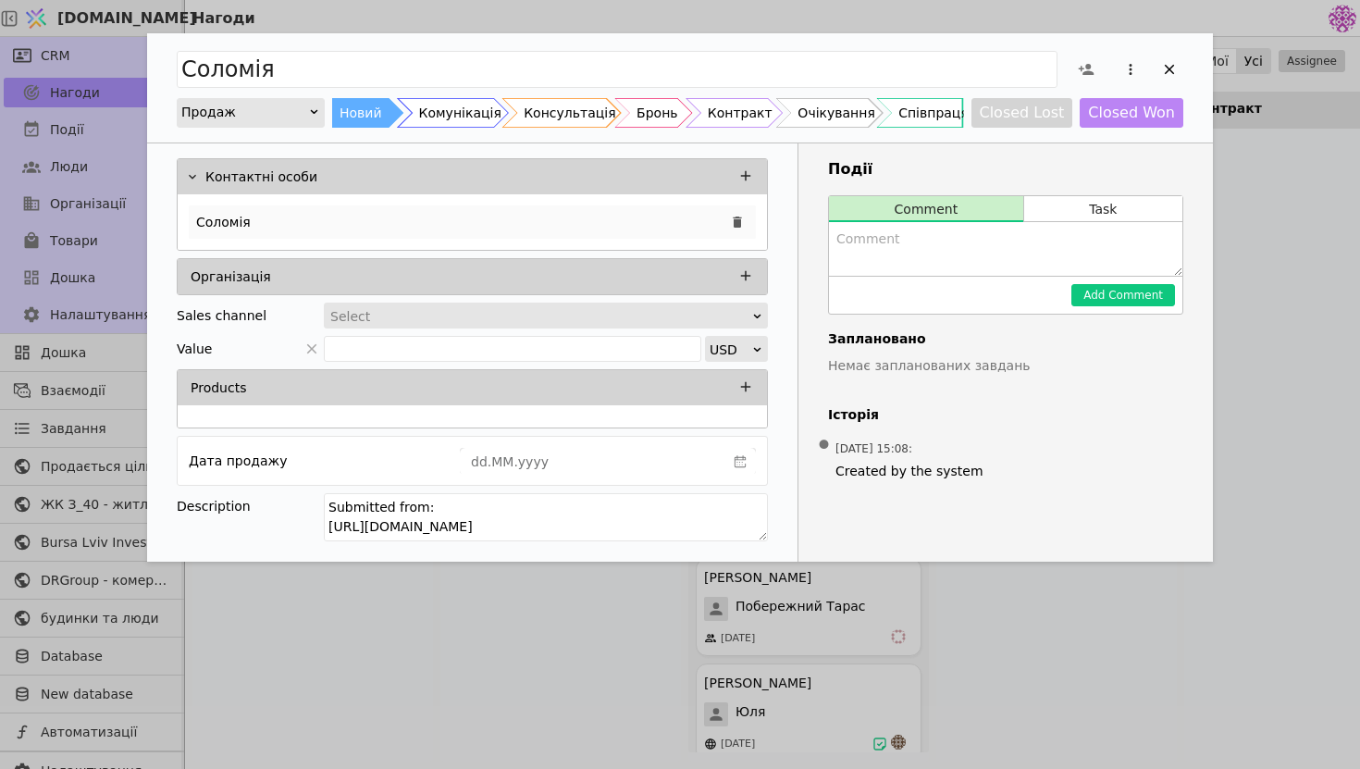
click at [470, 211] on div "Соломія" at bounding box center [472, 221] width 567 height 33
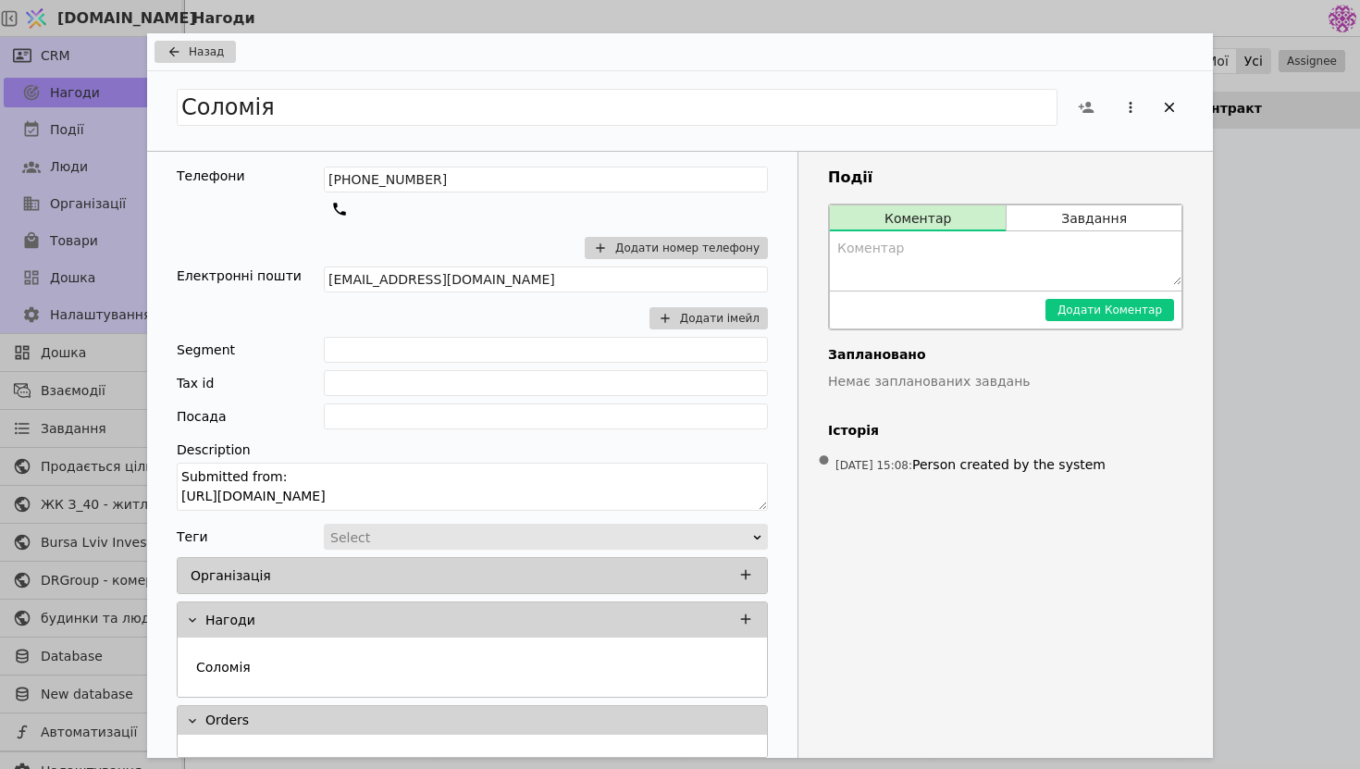
drag, startPoint x: 581, startPoint y: 487, endPoint x: 142, endPoint y: 497, distance: 439.7
click at [142, 497] on div "Назад [PERSON_NAME] Телефони [PHONE_NUMBER] Додати номер телефону Електронні по…" at bounding box center [680, 384] width 1360 height 769
click at [209, 49] on span "Назад" at bounding box center [206, 51] width 35 height 17
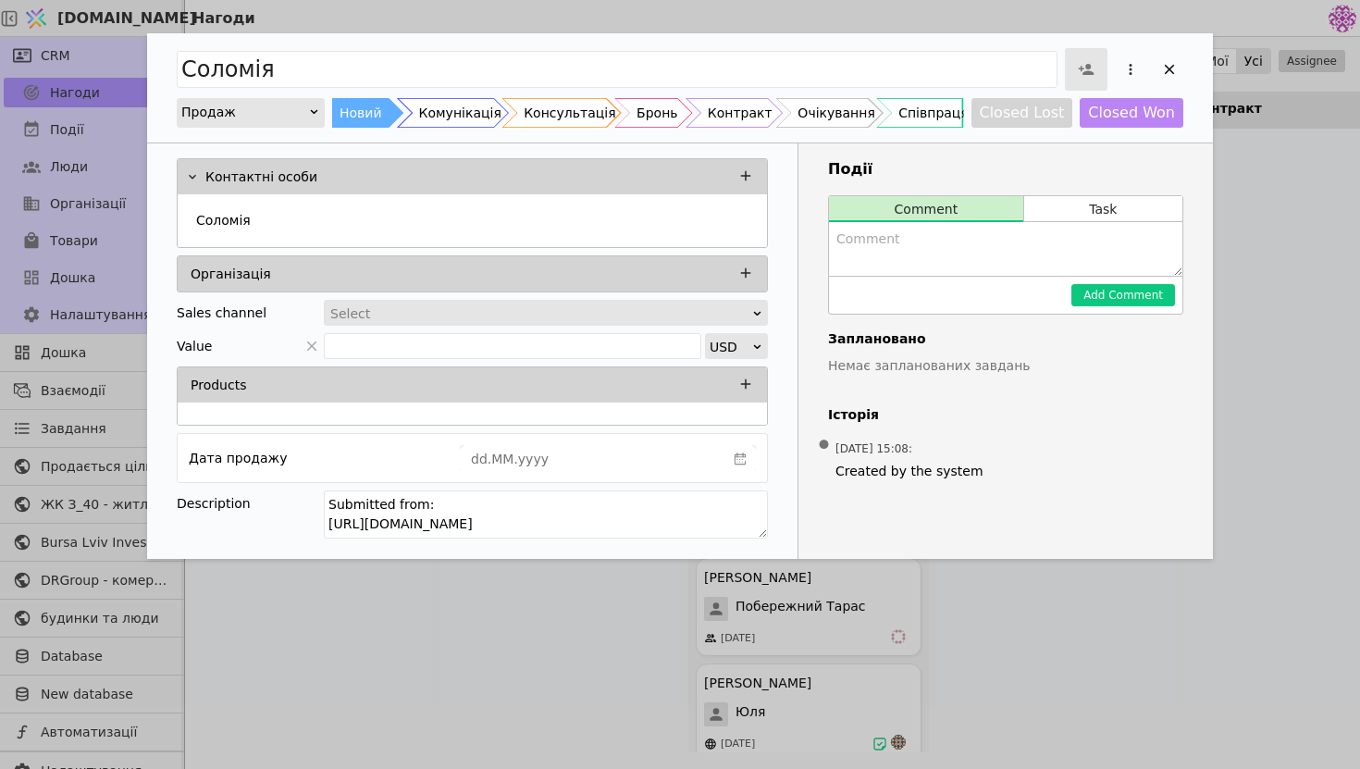
click at [1086, 70] on icon "Add Opportunity" at bounding box center [1086, 69] width 17 height 17
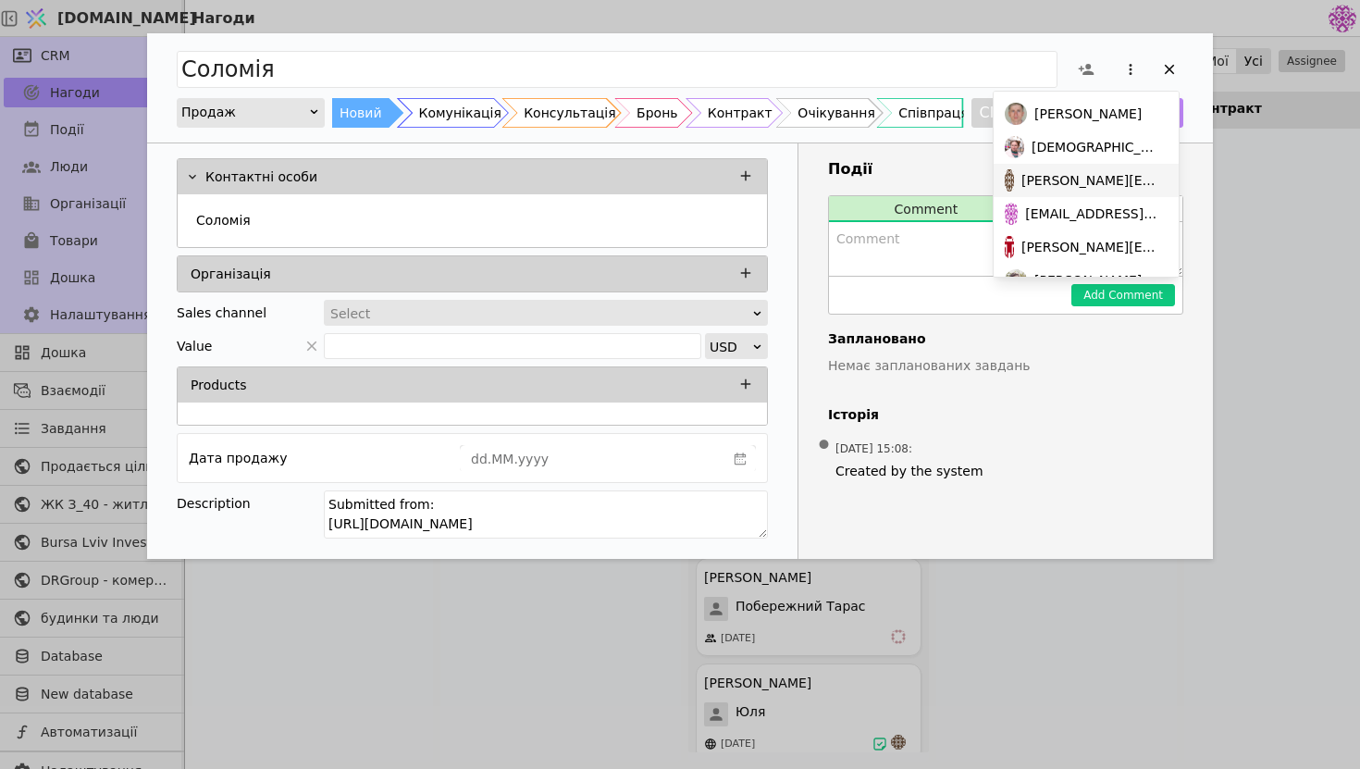
click at [1073, 177] on span "[PERSON_NAME][EMAIL_ADDRESS][DOMAIN_NAME]" at bounding box center [1091, 180] width 139 height 19
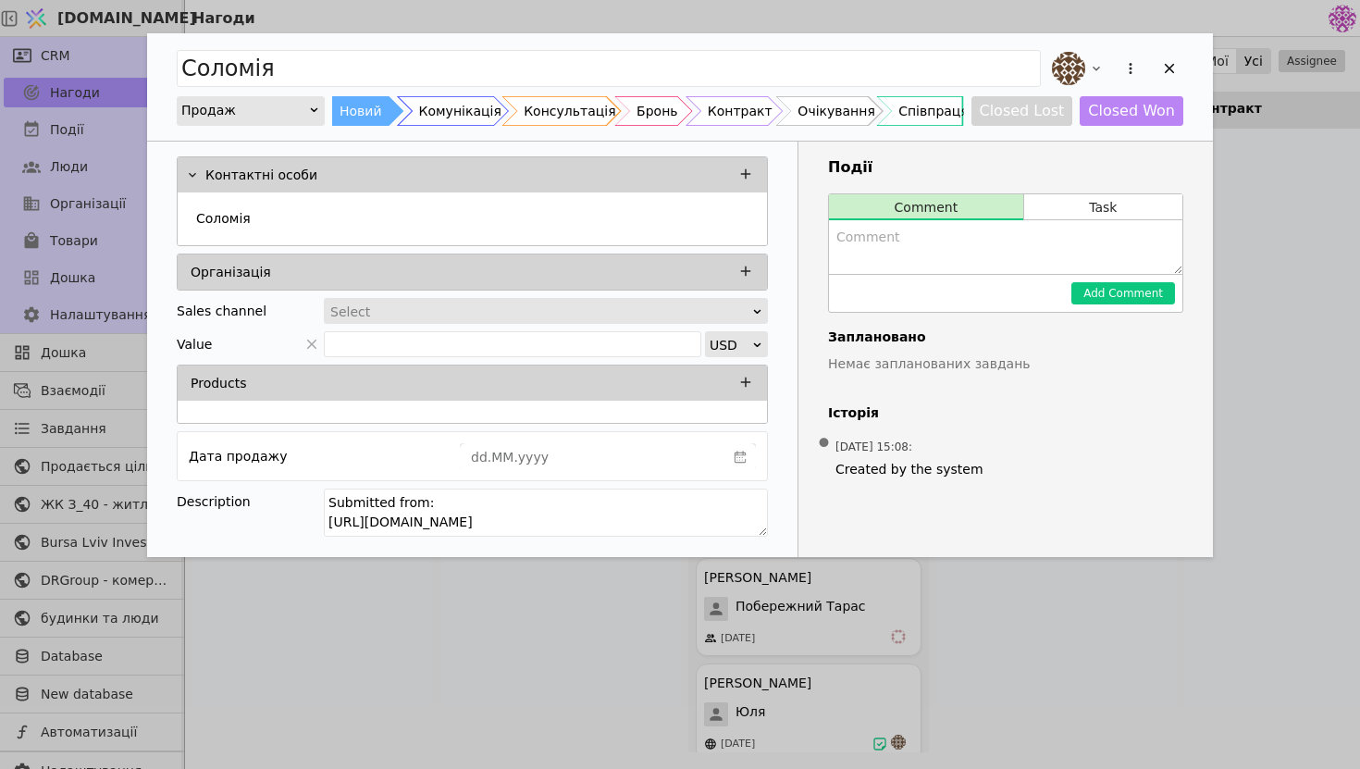
click at [648, 304] on div "Select" at bounding box center [539, 312] width 419 height 26
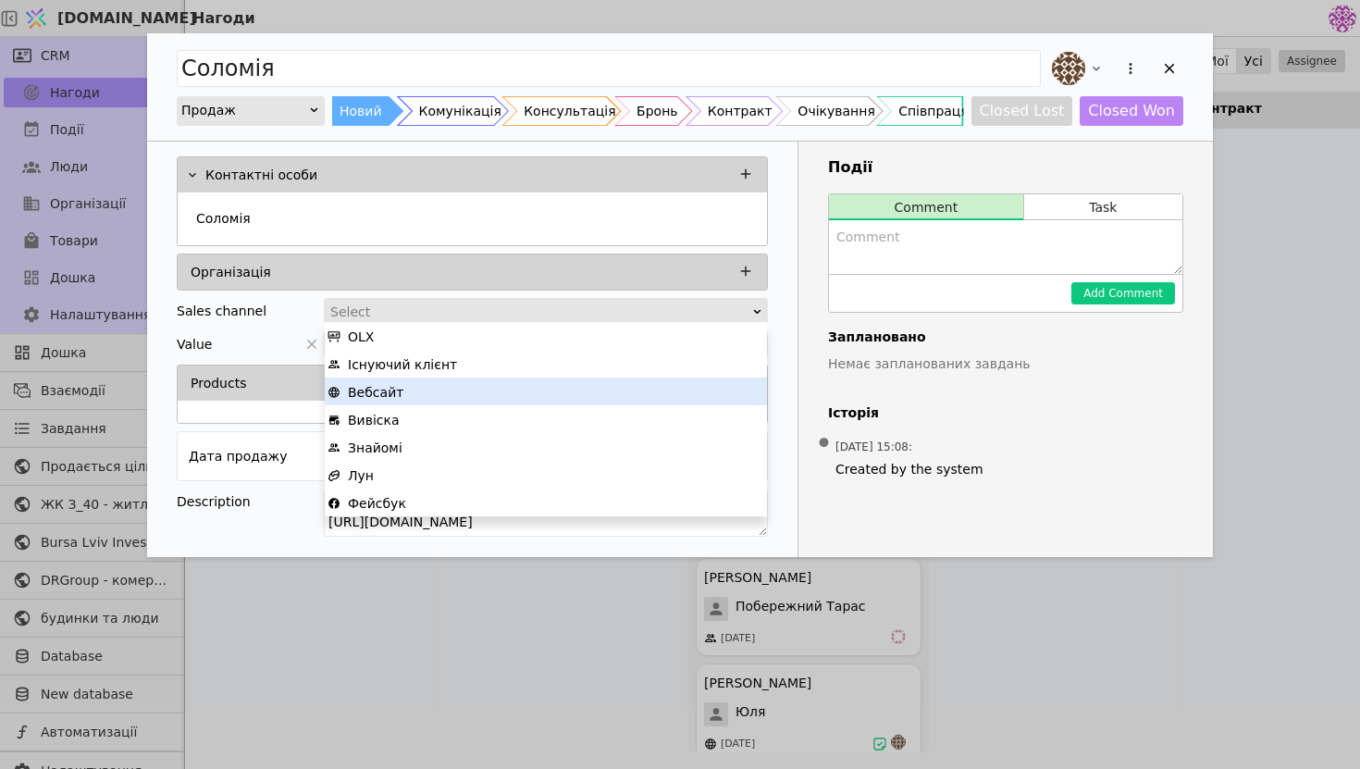
click at [516, 393] on div "Вебсайт" at bounding box center [546, 393] width 437 height 28
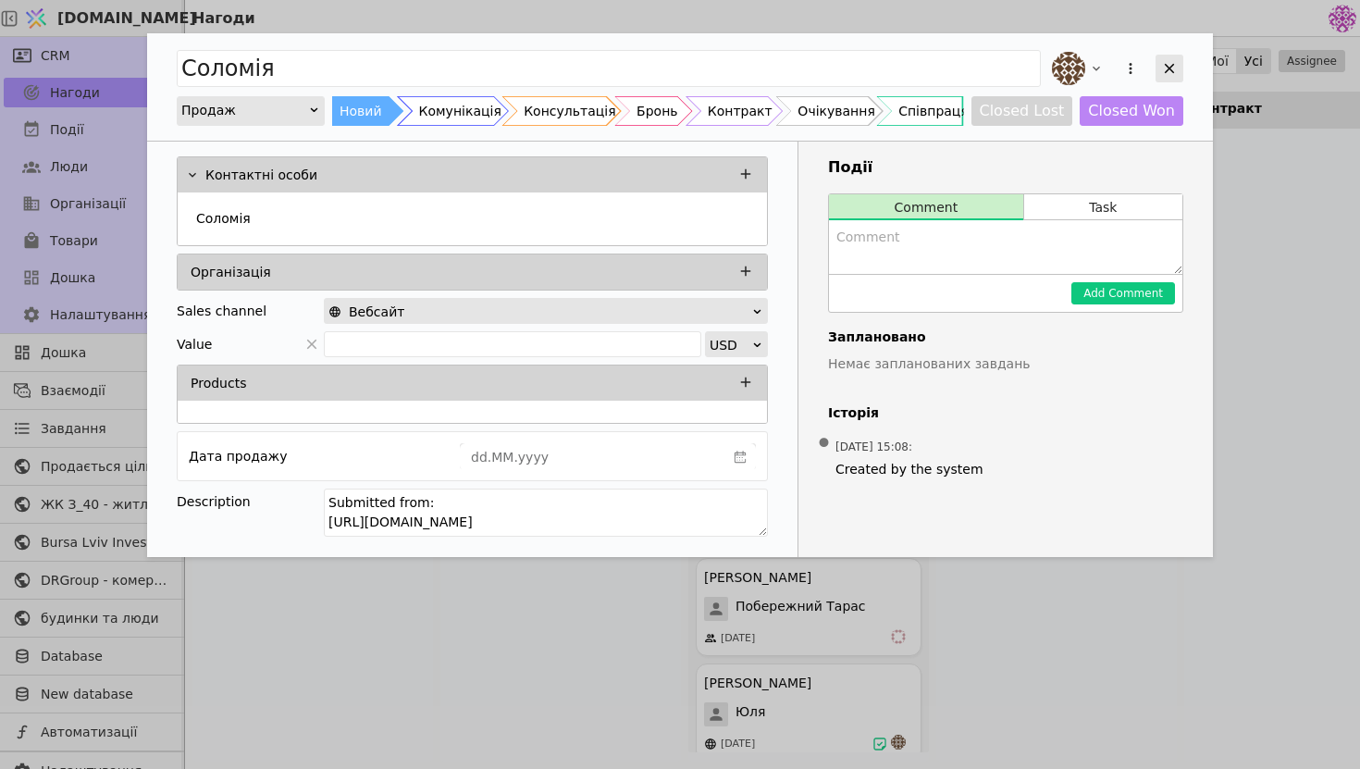
click at [1172, 65] on icon "Add Opportunity" at bounding box center [1169, 68] width 17 height 17
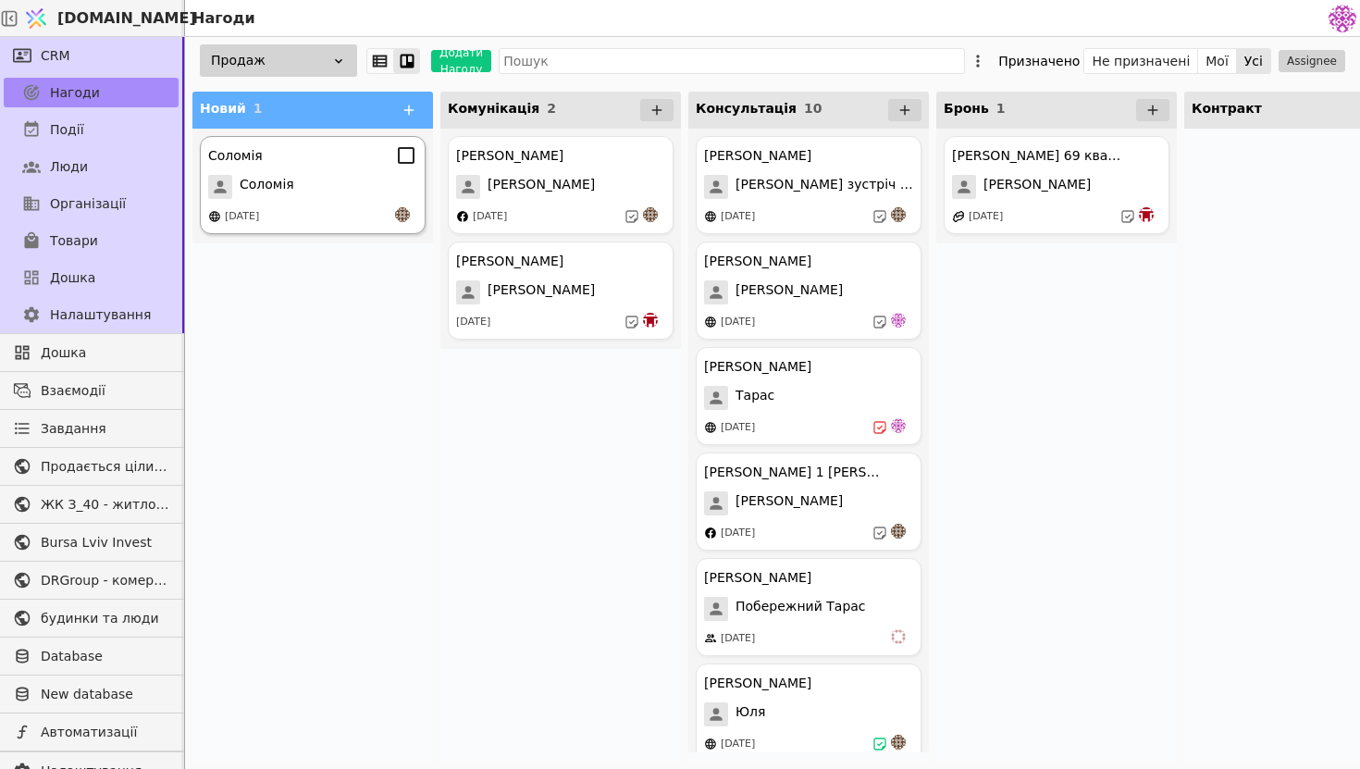
click at [364, 195] on div "Соломія" at bounding box center [312, 187] width 209 height 24
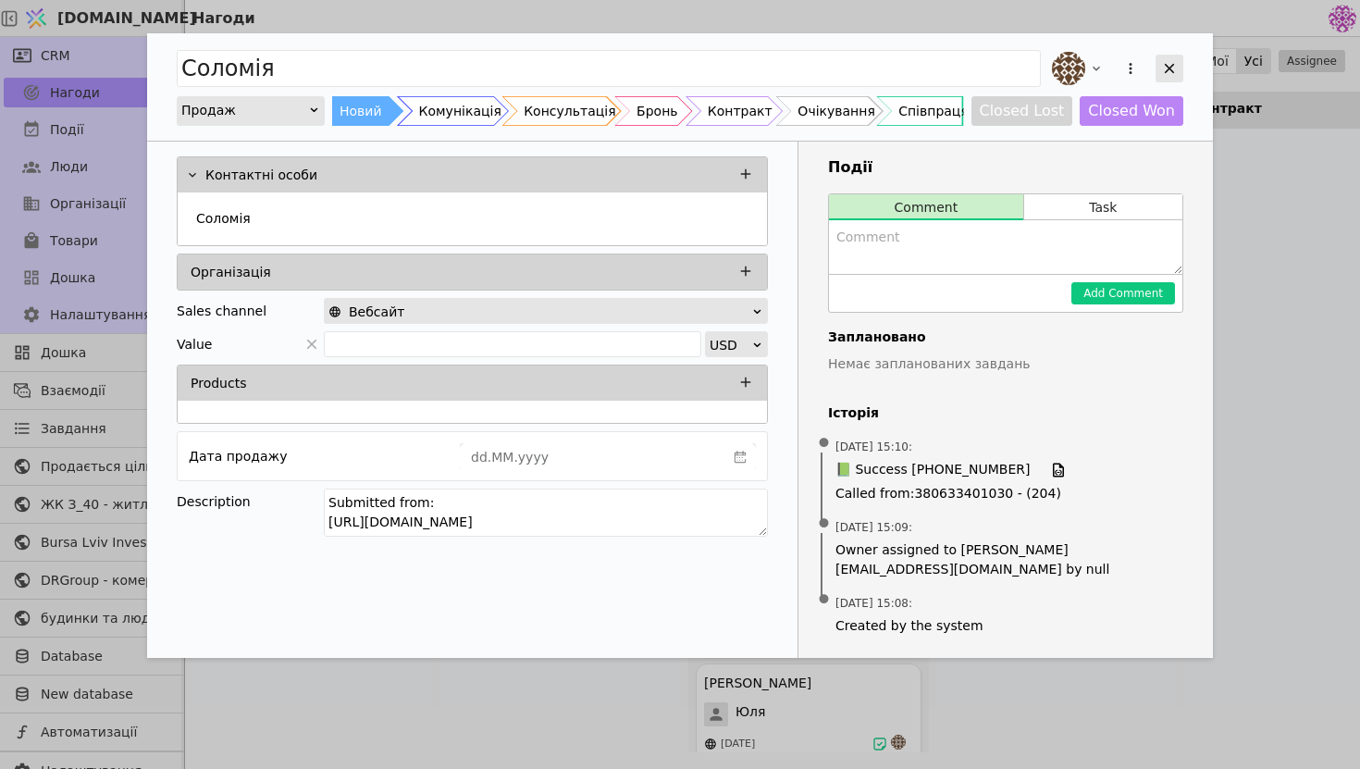
click at [1162, 78] on div "Add Opportunity" at bounding box center [1170, 69] width 28 height 28
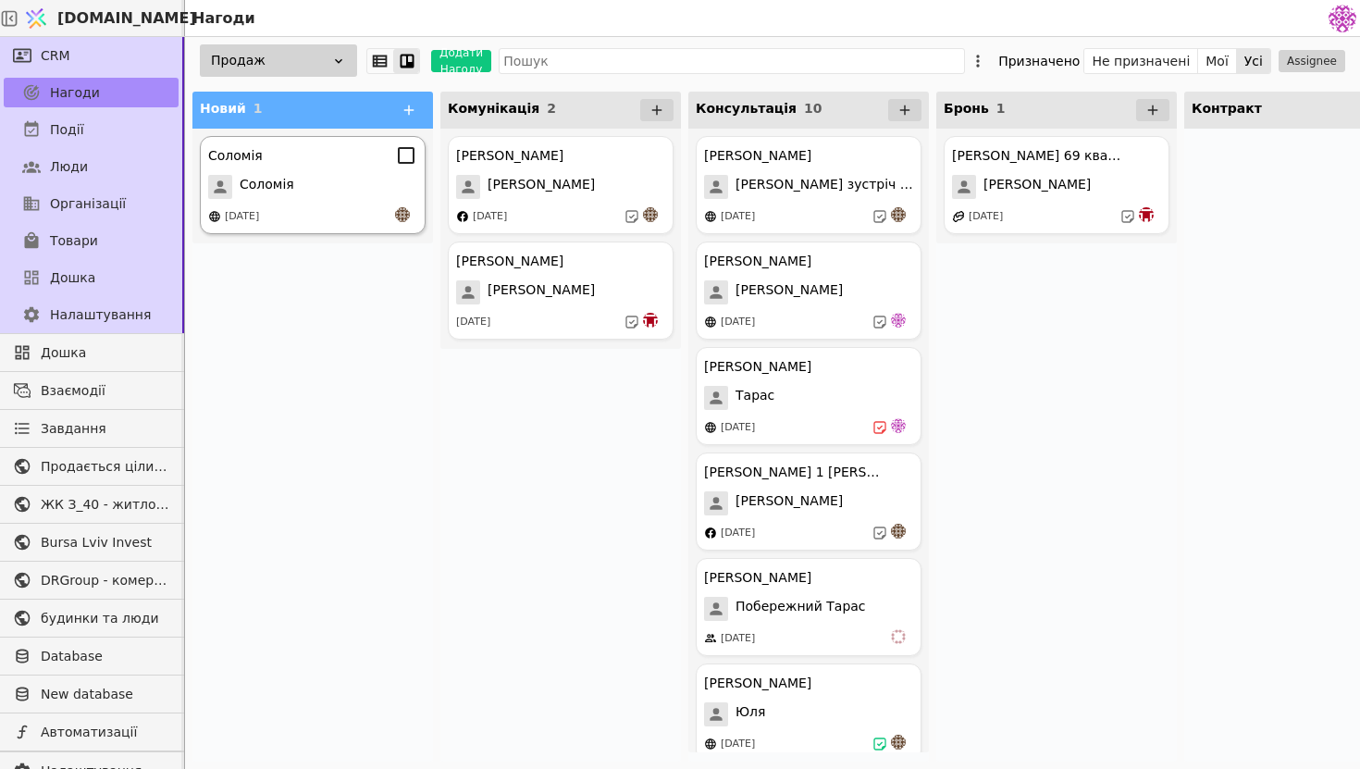
click at [308, 178] on div "Соломія" at bounding box center [312, 187] width 209 height 24
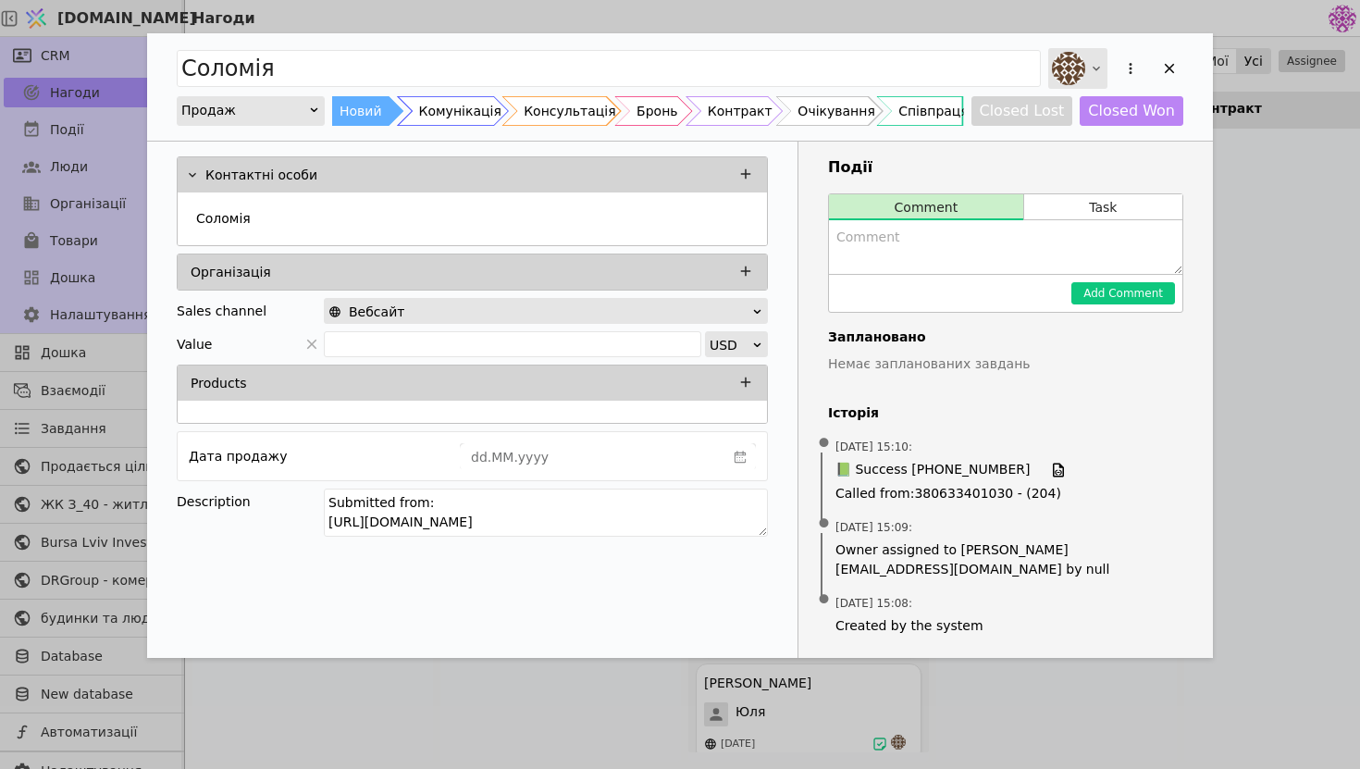
click at [1095, 62] on icon "Add Opportunity" at bounding box center [1096, 68] width 15 height 15
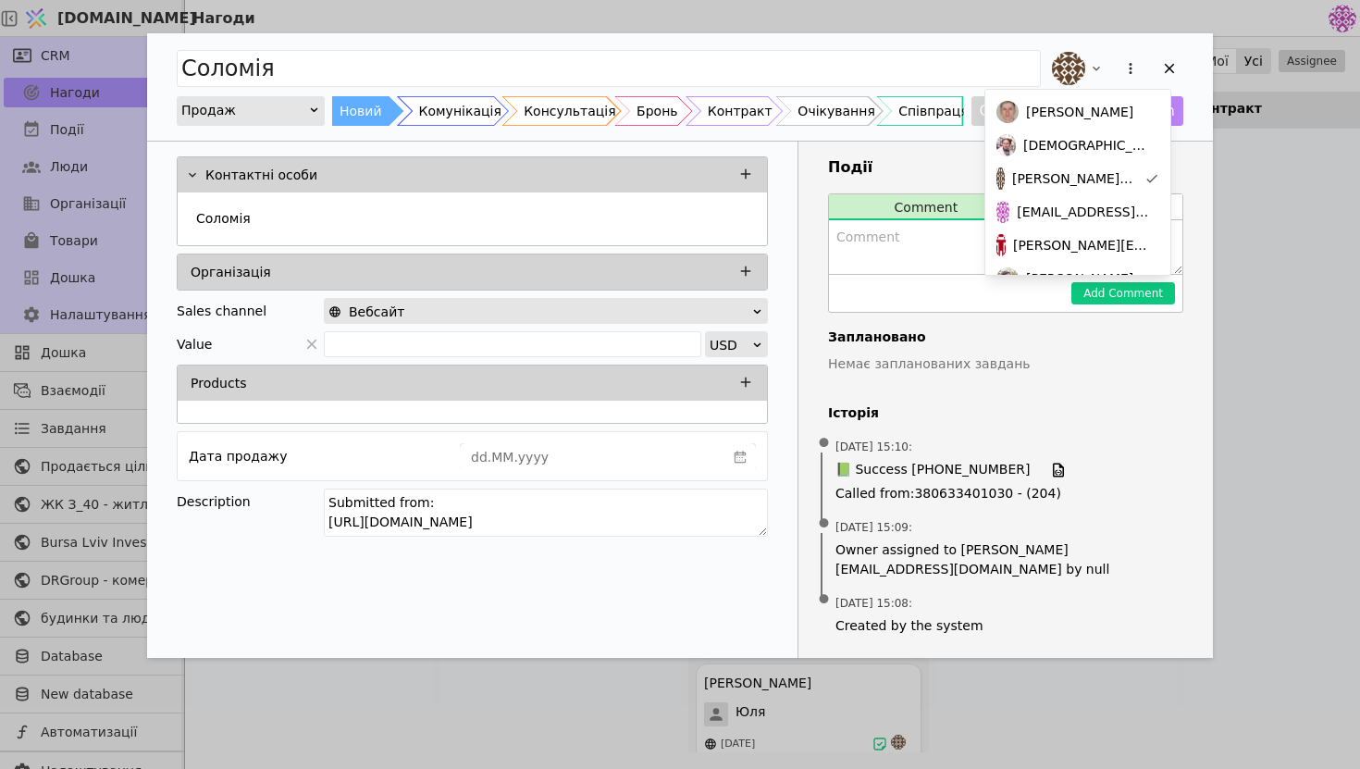
click at [1052, 396] on div "Події Comment Task Add Comment Заплановано Немає запланованих завдань Історія •…" at bounding box center [1006, 400] width 415 height 516
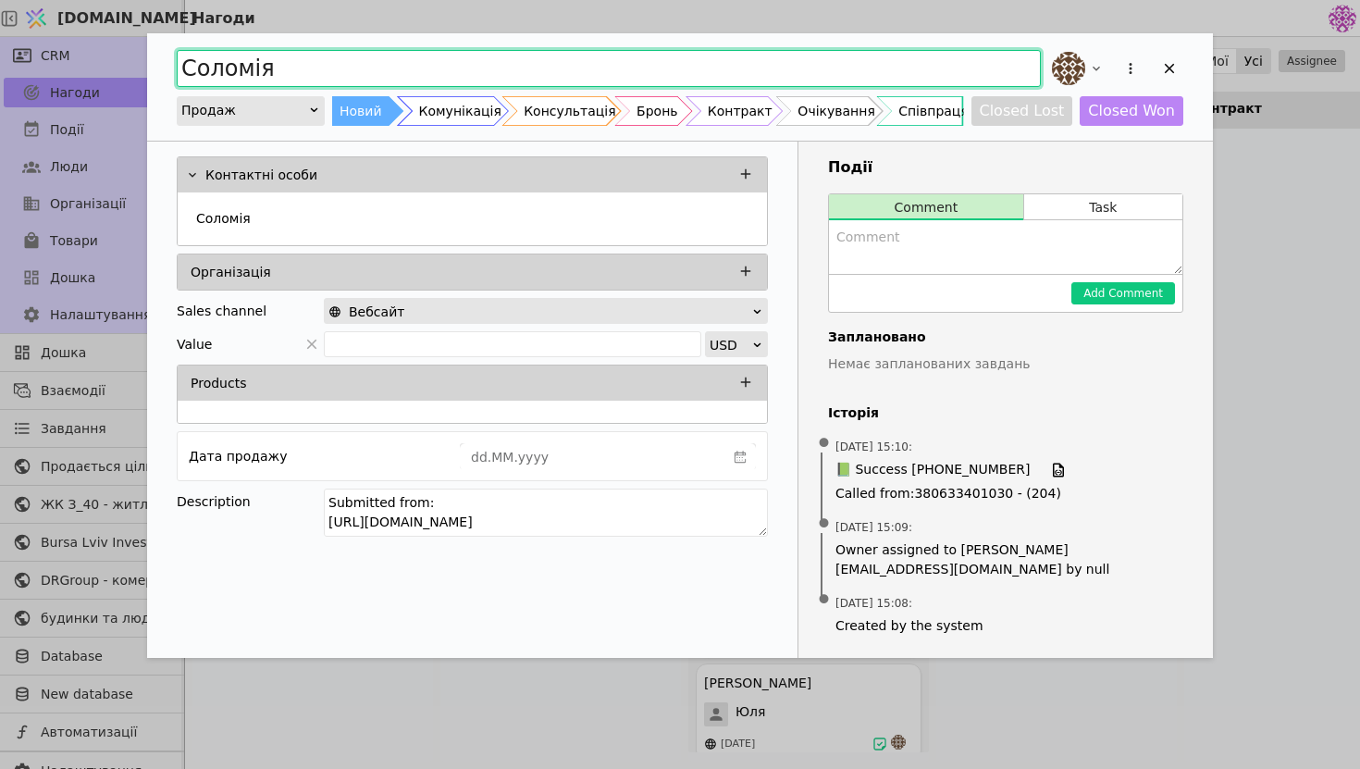
click at [670, 68] on input "Соломія" at bounding box center [609, 68] width 864 height 37
drag, startPoint x: 752, startPoint y: 530, endPoint x: 433, endPoint y: 524, distance: 319.3
click at [413, 503] on textarea "Submitted from: [URL][DOMAIN_NAME]" at bounding box center [546, 496] width 444 height 15
type input "[PERSON_NAME]"
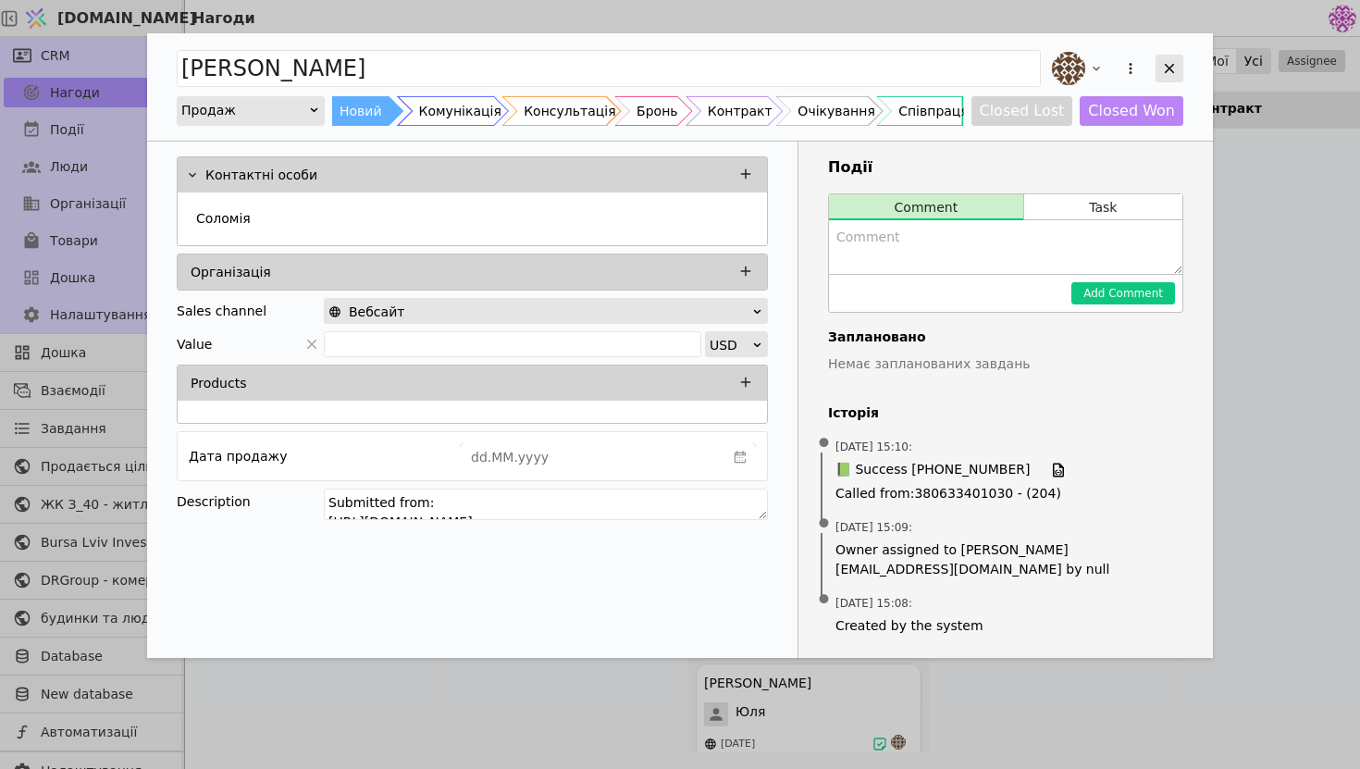
click at [1169, 75] on icon "Add Opportunity" at bounding box center [1169, 68] width 17 height 17
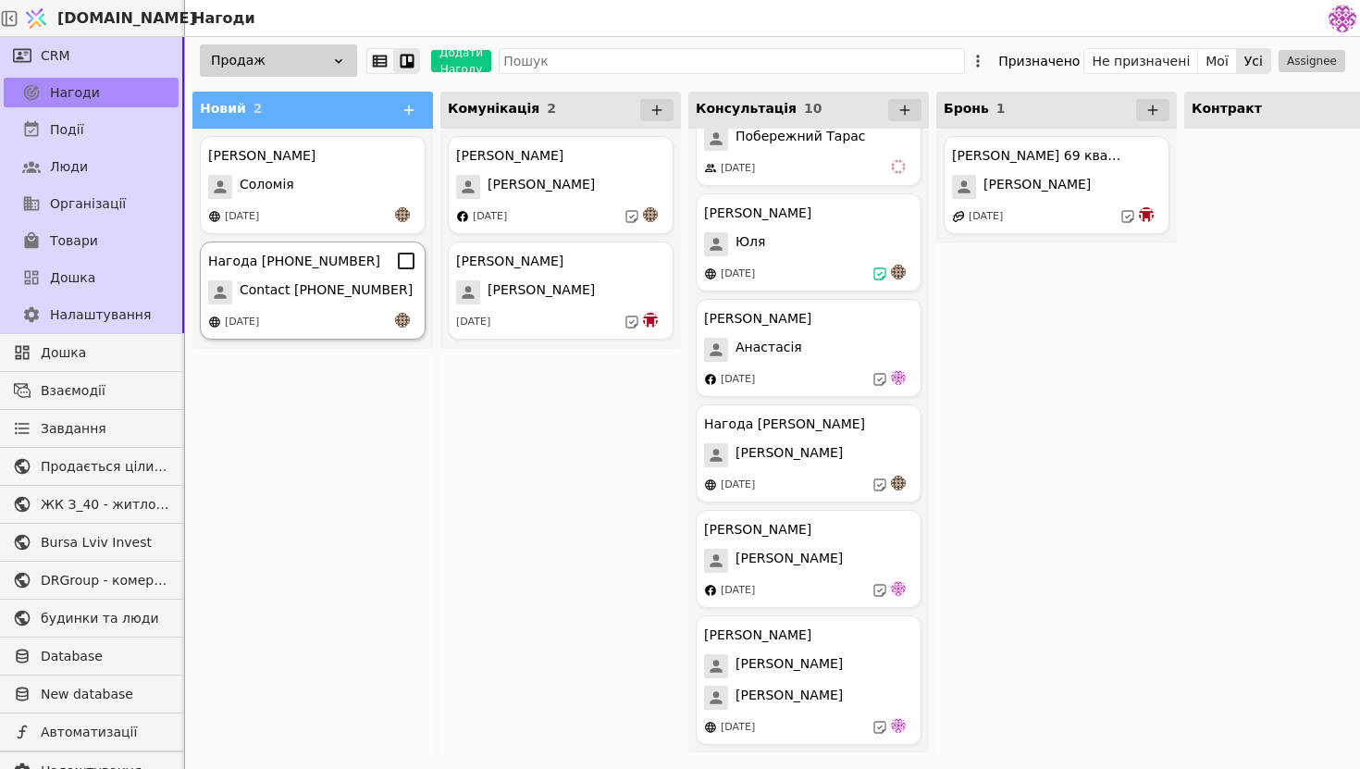
click at [345, 307] on div "Нагода [PHONE_NUMBER] Contact [PHONE_NUMBER] [DATE]" at bounding box center [313, 291] width 226 height 98
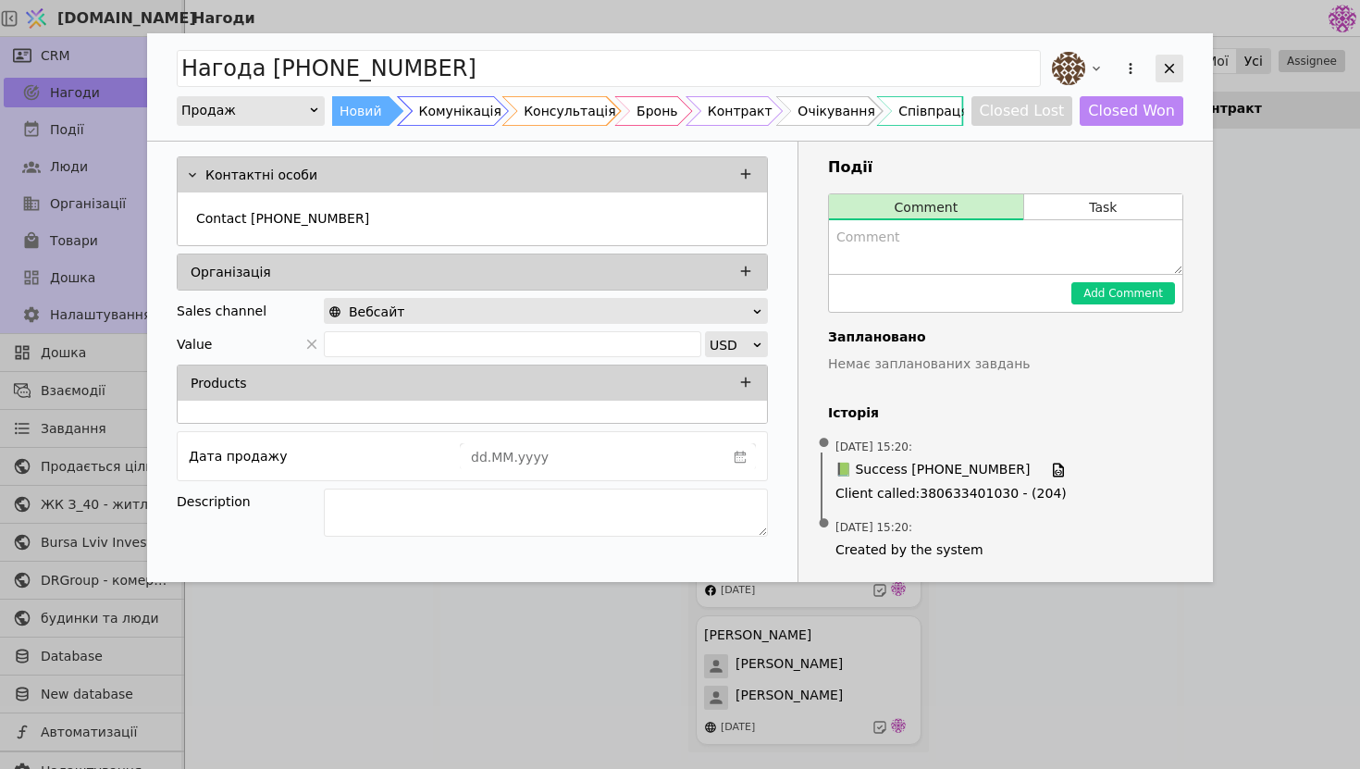
click at [1172, 71] on icon "Add Opportunity" at bounding box center [1169, 68] width 17 height 17
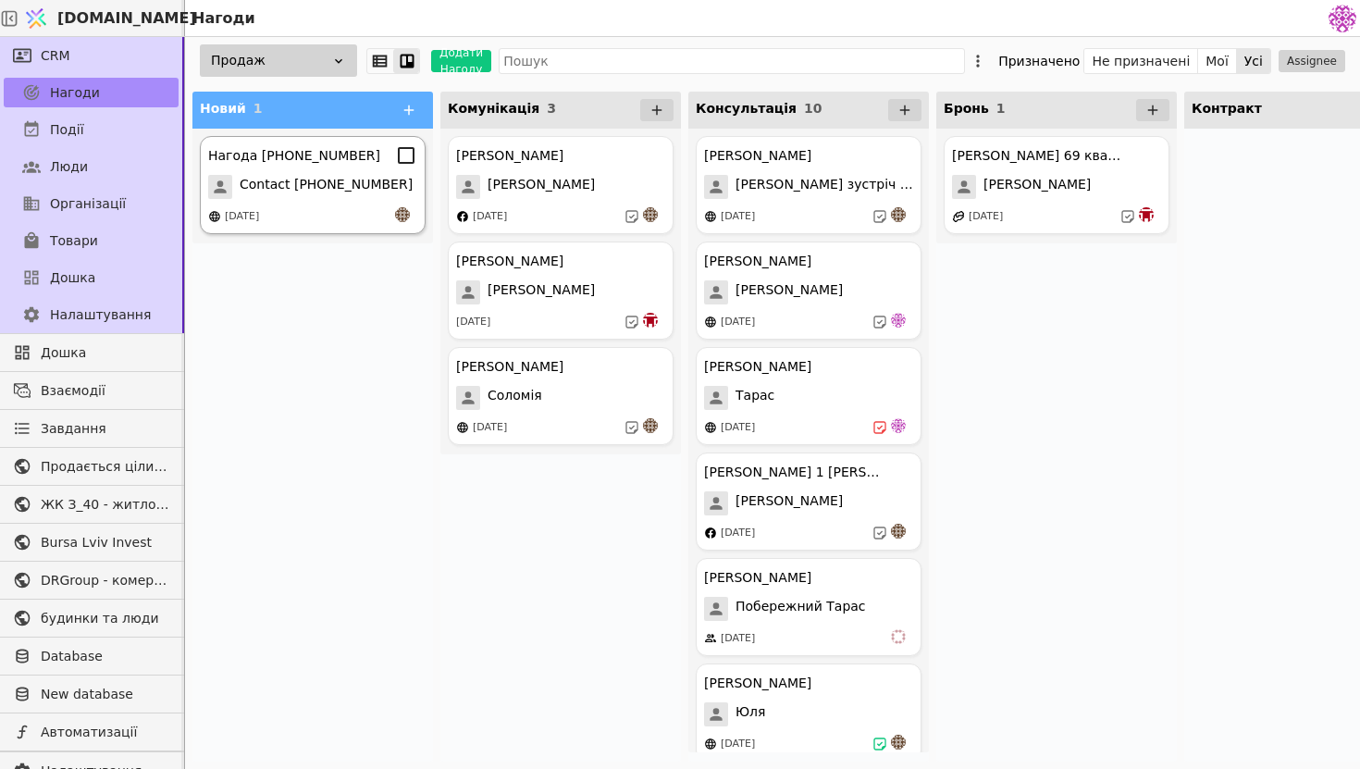
click at [334, 193] on span "Contact [PHONE_NUMBER]" at bounding box center [326, 187] width 173 height 24
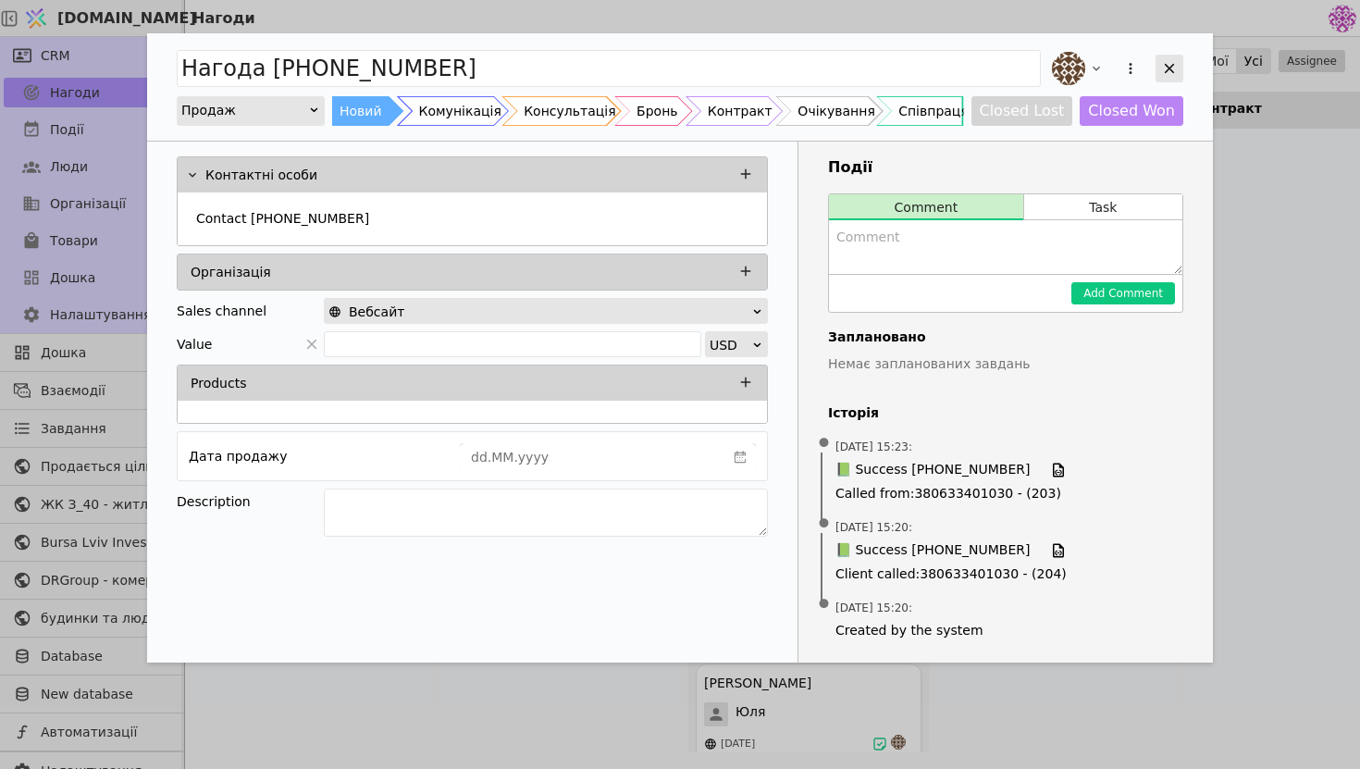
click at [1179, 74] on div "Add Opportunity" at bounding box center [1170, 69] width 28 height 28
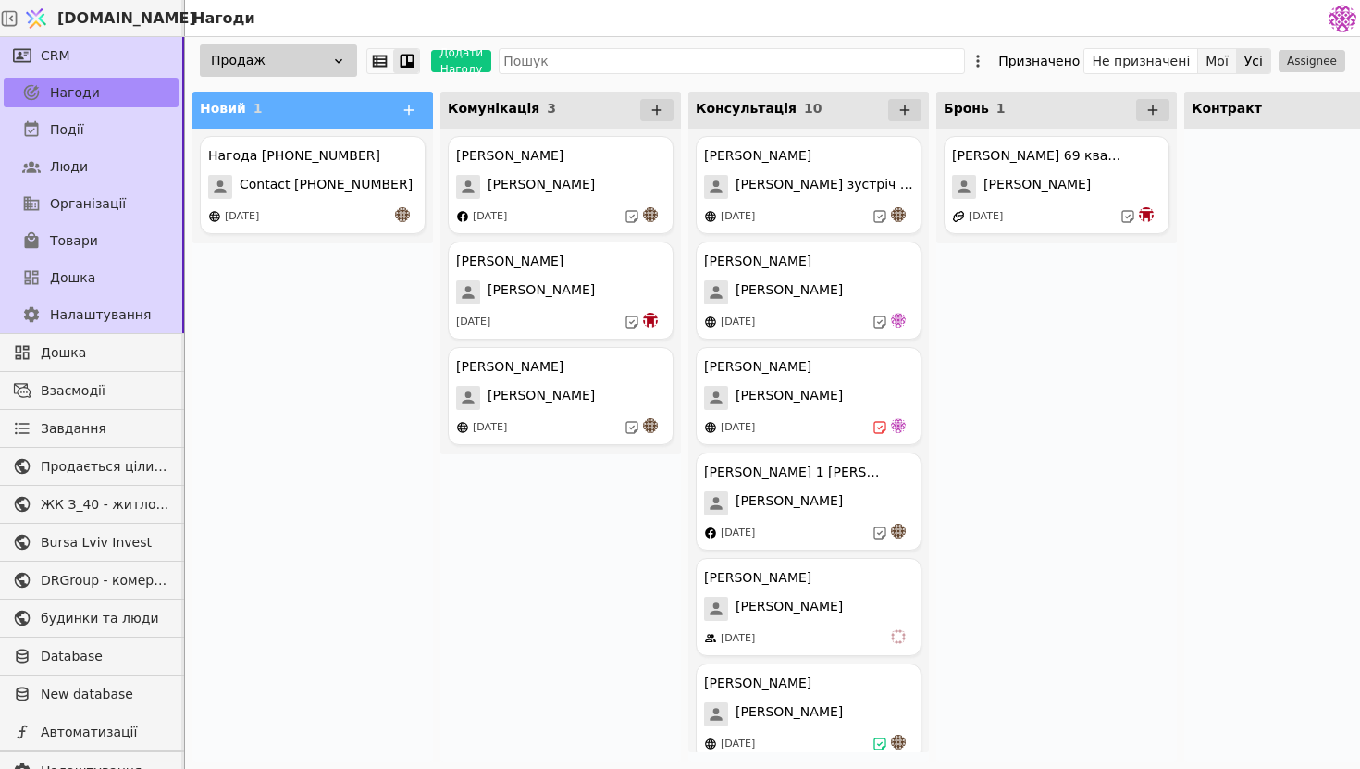
click at [1229, 56] on button "Мої" at bounding box center [1217, 61] width 39 height 26
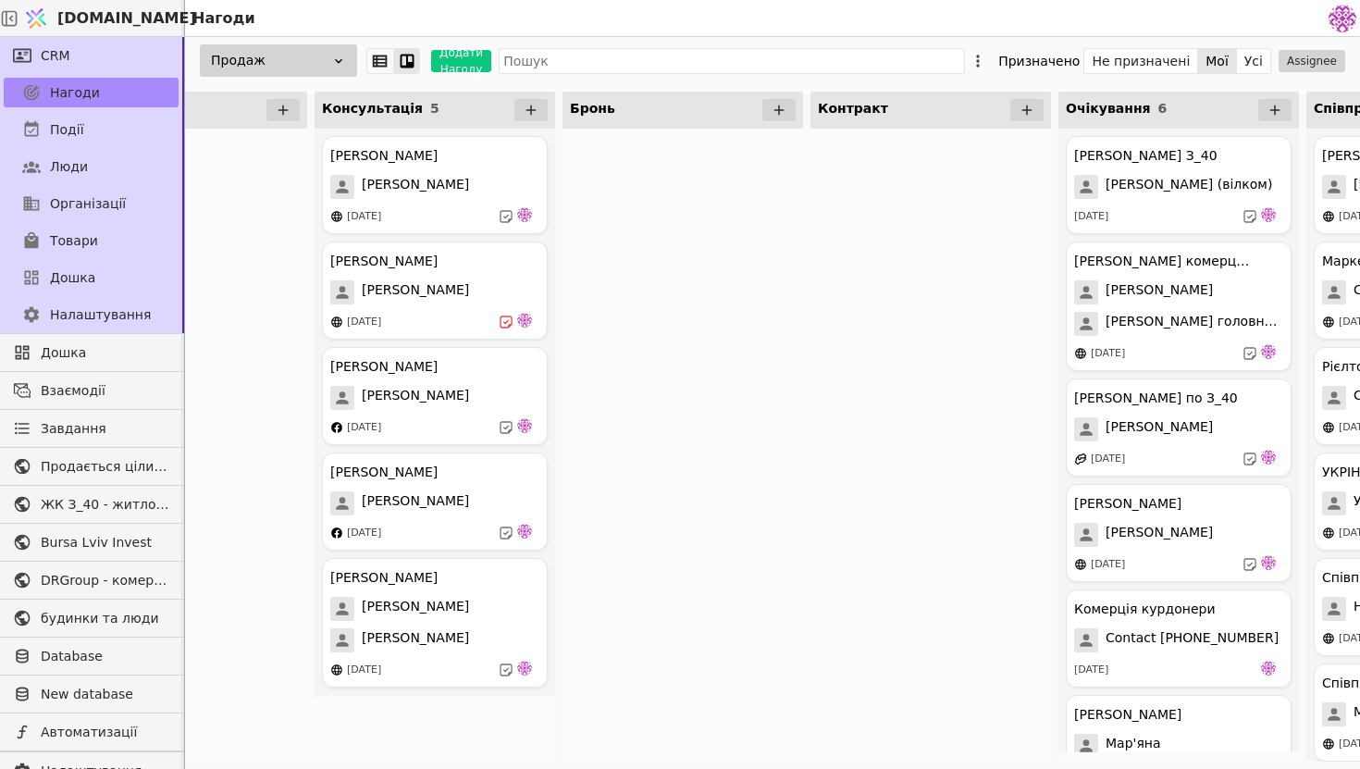
scroll to position [0, 366]
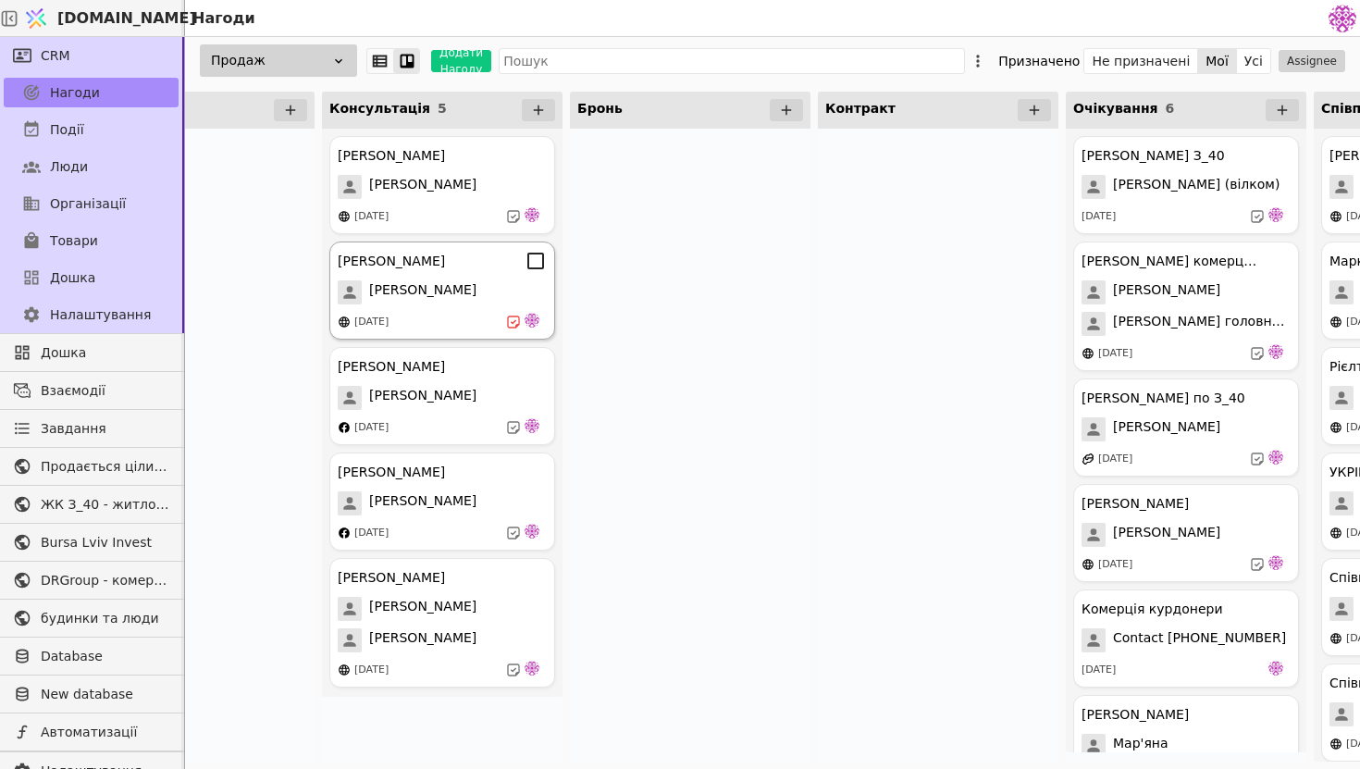
click at [434, 307] on div "Тарас Курдонери Тарас 14.08.2025" at bounding box center [442, 291] width 226 height 98
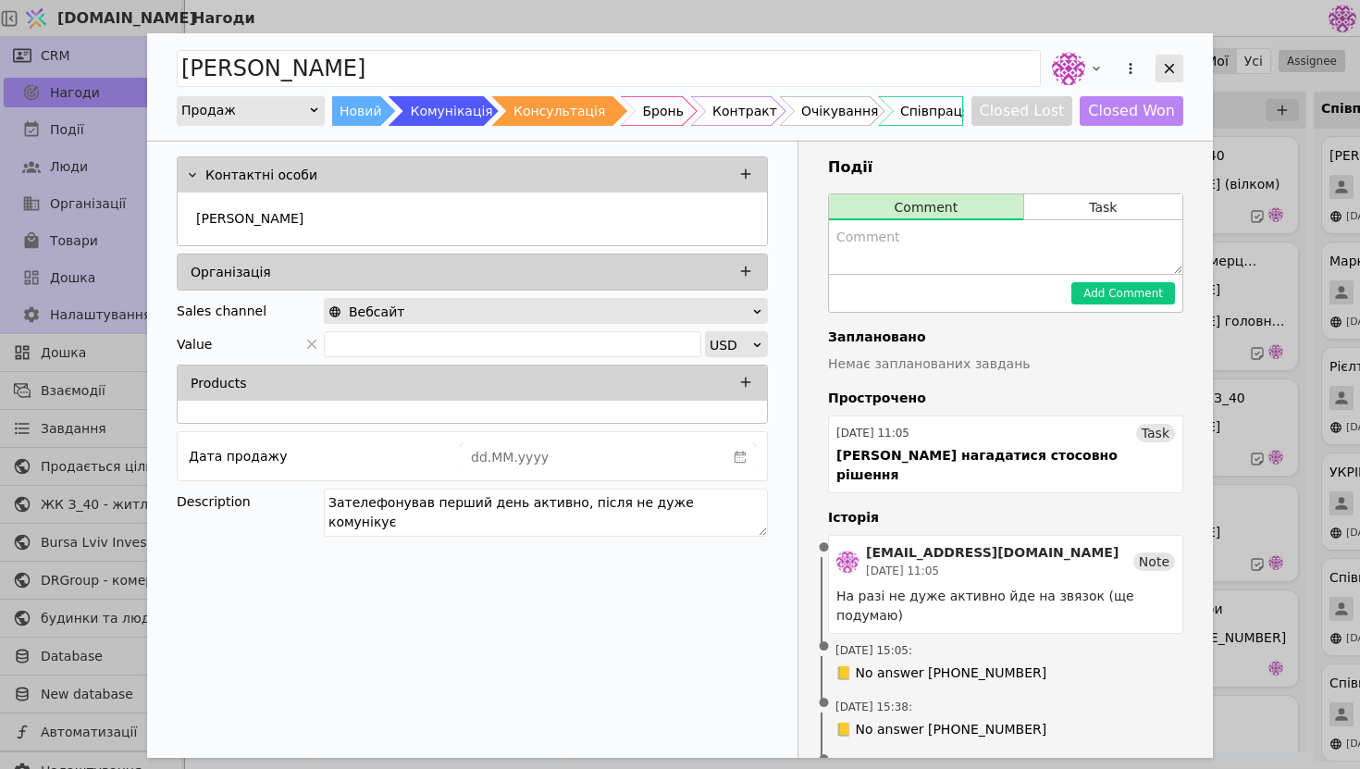
click at [1157, 72] on div "Add Opportunity" at bounding box center [1170, 69] width 28 height 28
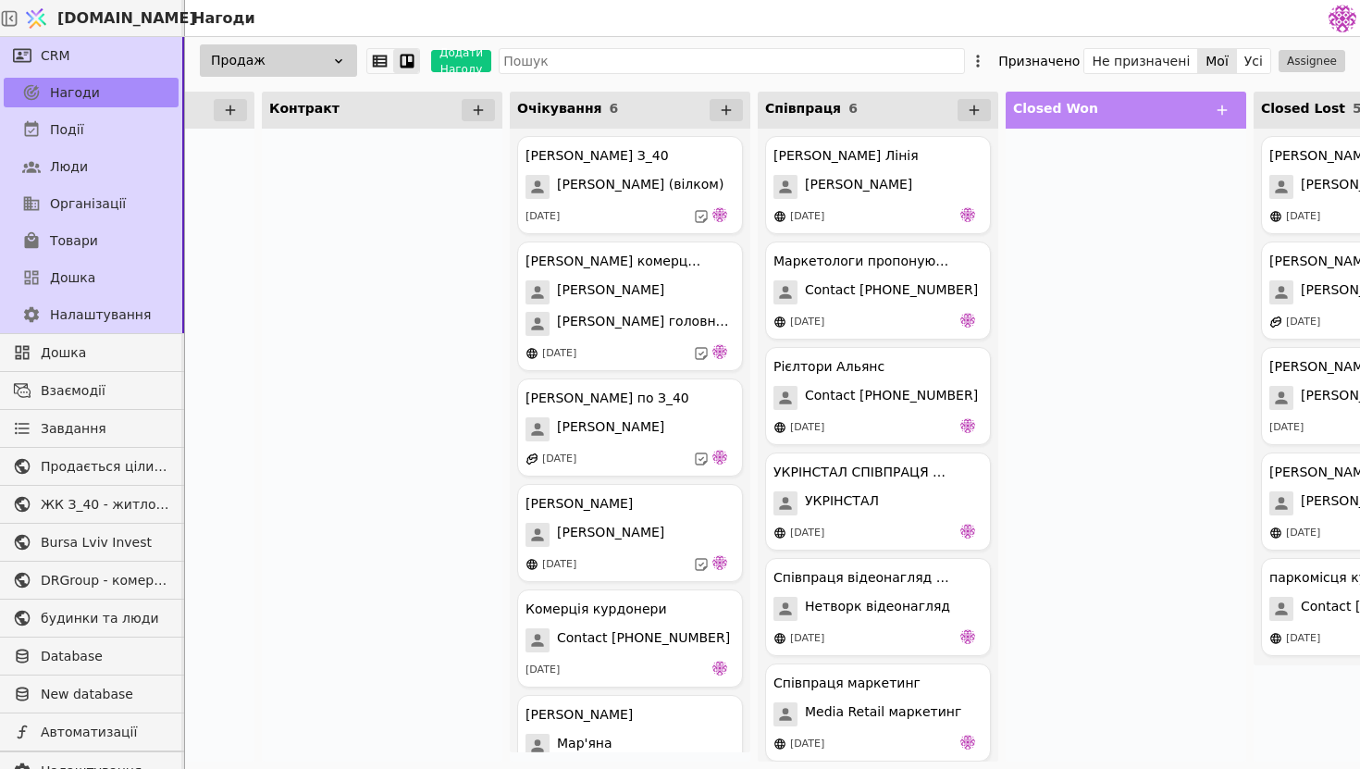
scroll to position [0, 965]
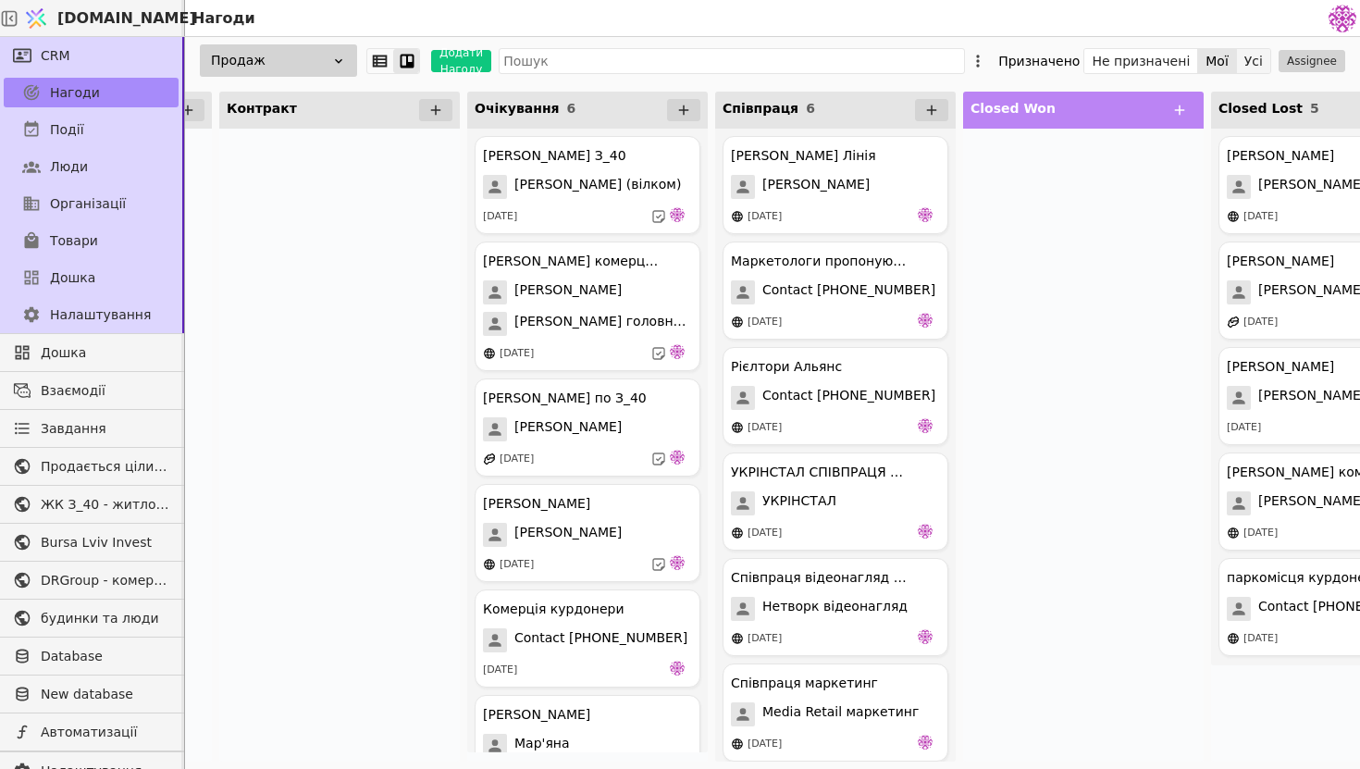
click at [1250, 50] on button "Усі" at bounding box center [1253, 61] width 33 height 26
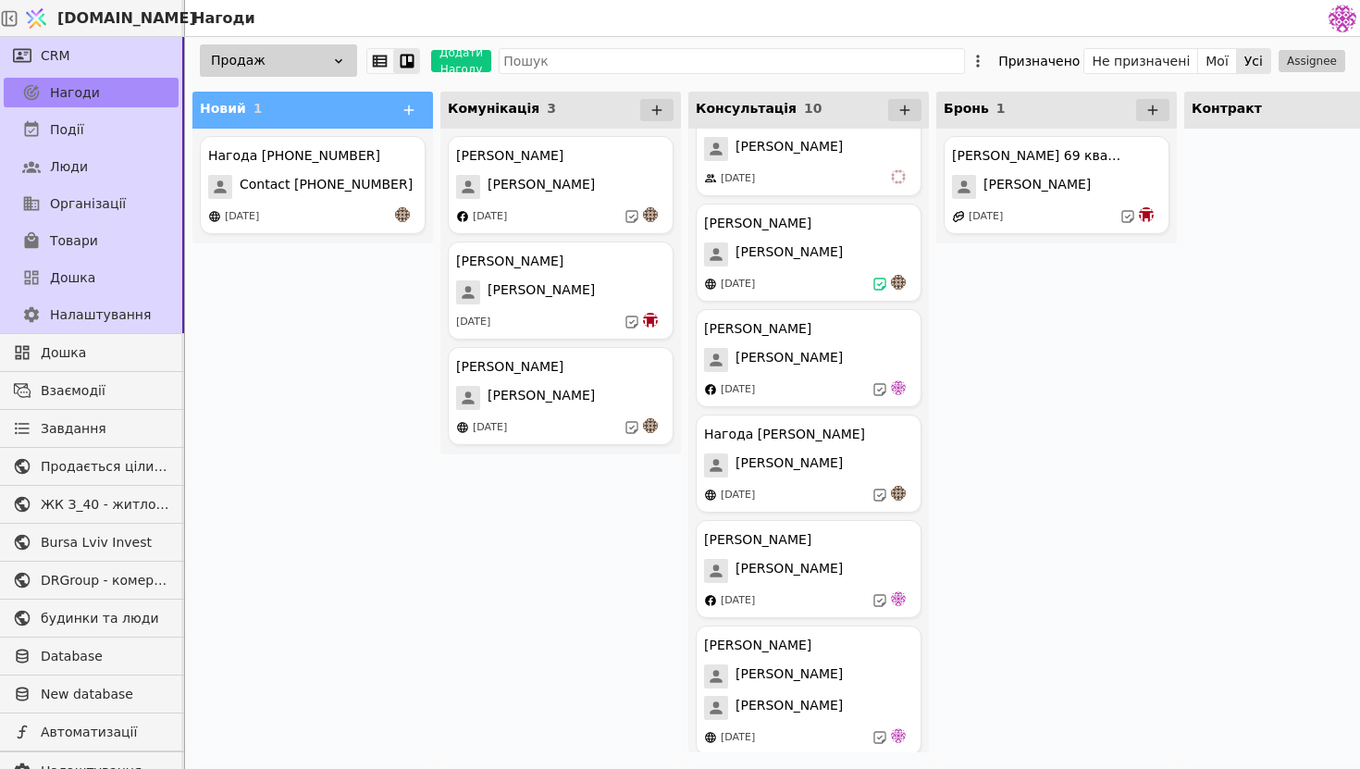
scroll to position [470, 0]
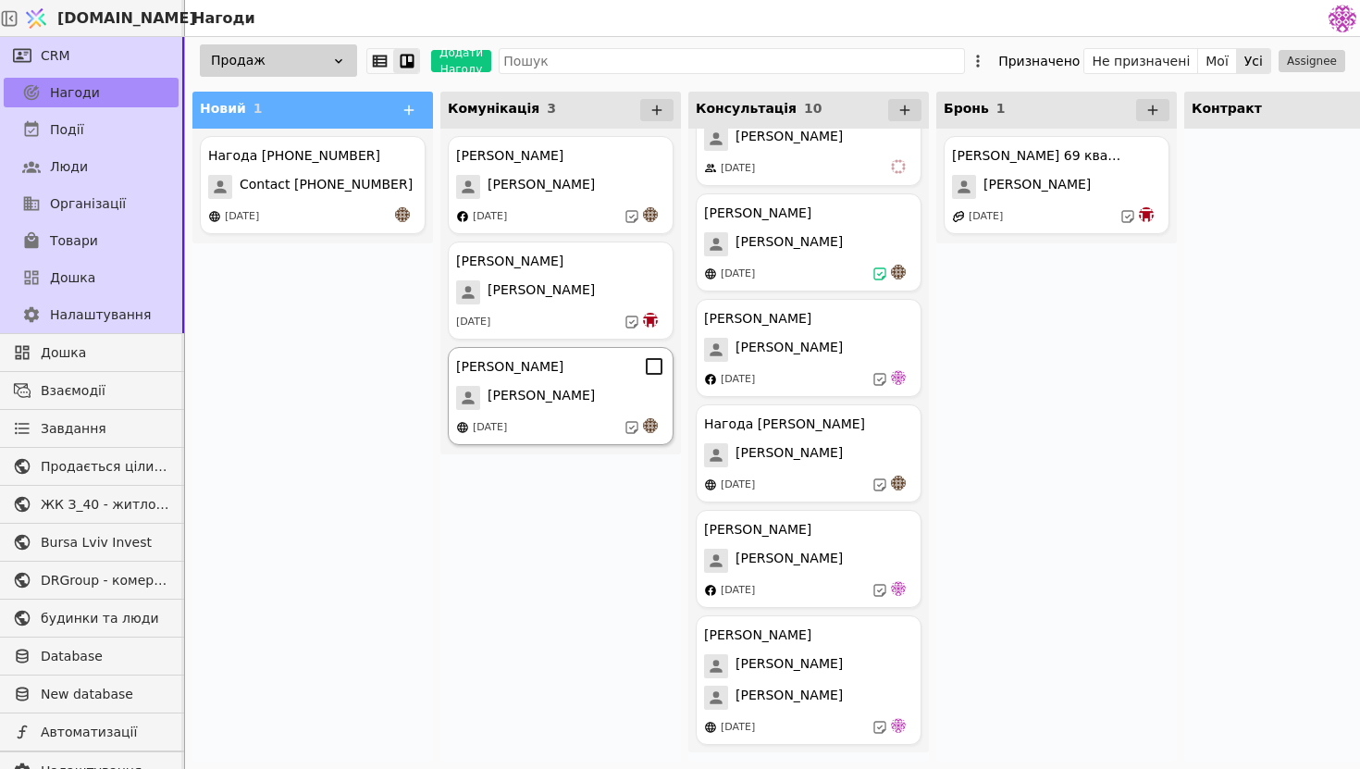
click at [552, 411] on div "Соломія курдонери Соломія 04.09.2025" at bounding box center [561, 396] width 226 height 98
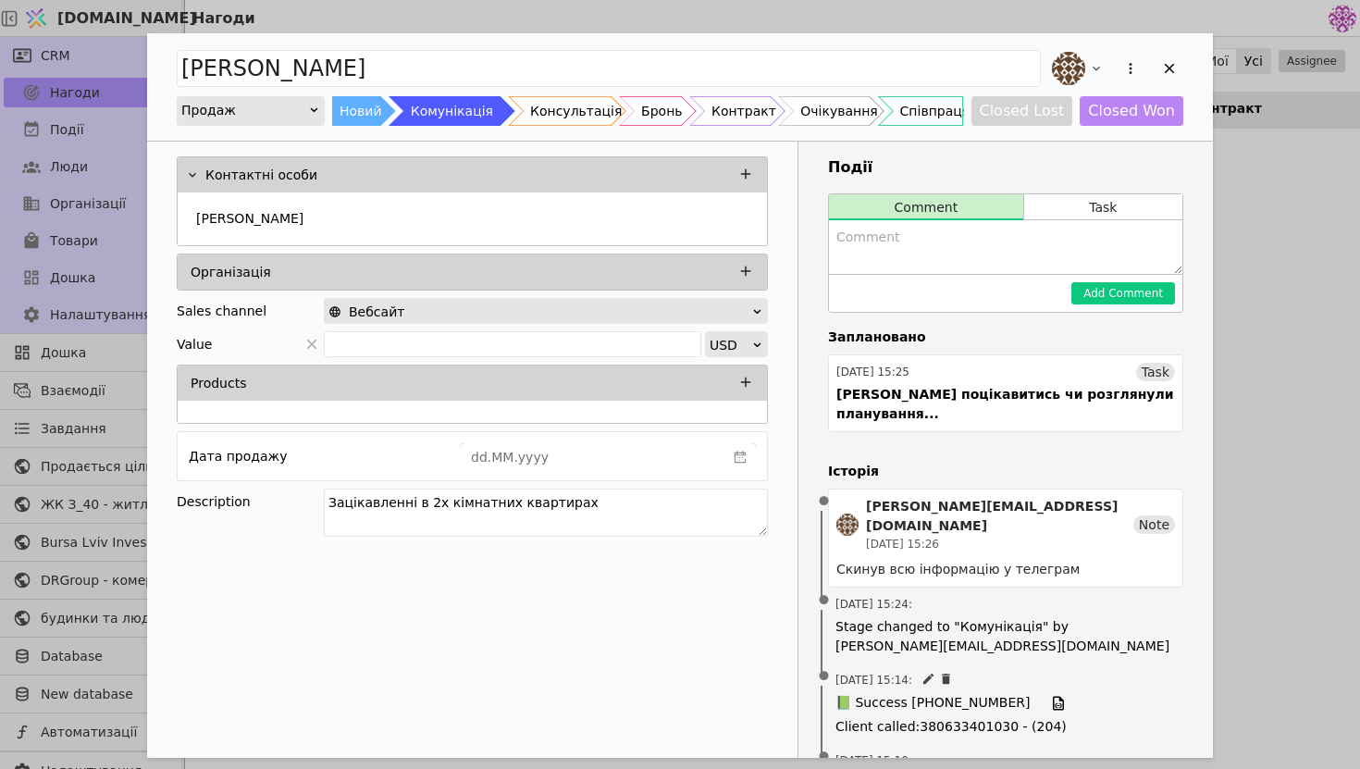
scroll to position [175, 0]
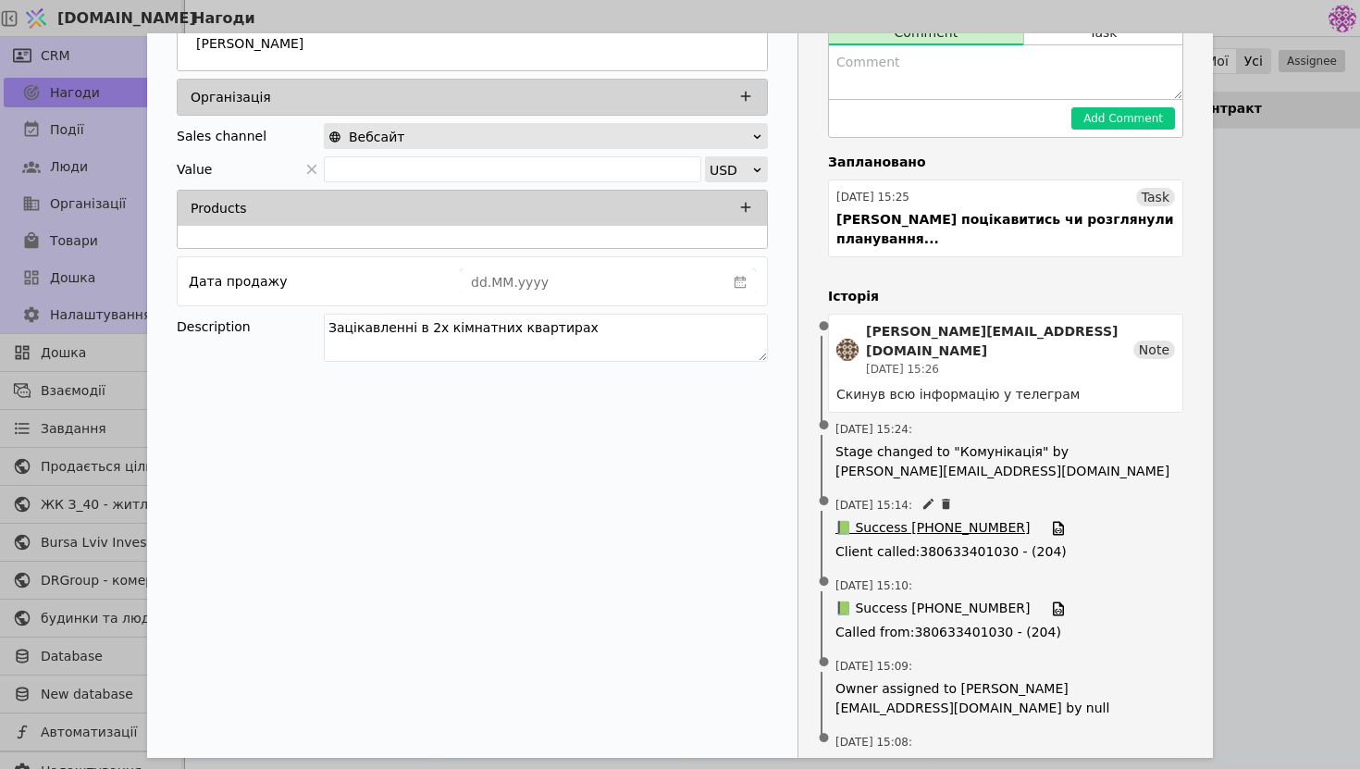
click at [934, 518] on span "📗 Success [PHONE_NUMBER]" at bounding box center [933, 528] width 194 height 20
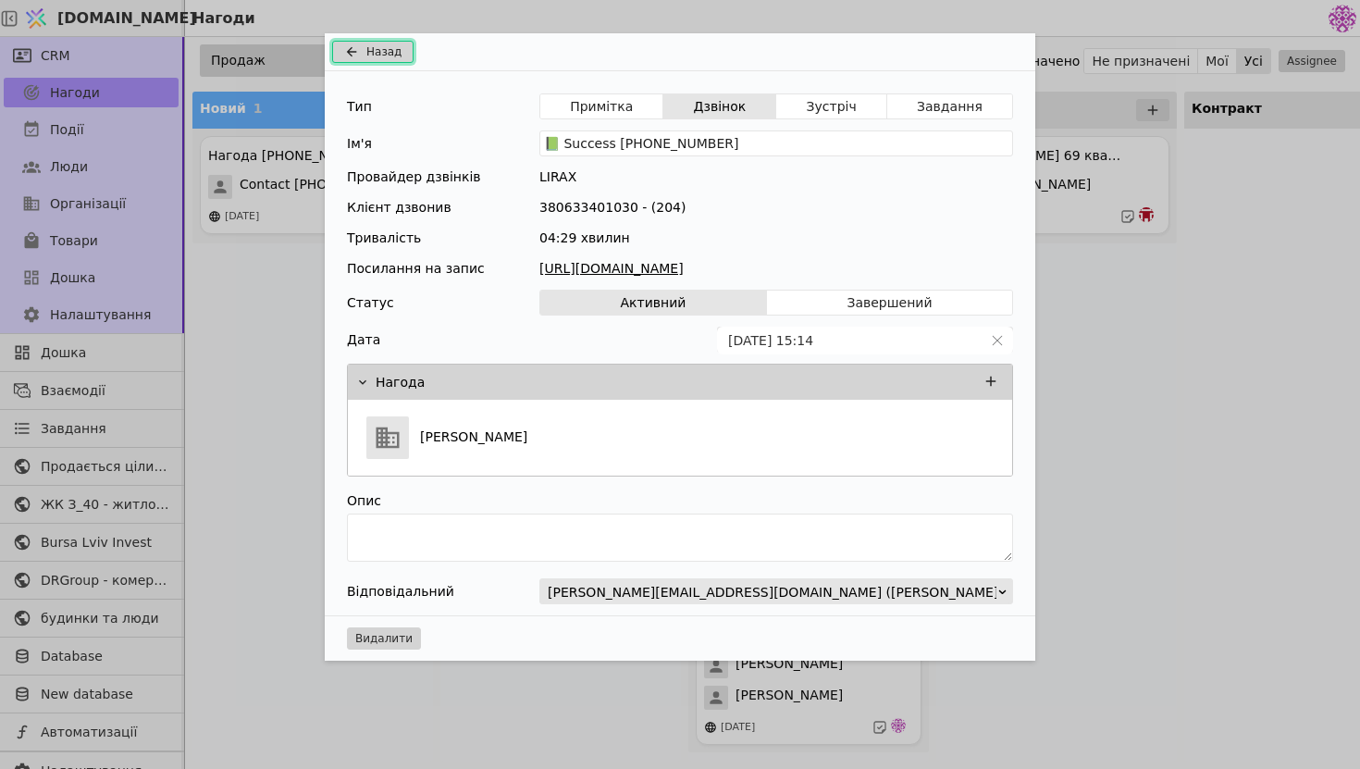
click at [360, 51] on icon "Add Opportunity" at bounding box center [352, 51] width 22 height 15
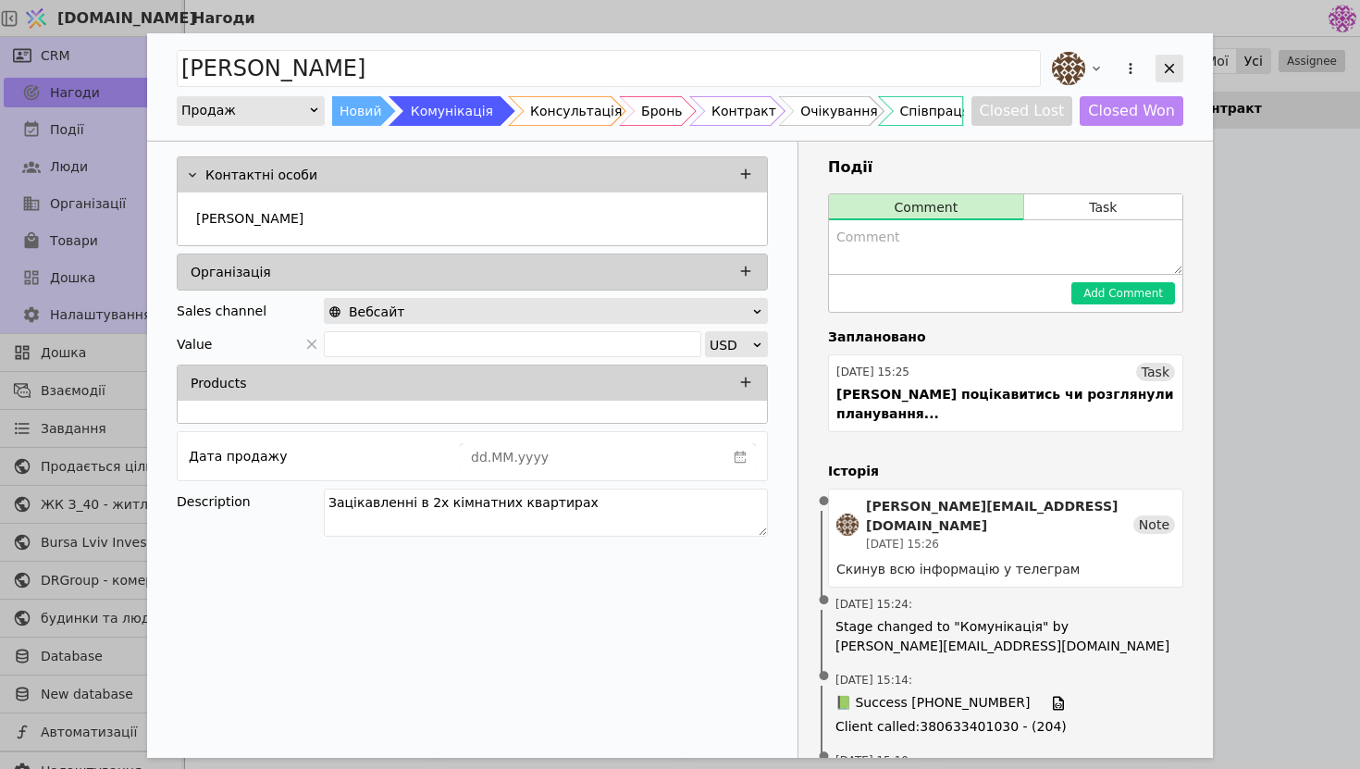
click at [1169, 69] on icon "Add Opportunity" at bounding box center [1170, 69] width 10 height 10
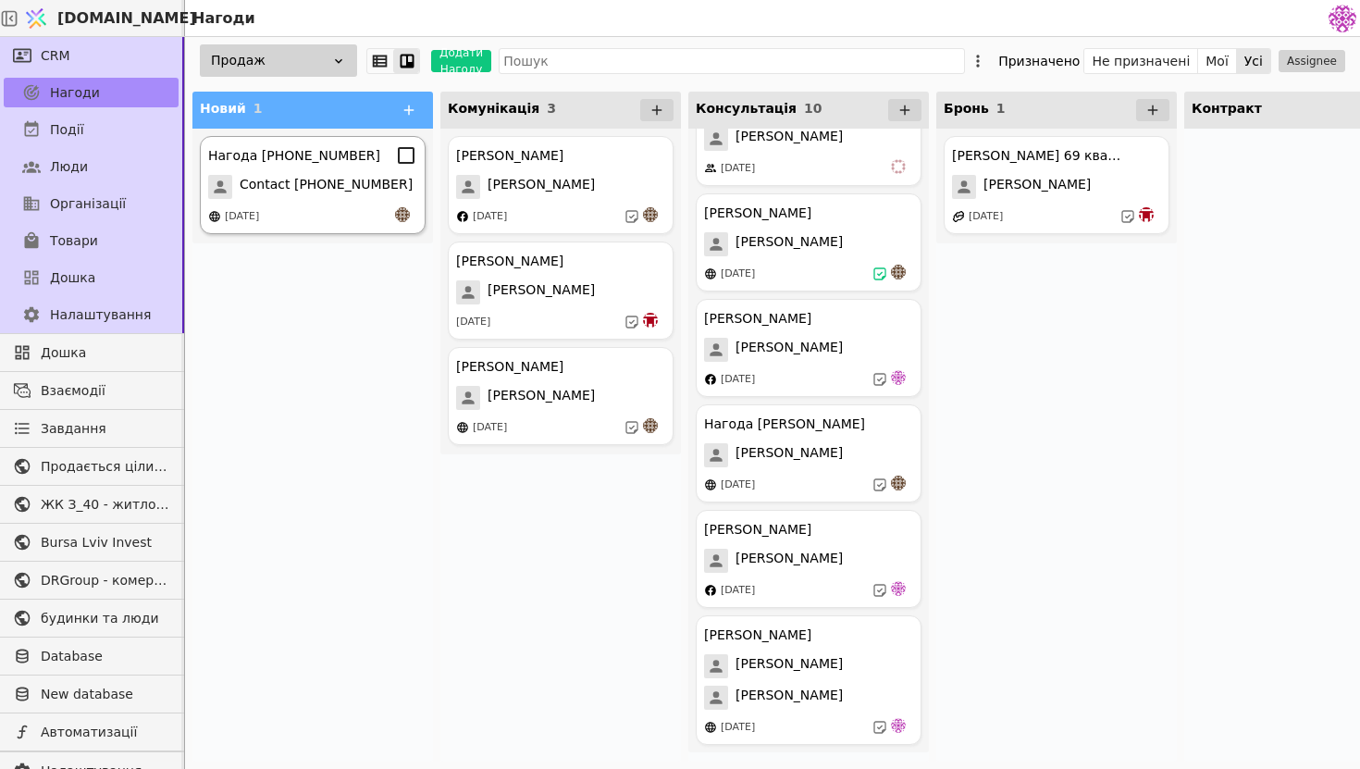
click at [330, 182] on span "Contact [PHONE_NUMBER]" at bounding box center [326, 187] width 173 height 24
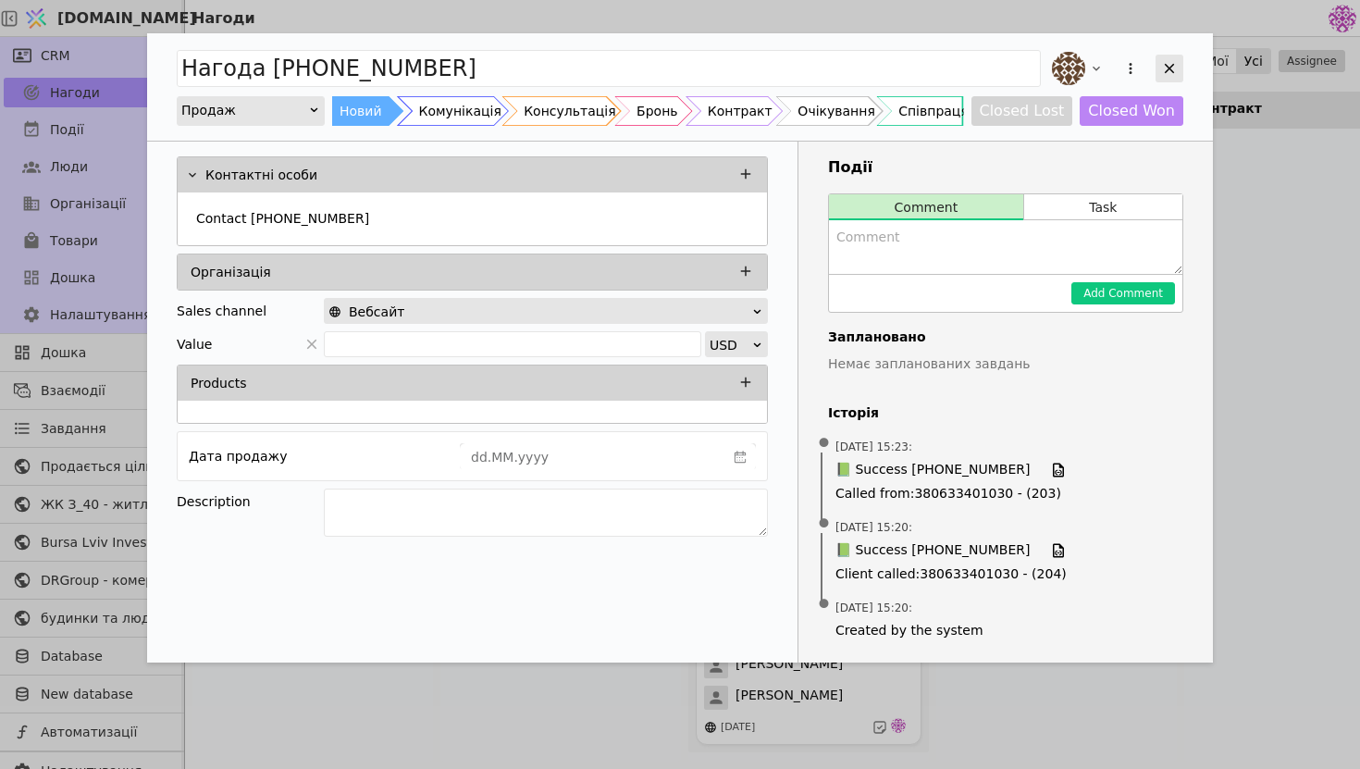
click at [1175, 67] on icon "Add Opportunity" at bounding box center [1169, 68] width 17 height 17
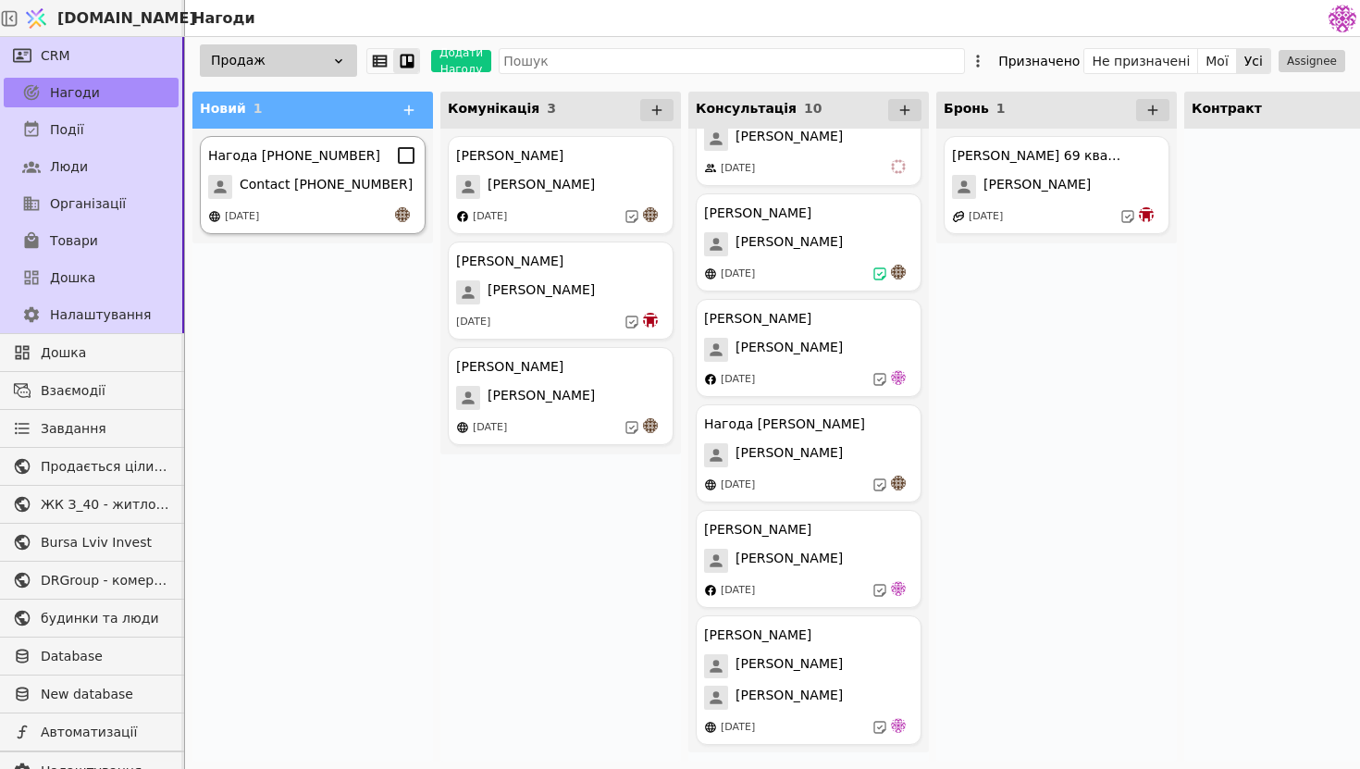
click at [383, 209] on div "[DATE]" at bounding box center [312, 216] width 209 height 19
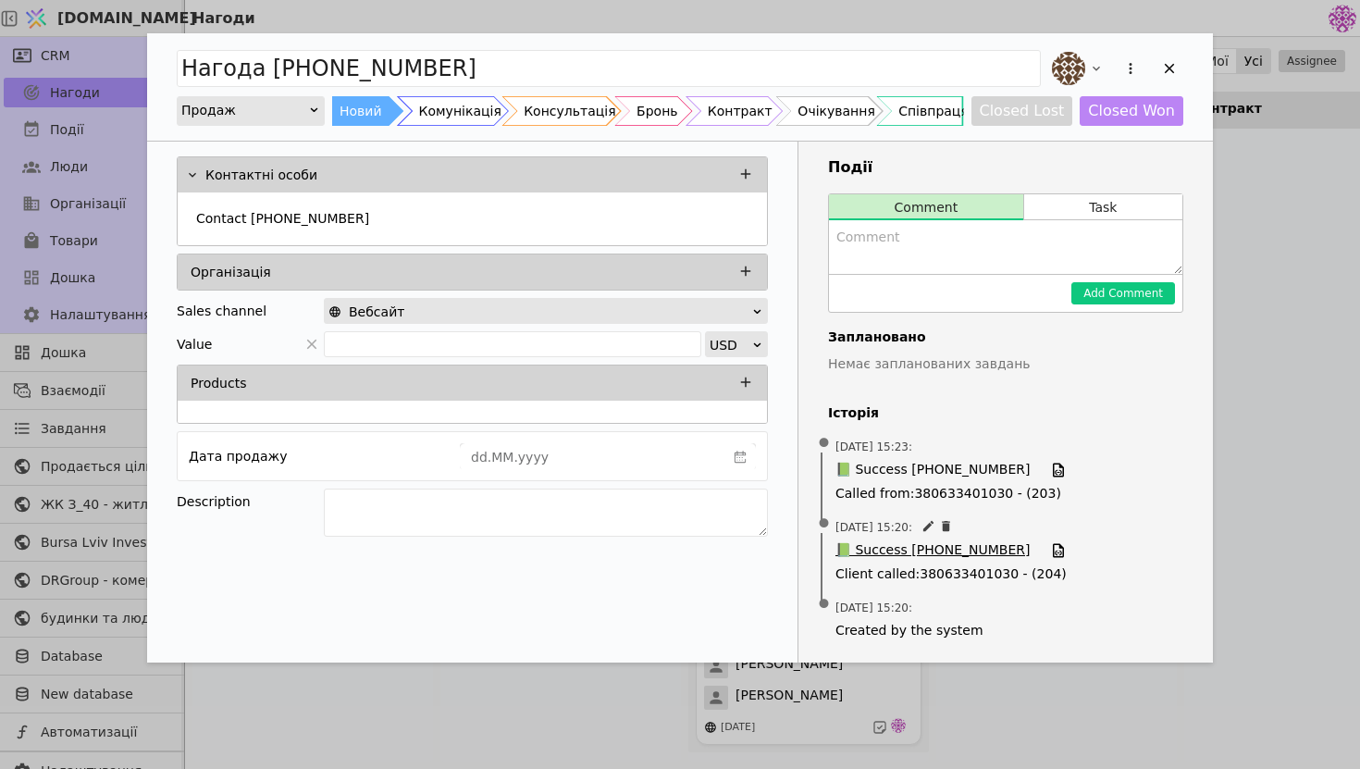
click at [916, 552] on span "📗 Success [PHONE_NUMBER]" at bounding box center [933, 550] width 194 height 20
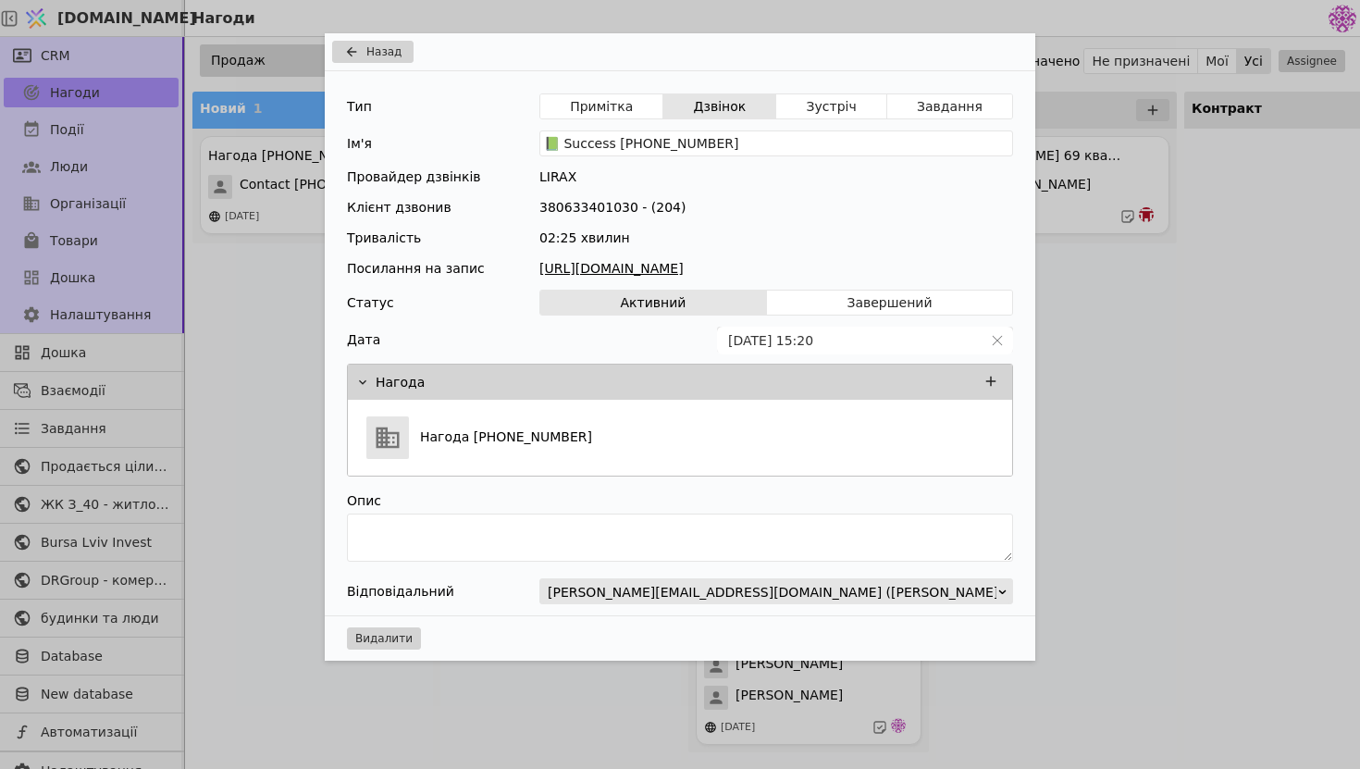
click at [894, 266] on link "https://files.lirax.net/voice_record2/8002837522432373/2025-09-04/6453e204e4e14…" at bounding box center [777, 268] width 474 height 19
click at [1013, 56] on div "Назад" at bounding box center [680, 52] width 711 height 38
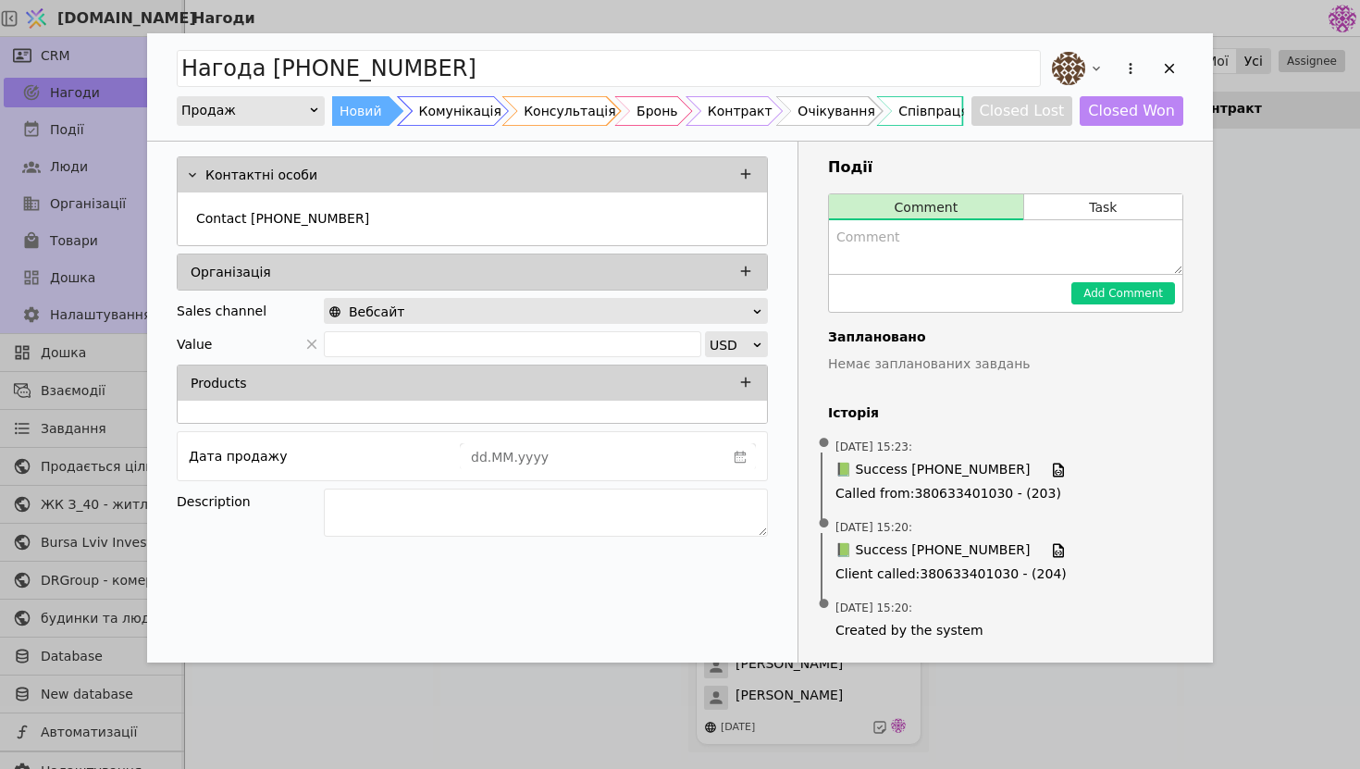
click at [1123, 145] on div "Події Comment Task Add Comment Заплановано Немає запланованих завдань Історія •…" at bounding box center [1006, 402] width 415 height 521
click at [1173, 77] on div "Add Opportunity" at bounding box center [1170, 69] width 28 height 28
